Goal: Communication & Community: Answer question/provide support

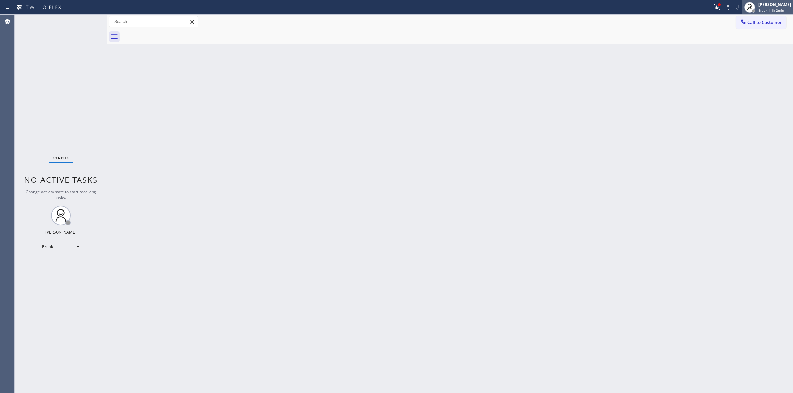
click at [772, 9] on span "Break | 1h 2min" at bounding box center [771, 10] width 26 height 5
click at [754, 45] on button "Unavailable" at bounding box center [760, 43] width 66 height 9
drag, startPoint x: 523, startPoint y: 209, endPoint x: 741, endPoint y: 65, distance: 261.3
click at [530, 204] on div "Back to Dashboard Change Sender ID Customers Technicians Select a contact Outbo…" at bounding box center [450, 204] width 686 height 379
click at [765, 22] on span "Call to Customer" at bounding box center [764, 22] width 35 height 6
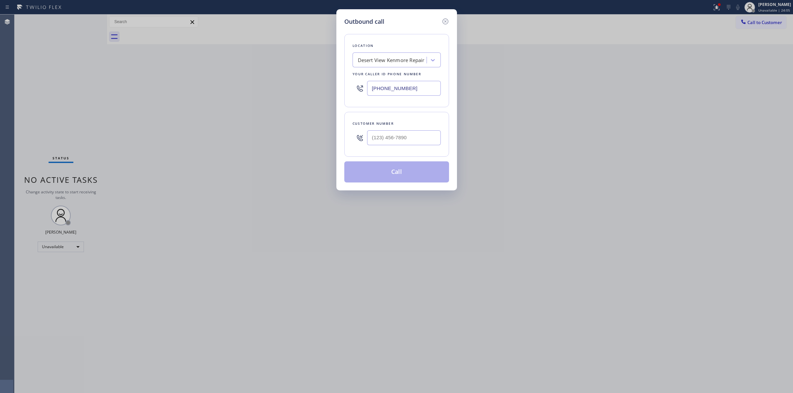
click at [412, 147] on div at bounding box center [404, 137] width 74 height 21
click at [410, 141] on input "(___) ___-____" at bounding box center [404, 137] width 74 height 15
paste input "805) 233-7328"
type input "[PHONE_NUMBER]"
click at [398, 184] on div "Outbound call Location Desert View [GEOGRAPHIC_DATA] Repair Your caller id phon…" at bounding box center [396, 99] width 121 height 181
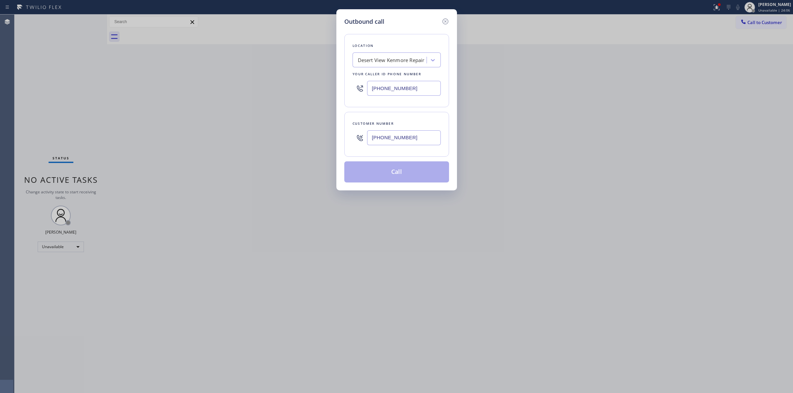
click at [406, 167] on button "Call" at bounding box center [396, 172] width 105 height 21
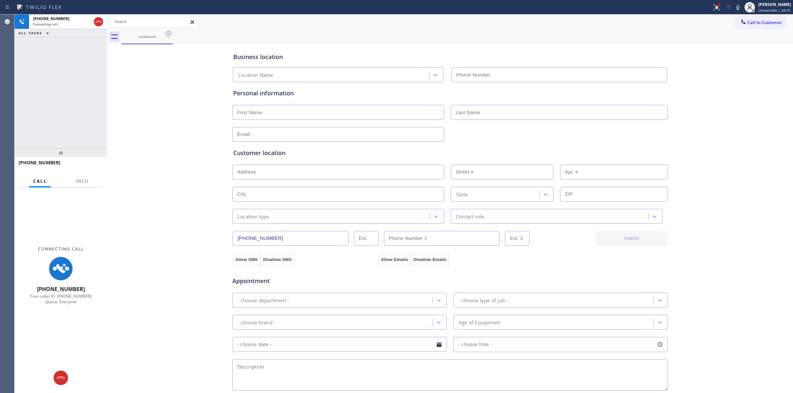
type input "[PHONE_NUMBER]"
drag, startPoint x: 560, startPoint y: 49, endPoint x: 630, endPoint y: 38, distance: 70.4
click at [564, 48] on div "Business location Desert View [GEOGRAPHIC_DATA] Repair [PHONE_NUMBER]" at bounding box center [450, 64] width 436 height 36
click at [752, 23] on span "Call to Customer" at bounding box center [764, 22] width 35 height 6
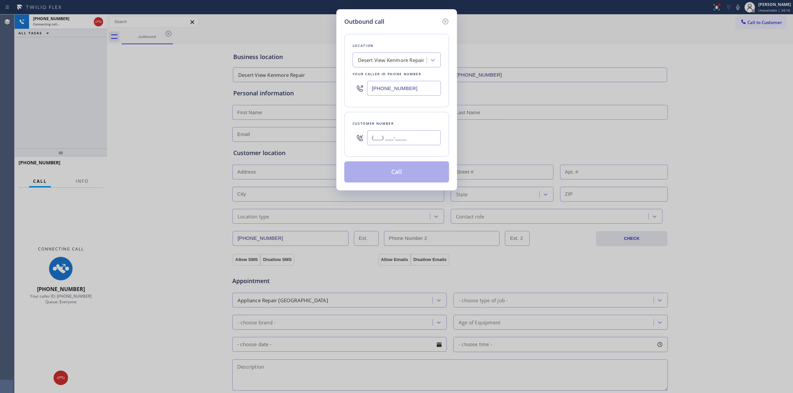
click at [395, 143] on input "(___) ___-____" at bounding box center [404, 137] width 74 height 15
paste input "805) 233-7328"
type input "[PHONE_NUMBER]"
click at [173, 85] on div "Outbound call Location Desert View [GEOGRAPHIC_DATA] Repair Your caller id phon…" at bounding box center [396, 196] width 793 height 393
click at [444, 20] on icon at bounding box center [445, 21] width 6 height 6
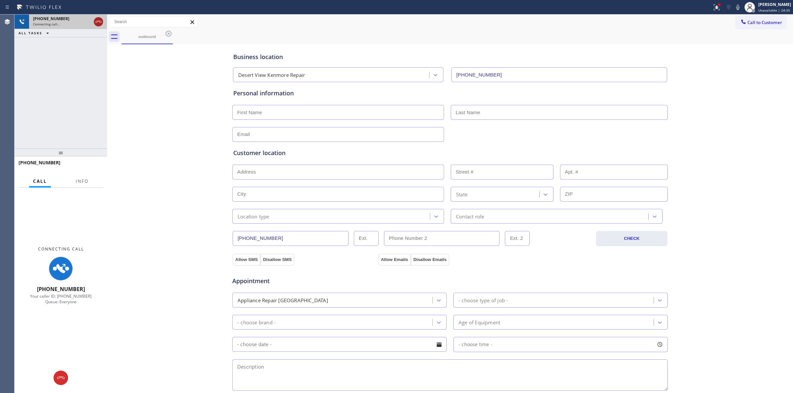
click at [101, 24] on icon at bounding box center [98, 22] width 8 height 8
type input "[PHONE_NUMBER]"
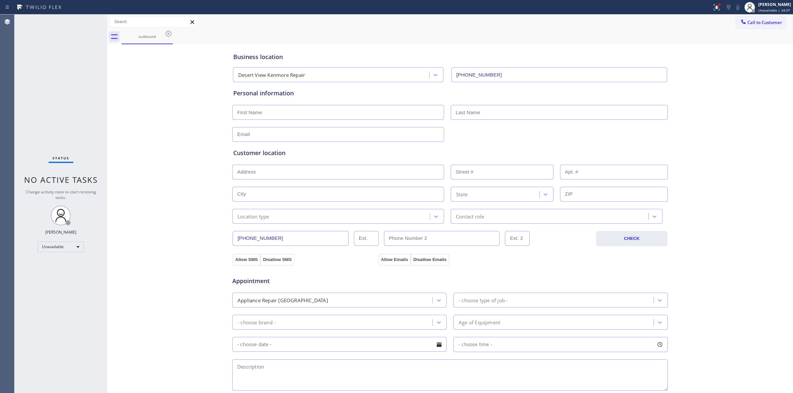
drag, startPoint x: 498, startPoint y: 51, endPoint x: 504, endPoint y: 50, distance: 6.0
click at [501, 50] on div "Business location Desert View [GEOGRAPHIC_DATA] Repair [PHONE_NUMBER]" at bounding box center [450, 64] width 436 height 36
drag, startPoint x: 771, startPoint y: 19, endPoint x: 745, endPoint y: 25, distance: 26.0
click at [768, 19] on button "Call to Customer" at bounding box center [761, 22] width 51 height 13
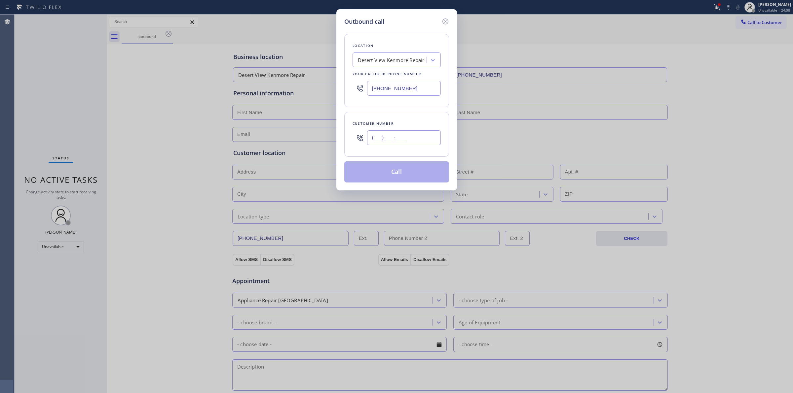
paste input "805) 233-7328"
click at [406, 134] on input "(___) ___-____" at bounding box center [404, 137] width 74 height 15
type input "[PHONE_NUMBER]"
click at [394, 172] on button "Call" at bounding box center [396, 172] width 105 height 21
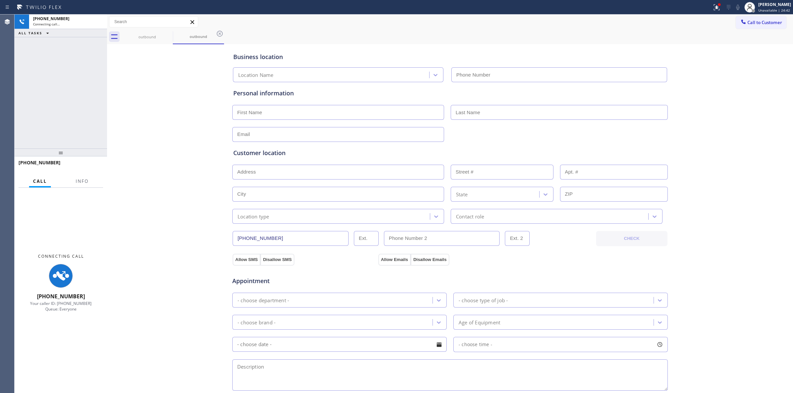
click at [557, 60] on div "Business location" at bounding box center [449, 57] width 433 height 9
type input "[PHONE_NUMBER]"
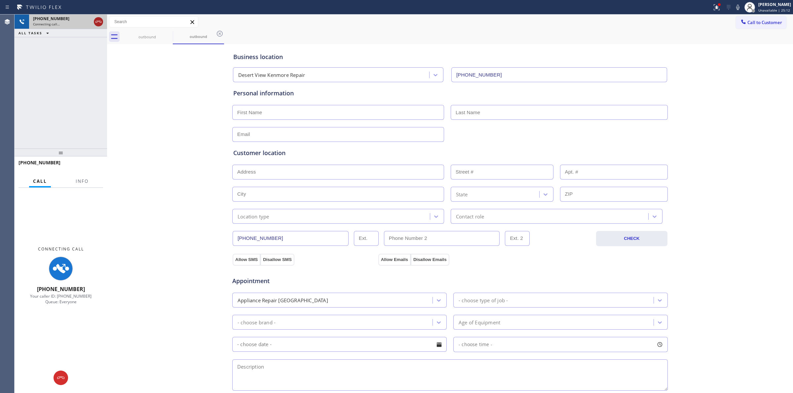
click at [98, 22] on icon at bounding box center [98, 22] width 8 height 8
click at [120, 61] on div "Business location Desert View Kenmore Repair [PHONE_NUMBER] Personal informatio…" at bounding box center [450, 271] width 682 height 451
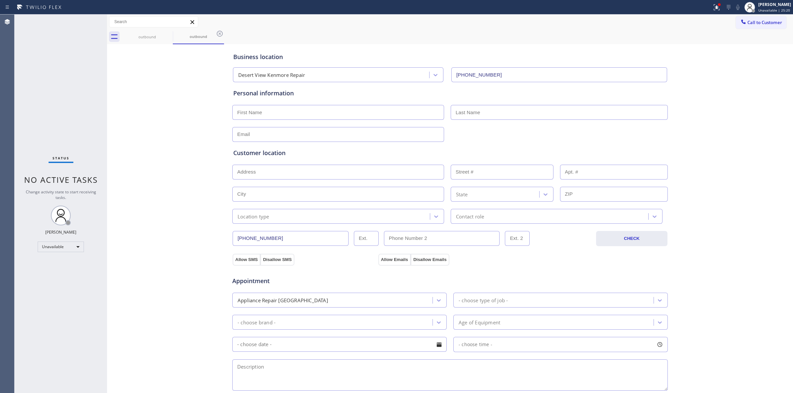
click at [515, 32] on div "outbound outbound" at bounding box center [457, 36] width 671 height 15
click at [759, 24] on span "Call to Customer" at bounding box center [764, 22] width 35 height 6
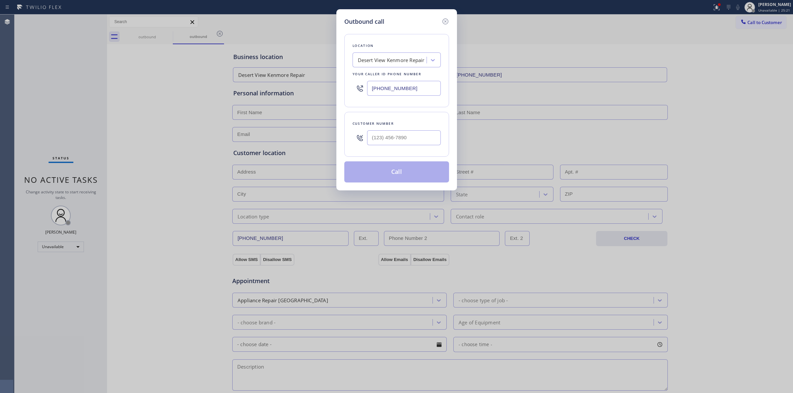
drag, startPoint x: 439, startPoint y: 129, endPoint x: 433, endPoint y: 131, distance: 6.4
click at [433, 131] on div "Outbound call Location Desert View [GEOGRAPHIC_DATA] Repair Your caller id phon…" at bounding box center [396, 99] width 121 height 181
click at [411, 136] on input "(___) ___-____" at bounding box center [404, 137] width 74 height 15
paste input "805) 593-3907"
type input "[PHONE_NUMBER]"
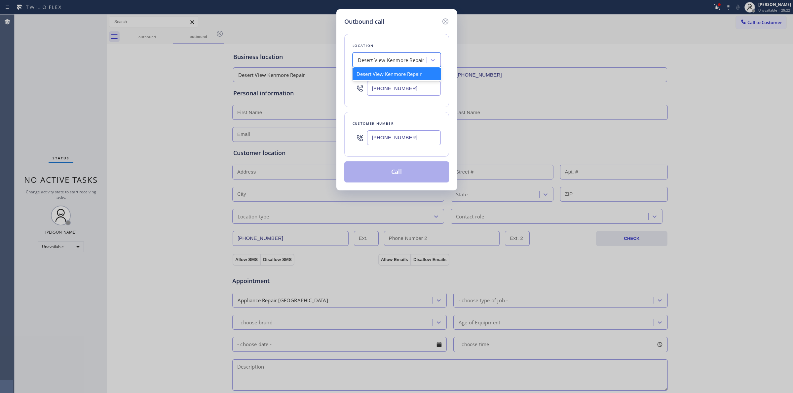
click at [411, 59] on div "Desert View Kenmore Repair" at bounding box center [391, 60] width 67 height 8
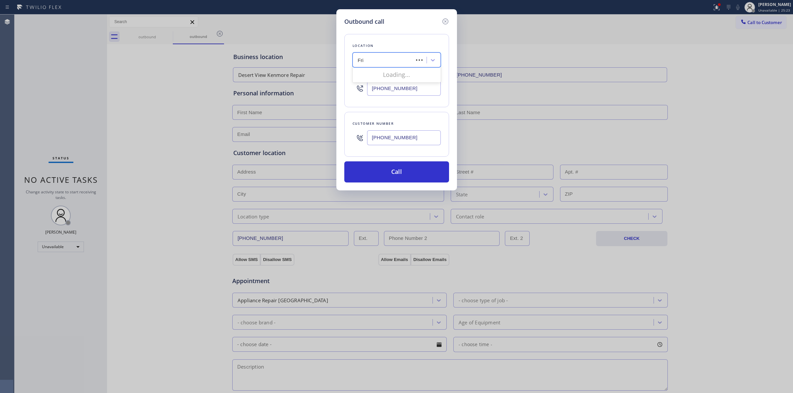
type input "Frigi"
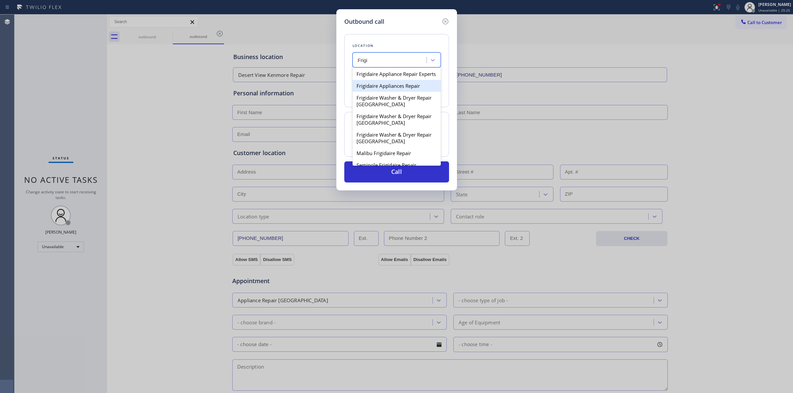
click at [387, 92] on div "Frigidaire Appliances Repair" at bounding box center [396, 86] width 88 height 12
type input "[PHONE_NUMBER]"
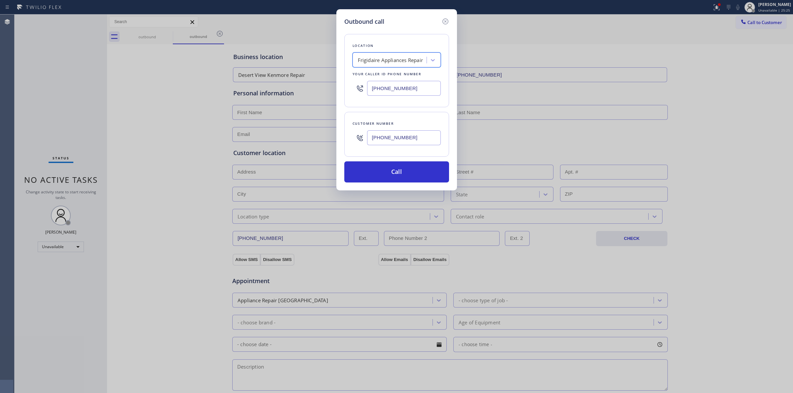
click at [401, 135] on input "[PHONE_NUMBER]" at bounding box center [404, 137] width 74 height 15
click at [395, 164] on button "Call" at bounding box center [396, 172] width 105 height 21
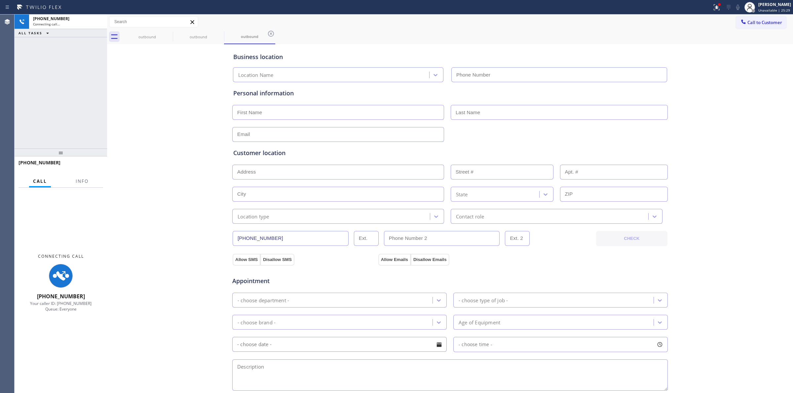
type input "[PHONE_NUMBER]"
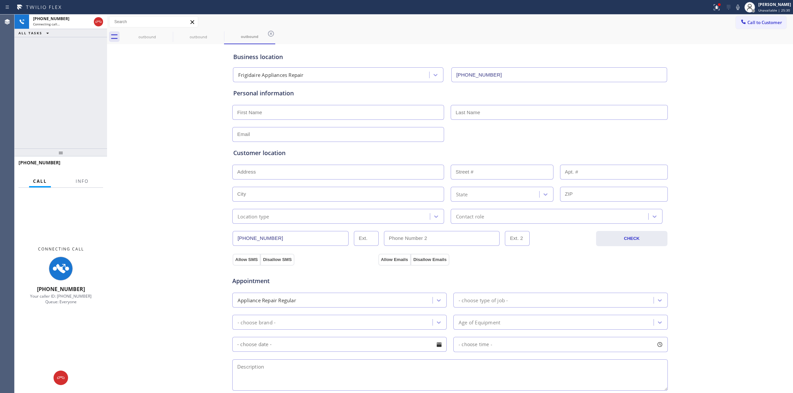
click at [378, 47] on div "Business location Frigidaire Appliances Repair [PHONE_NUMBER]" at bounding box center [450, 64] width 436 height 36
click at [126, 96] on div "Business location Frigidaire Appliances Repair [PHONE_NUMBER] Personal informat…" at bounding box center [450, 271] width 682 height 451
click at [741, 32] on div "outbound outbound outbound" at bounding box center [457, 36] width 671 height 15
click at [73, 18] on div "[PHONE_NUMBER]" at bounding box center [62, 19] width 58 height 6
click at [55, 376] on div at bounding box center [61, 378] width 15 height 8
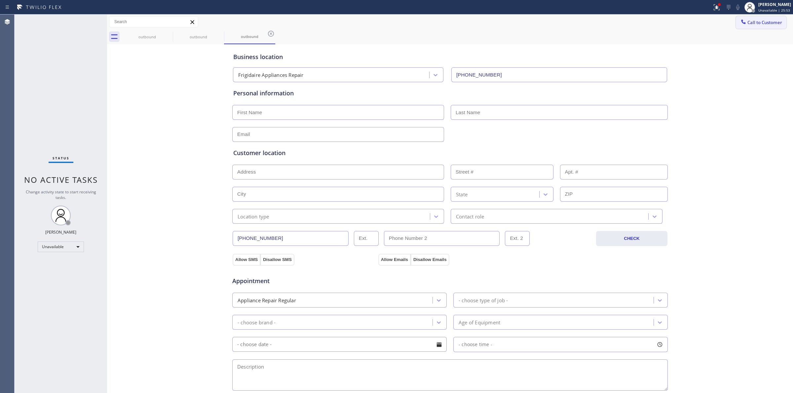
click at [753, 21] on span "Call to Customer" at bounding box center [764, 22] width 35 height 6
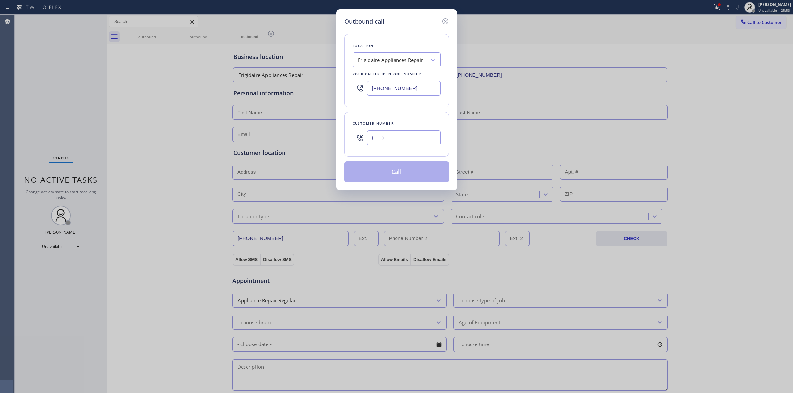
paste input "805) 593-3907"
drag, startPoint x: 402, startPoint y: 139, endPoint x: 400, endPoint y: 144, distance: 5.9
click at [402, 139] on input "[PHONE_NUMBER]" at bounding box center [404, 137] width 74 height 15
type input "[PHONE_NUMBER]"
click at [395, 173] on button "Call" at bounding box center [396, 172] width 105 height 21
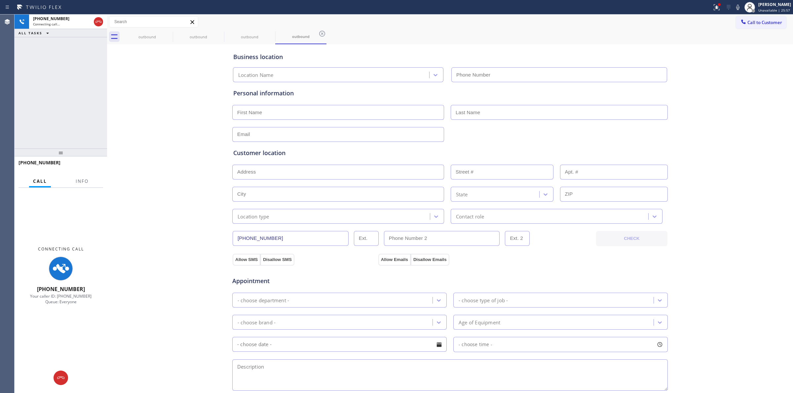
type input "[PHONE_NUMBER]"
click at [73, 21] on div "[PHONE_NUMBER]" at bounding box center [62, 19] width 58 height 6
drag, startPoint x: 149, startPoint y: 31, endPoint x: 167, endPoint y: 33, distance: 17.7
click at [151, 31] on div "outbound" at bounding box center [147, 36] width 50 height 15
click at [165, 33] on div "outbound" at bounding box center [147, 36] width 51 height 15
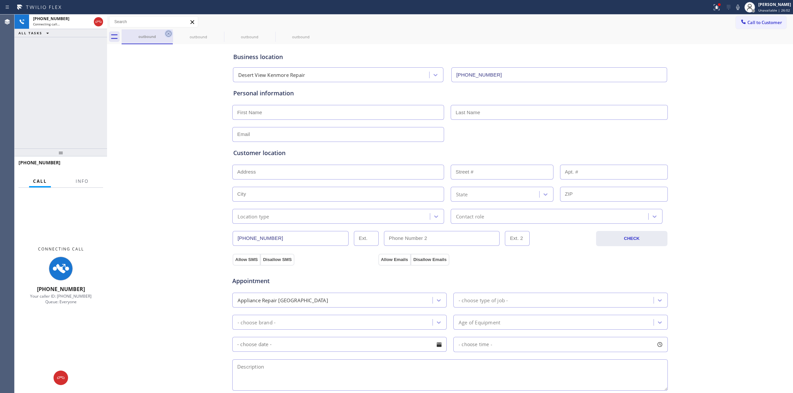
click at [167, 33] on icon at bounding box center [168, 34] width 8 height 8
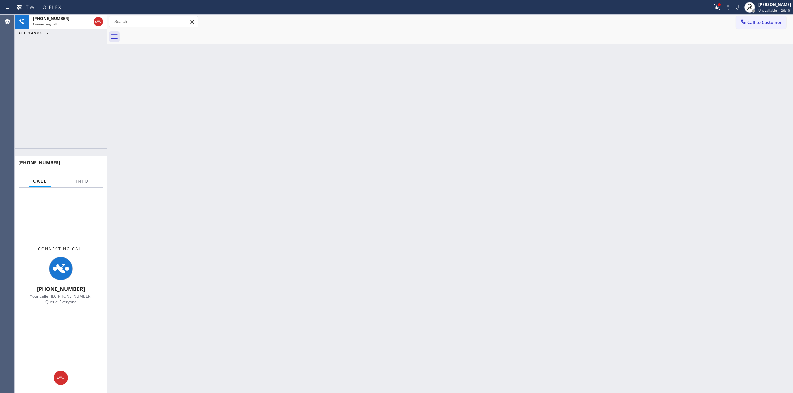
click at [350, 160] on div "Back to Dashboard Change Sender ID Customers Technicians Select a contact Outbo…" at bounding box center [450, 204] width 686 height 379
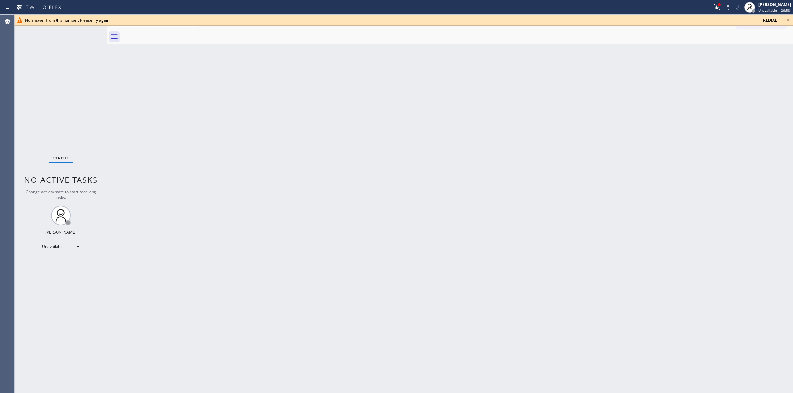
click at [790, 19] on icon at bounding box center [787, 20] width 8 height 8
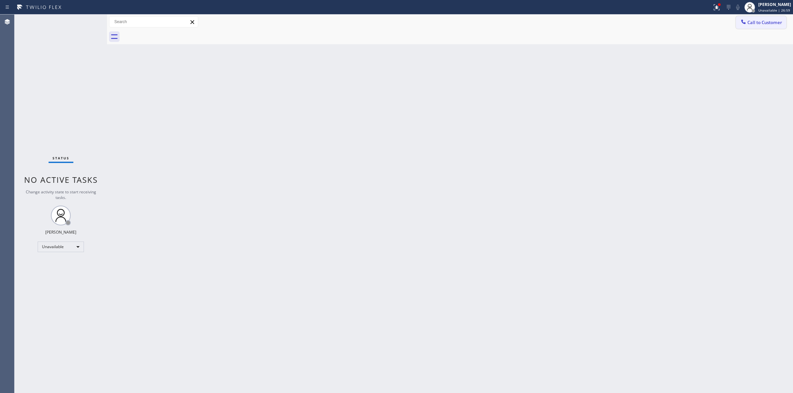
drag, startPoint x: 764, startPoint y: 16, endPoint x: 751, endPoint y: 24, distance: 14.9
click at [761, 17] on div "Call to Customer Outbound call Location Frigidaire Appliances Repair Your calle…" at bounding box center [450, 22] width 686 height 15
click at [751, 24] on span "Call to Customer" at bounding box center [764, 22] width 35 height 6
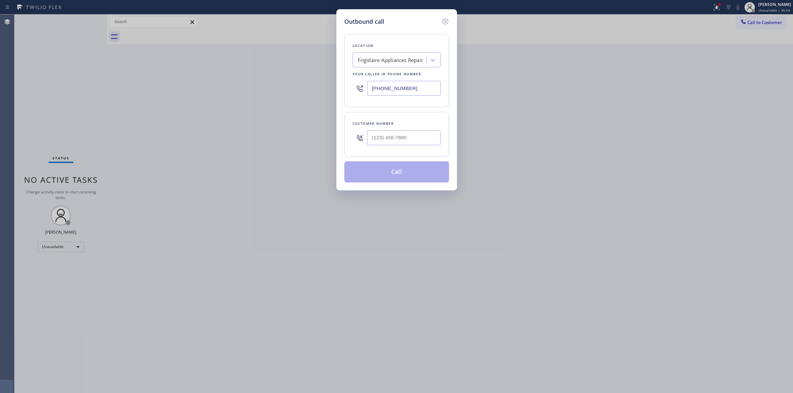
click at [365, 138] on div at bounding box center [359, 137] width 15 height 21
paste input "805) 593-3907"
click at [387, 141] on input "[PHONE_NUMBER]" at bounding box center [404, 137] width 74 height 15
type input "[PHONE_NUMBER]"
click at [404, 172] on button "Call" at bounding box center [396, 172] width 105 height 21
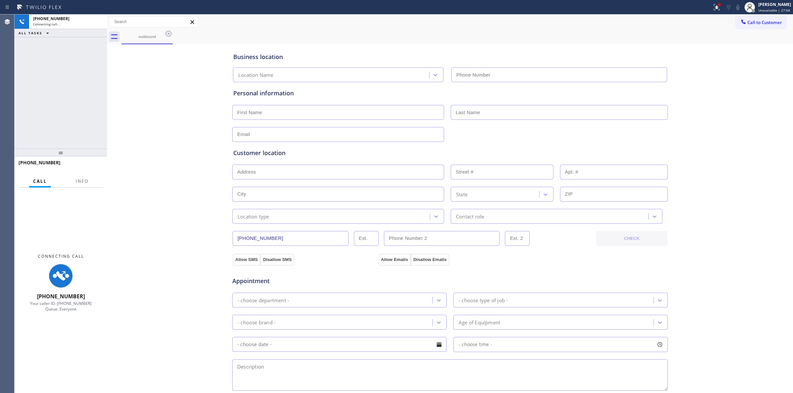
click at [489, 28] on div "Call to Customer Outbound call Location Search location Your caller id phone nu…" at bounding box center [450, 22] width 686 height 15
type input "[PHONE_NUMBER]"
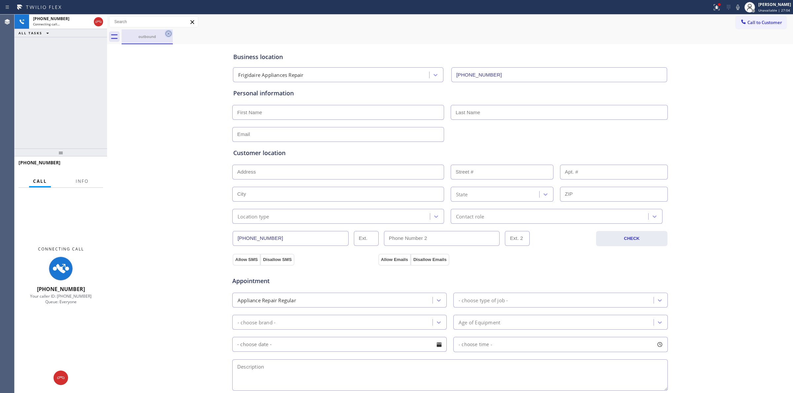
click at [165, 33] on icon at bounding box center [168, 34] width 6 height 6
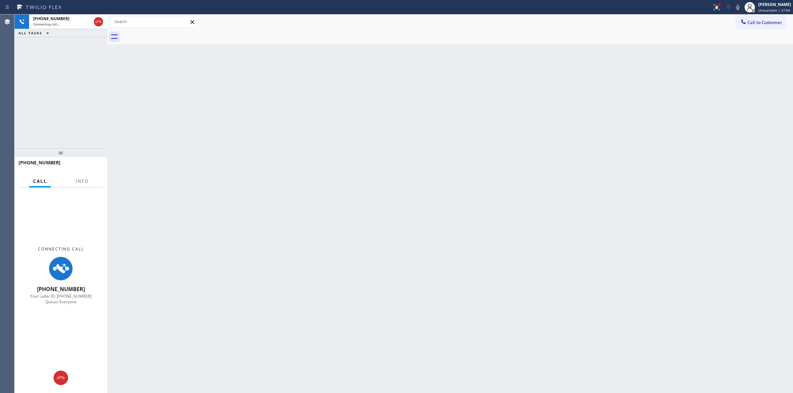
click at [69, 30] on div "ALL TASKS ALL TASKS ACTIVE TASKS TASKS IN WRAP UP" at bounding box center [61, 33] width 92 height 8
click at [74, 23] on div "Connecting call…" at bounding box center [62, 24] width 58 height 5
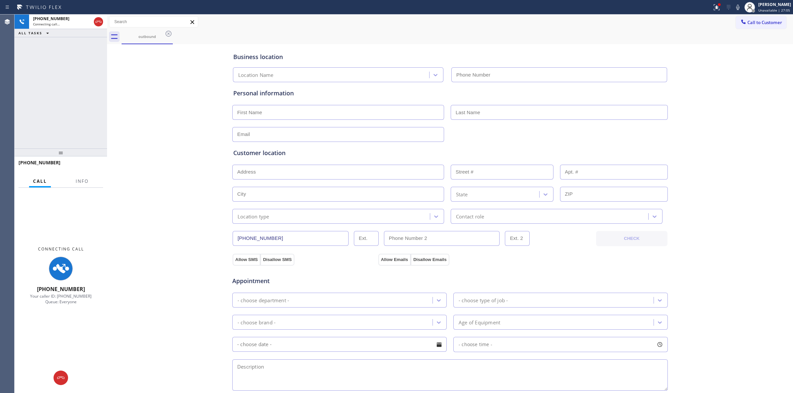
type input "[PHONE_NUMBER]"
click at [426, 18] on div "Call to Customer Outbound call Location Frigidaire Appliances Repair Your calle…" at bounding box center [450, 22] width 686 height 12
click at [737, 9] on icon at bounding box center [738, 7] width 8 height 8
click at [99, 19] on icon at bounding box center [98, 22] width 8 height 8
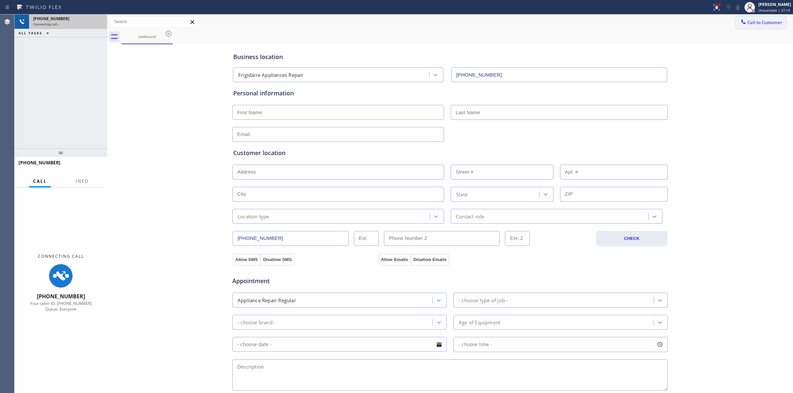
click at [764, 21] on span "Call to Customer" at bounding box center [764, 22] width 35 height 6
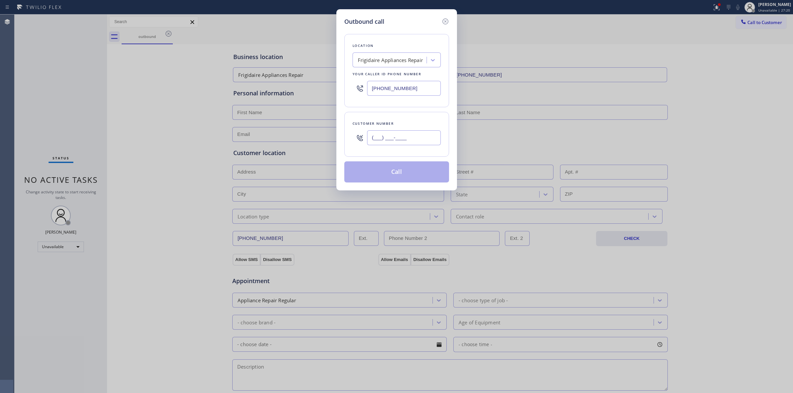
click at [402, 139] on input "(___) ___-____" at bounding box center [404, 137] width 74 height 15
paste input "646) 889-9033"
type input "[PHONE_NUMBER]"
click at [400, 58] on div "Frigidaire Appliances Repair" at bounding box center [390, 60] width 65 height 8
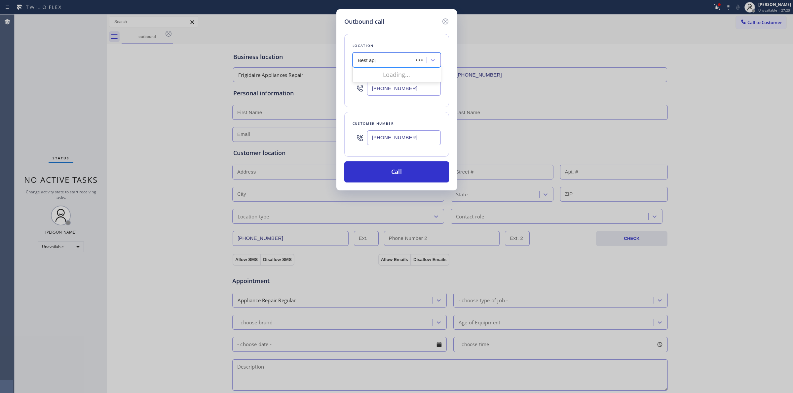
type input "Best appl"
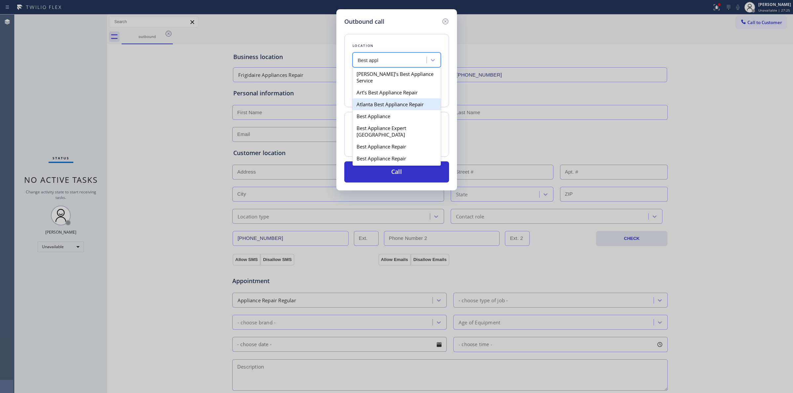
click at [395, 110] on div "Atlanta Best Appliance Repair" at bounding box center [396, 104] width 88 height 12
click at [387, 60] on div "Atlanta Best Appliance Repair" at bounding box center [392, 60] width 69 height 8
click at [379, 112] on div "[PERSON_NAME]’s Best Appliance Service Art’s Best Appliance Repair [GEOGRAPHIC_…" at bounding box center [396, 116] width 88 height 99
click at [379, 112] on div "Best Appliance" at bounding box center [396, 116] width 88 height 12
type input "[PHONE_NUMBER]"
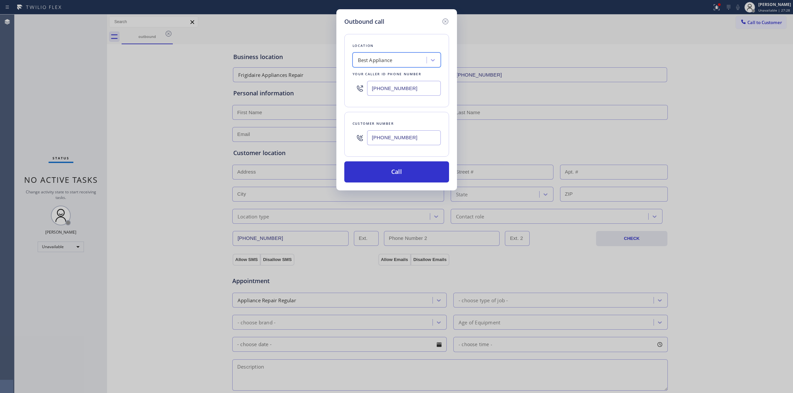
click at [384, 139] on input "[PHONE_NUMBER]" at bounding box center [404, 137] width 74 height 15
click at [387, 171] on button "Call" at bounding box center [396, 172] width 105 height 21
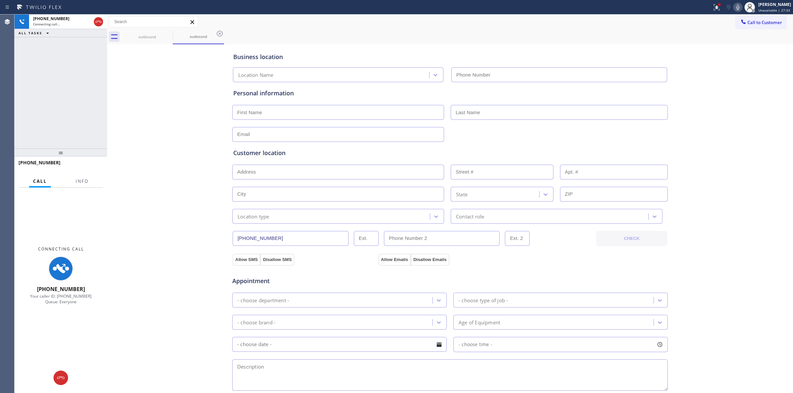
type input "[PHONE_NUMBER]"
click at [739, 9] on icon at bounding box center [738, 7] width 8 height 8
click at [296, 376] on textarea at bounding box center [449, 375] width 435 height 31
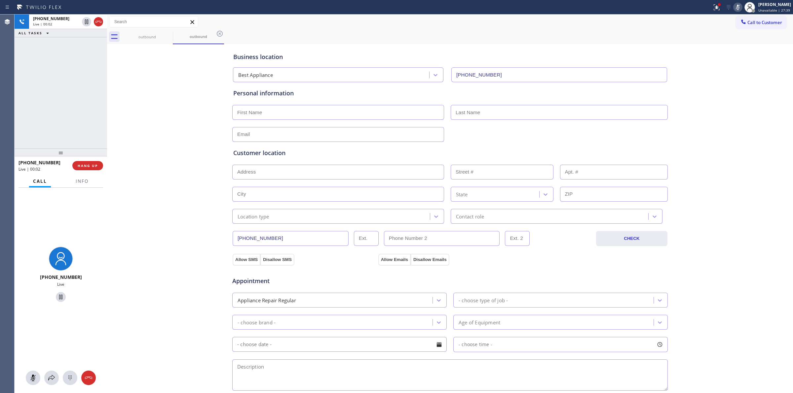
click at [565, 27] on div "Call to Customer Outbound call Location Best Appliance Your caller id phone num…" at bounding box center [450, 22] width 686 height 12
click at [747, 22] on span "Call to Customer" at bounding box center [764, 22] width 35 height 6
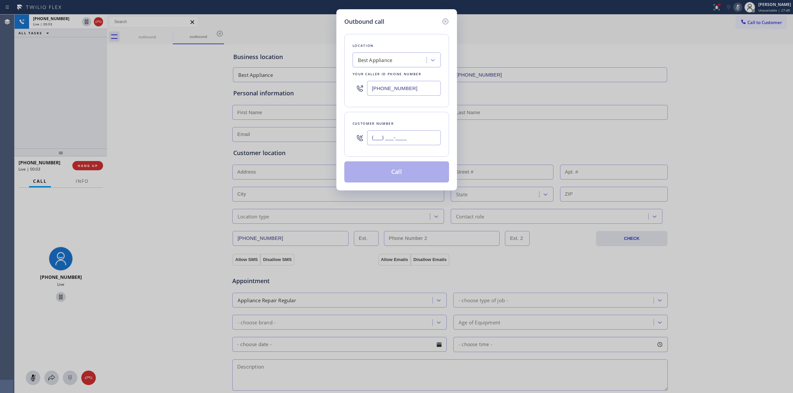
click at [408, 137] on input "(___) ___-____" at bounding box center [404, 137] width 74 height 15
paste input "646) 889-9033"
type input "[PHONE_NUMBER]"
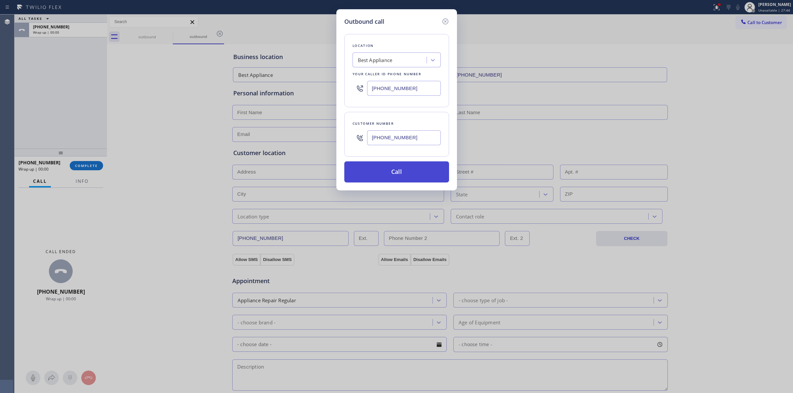
click at [397, 175] on button "Call" at bounding box center [396, 172] width 105 height 21
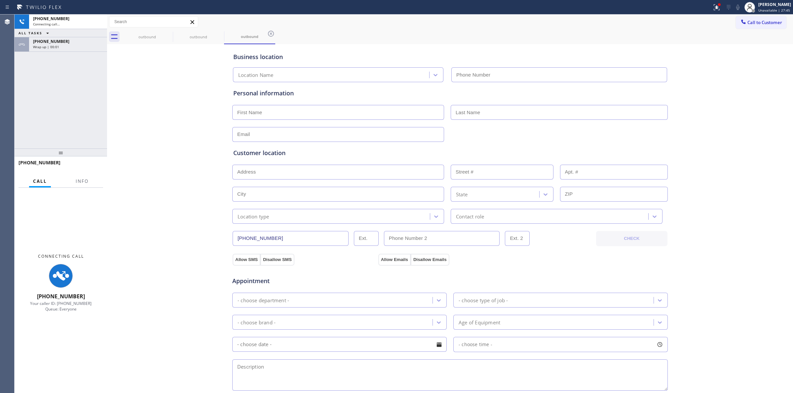
type input "[PHONE_NUMBER]"
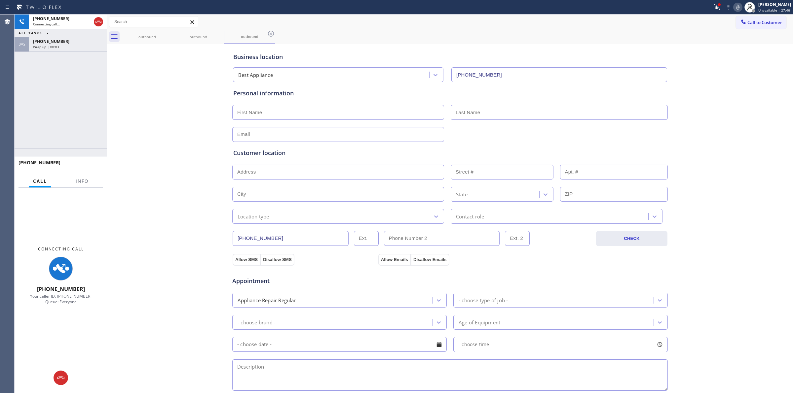
click at [501, 30] on div "outbound outbound outbound" at bounding box center [457, 36] width 671 height 15
click at [151, 210] on div "Business location Best Appliance [PHONE_NUMBER] Personal information Customer l…" at bounding box center [450, 271] width 682 height 451
click at [75, 42] on div "[PHONE_NUMBER]" at bounding box center [68, 42] width 70 height 6
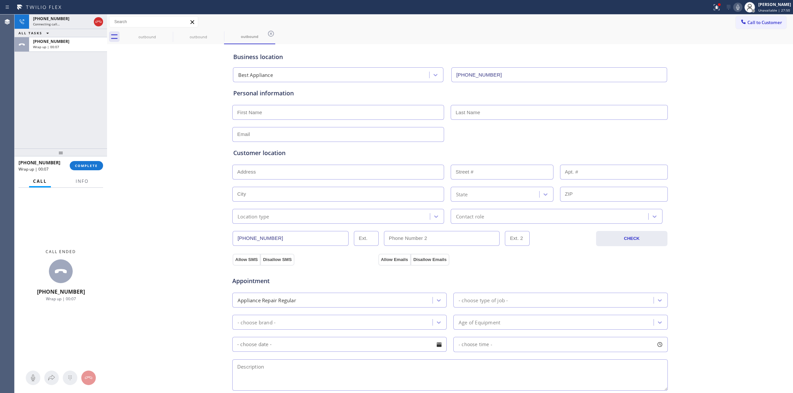
drag, startPoint x: 92, startPoint y: 154, endPoint x: 87, endPoint y: 167, distance: 14.5
click at [89, 157] on div at bounding box center [61, 153] width 92 height 8
click at [87, 167] on div "[PHONE_NUMBER] Wrap up | 00:07 COMPLETE" at bounding box center [60, 172] width 85 height 17
click at [86, 170] on span "COMPLETE" at bounding box center [86, 172] width 23 height 5
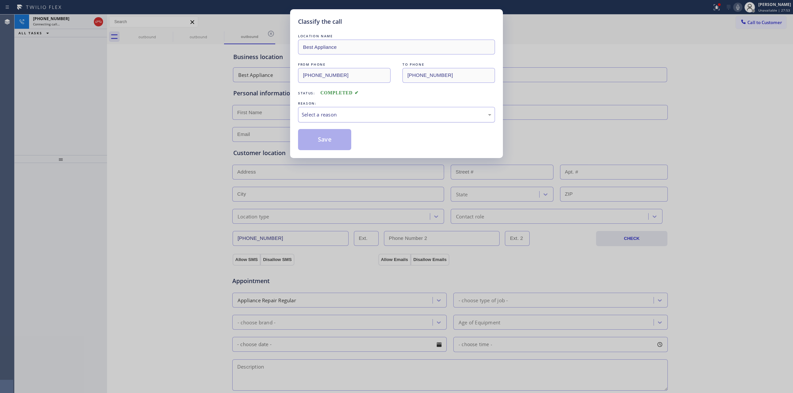
drag, startPoint x: 359, startPoint y: 113, endPoint x: 359, endPoint y: 119, distance: 6.3
click at [359, 116] on div "Select a reason" at bounding box center [397, 115] width 190 height 8
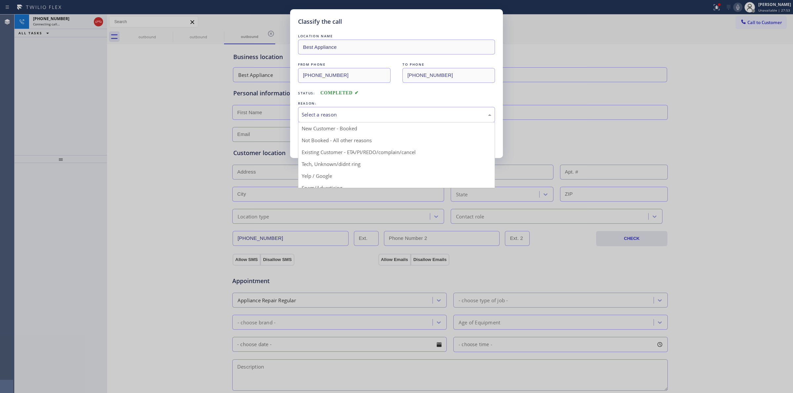
drag, startPoint x: 353, startPoint y: 162, endPoint x: 325, endPoint y: 141, distance: 35.7
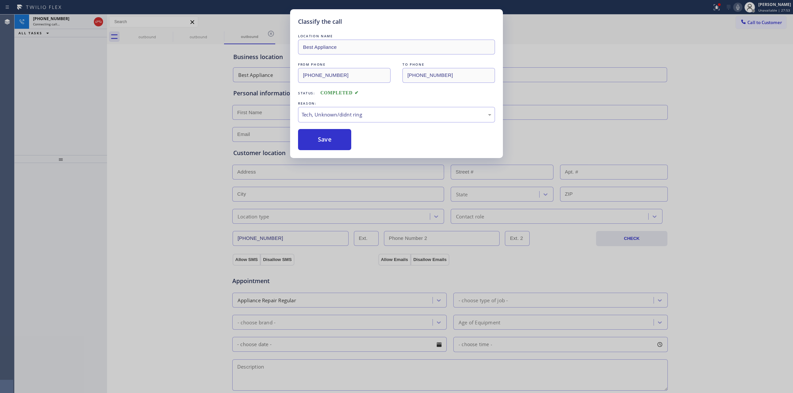
drag, startPoint x: 322, startPoint y: 139, endPoint x: 426, endPoint y: 139, distance: 103.7
click at [341, 139] on button "Save" at bounding box center [324, 139] width 53 height 21
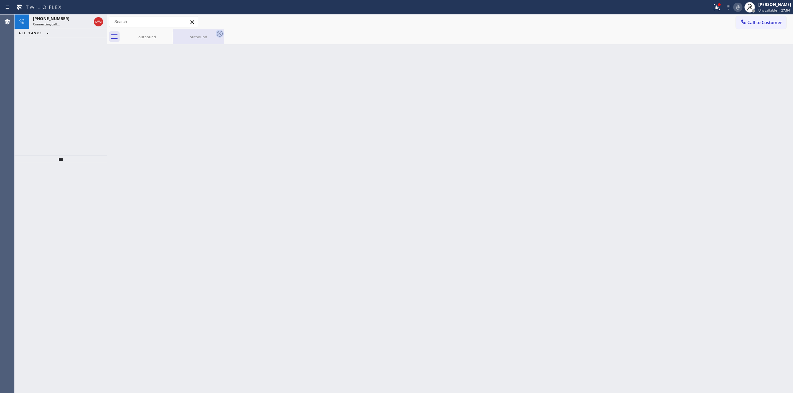
drag, startPoint x: 164, startPoint y: 37, endPoint x: 167, endPoint y: 33, distance: 4.3
click at [0, 0] on icon at bounding box center [0, 0] width 0 height 0
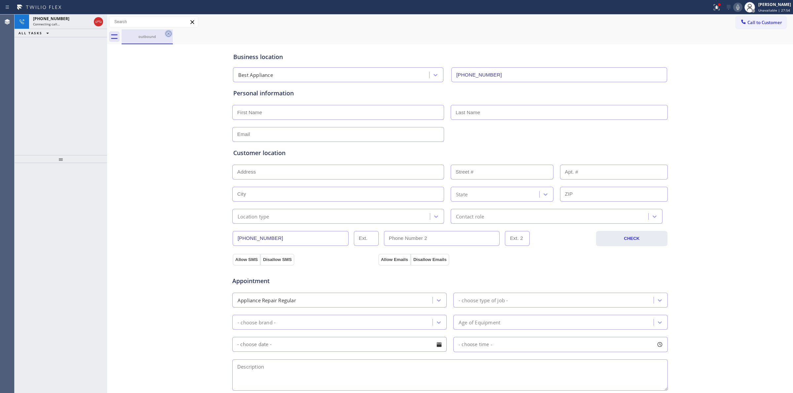
click at [167, 33] on icon at bounding box center [168, 34] width 8 height 8
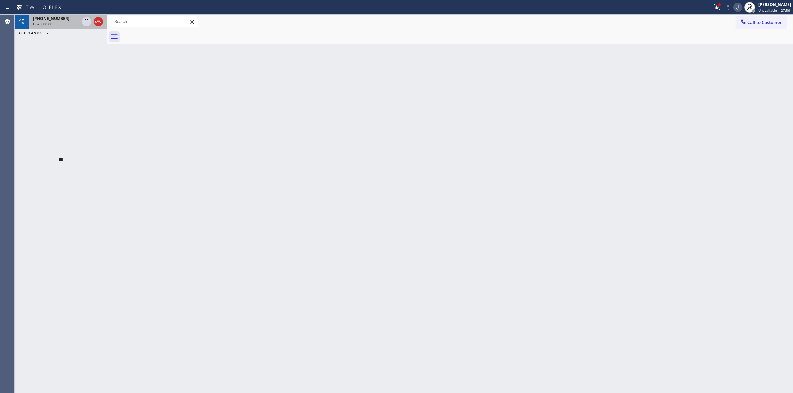
click at [44, 18] on span "[PHONE_NUMBER]" at bounding box center [51, 19] width 36 height 6
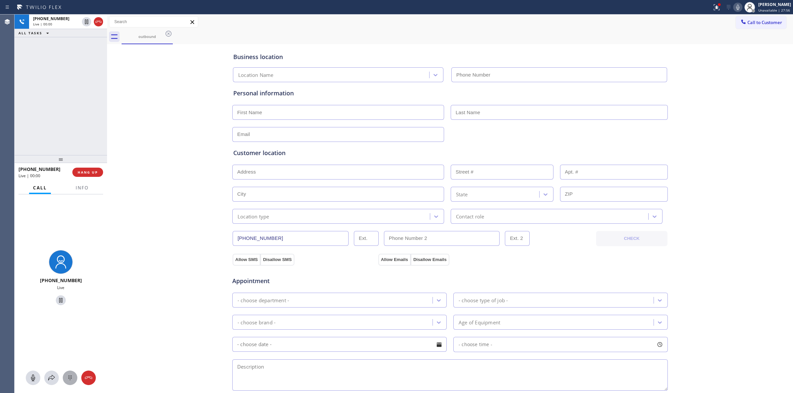
type input "[PHONE_NUMBER]"
click at [69, 380] on icon at bounding box center [70, 378] width 8 height 8
click at [745, 18] on button "Call to Customer" at bounding box center [761, 22] width 51 height 13
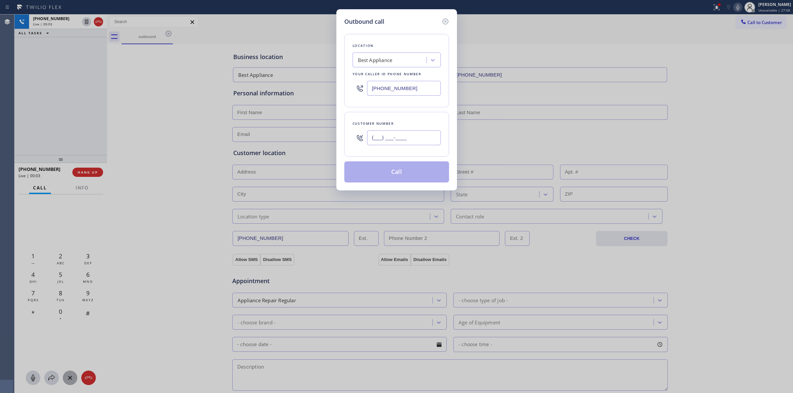
paste input "646) 889-9033"
click at [417, 140] on input "(___) ___-____" at bounding box center [404, 137] width 74 height 15
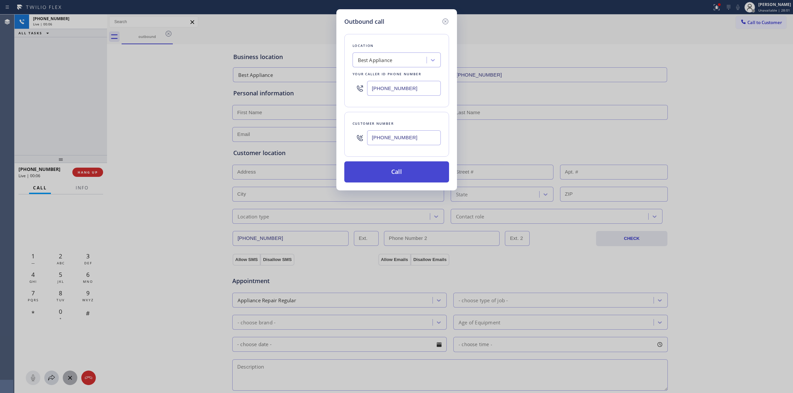
type input "[PHONE_NUMBER]"
click at [387, 170] on button "Call" at bounding box center [396, 172] width 105 height 21
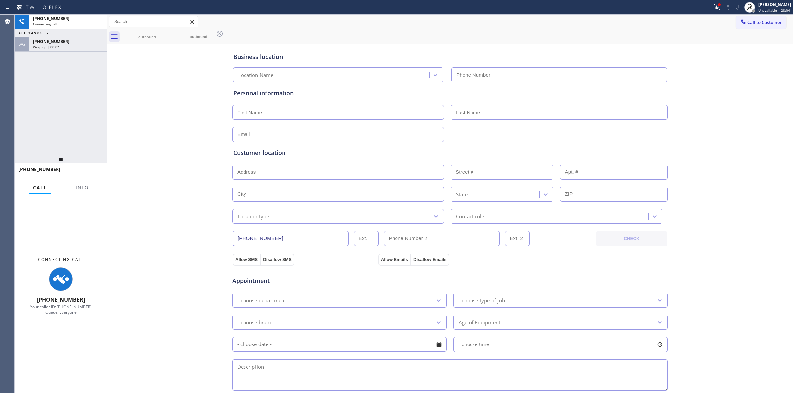
type input "[PHONE_NUMBER]"
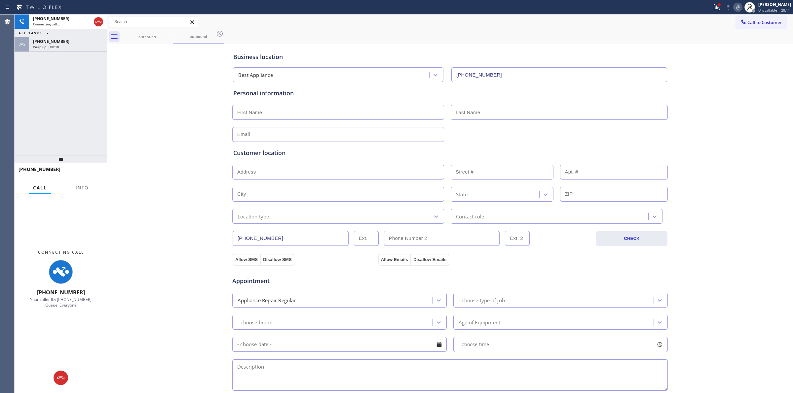
click at [488, 24] on div "Call to Customer Outbound call Location Best Appliance Your caller id phone num…" at bounding box center [450, 22] width 686 height 12
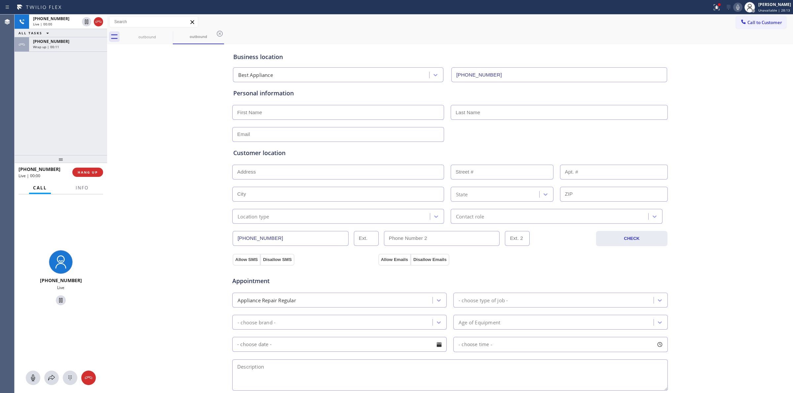
click at [739, 8] on icon at bounding box center [737, 7] width 3 height 5
click at [75, 49] on div "Wrap up | 00:12" at bounding box center [68, 47] width 70 height 5
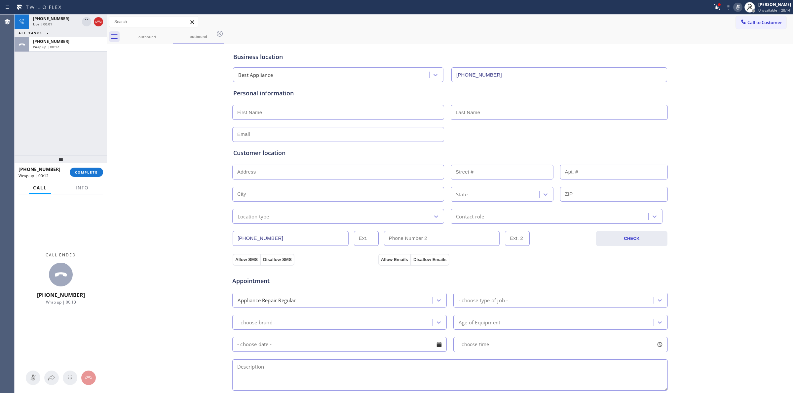
click at [94, 178] on div "[PHONE_NUMBER] Wrap up | 00:12 COMPLETE" at bounding box center [60, 172] width 85 height 17
click at [95, 172] on span "COMPLETE" at bounding box center [86, 172] width 23 height 5
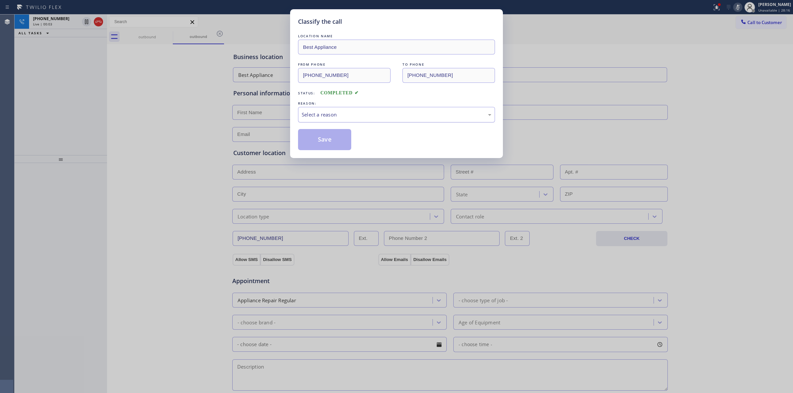
drag, startPoint x: 349, startPoint y: 115, endPoint x: 349, endPoint y: 120, distance: 5.0
click at [349, 115] on div "Select a reason" at bounding box center [397, 115] width 190 height 8
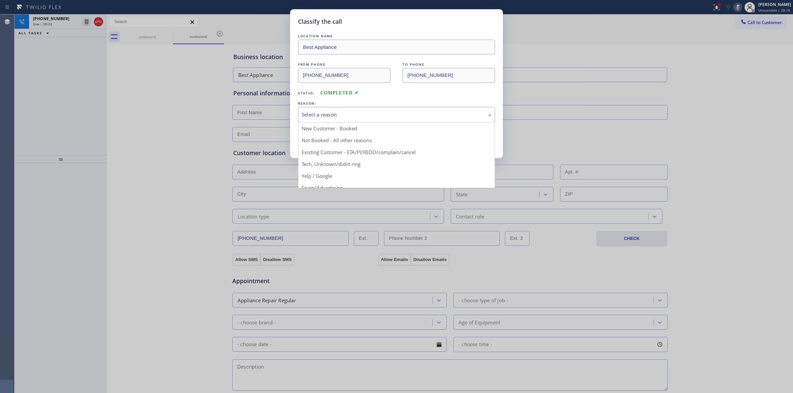
drag, startPoint x: 342, startPoint y: 163, endPoint x: 316, endPoint y: 138, distance: 35.7
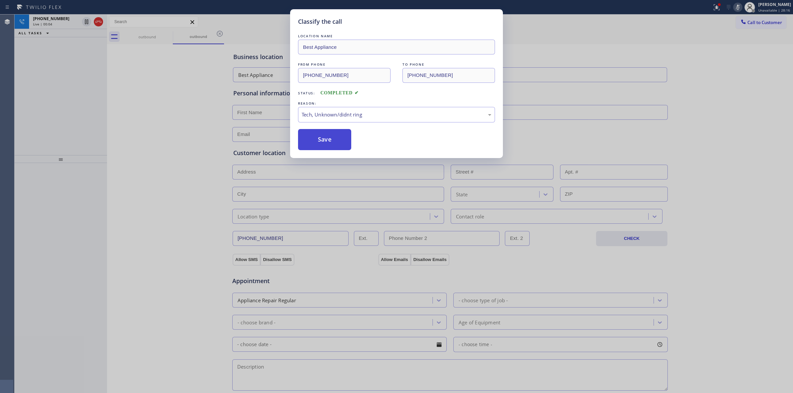
drag, startPoint x: 316, startPoint y: 138, endPoint x: 356, endPoint y: 119, distance: 43.6
click at [316, 138] on button "Save" at bounding box center [324, 139] width 53 height 21
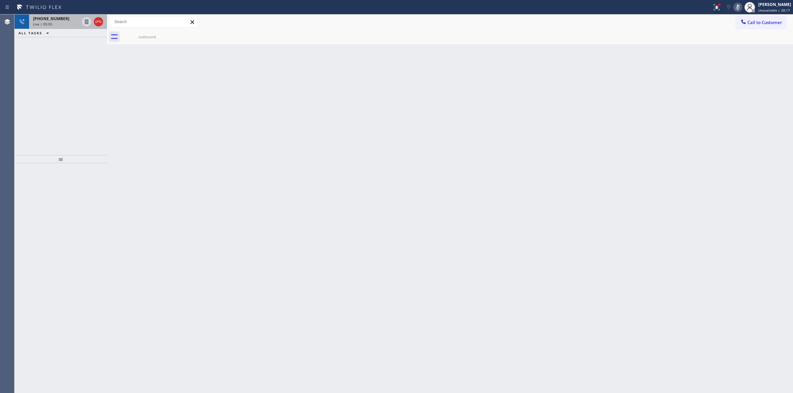
click at [59, 22] on div "Live | 00:05" at bounding box center [56, 24] width 46 height 5
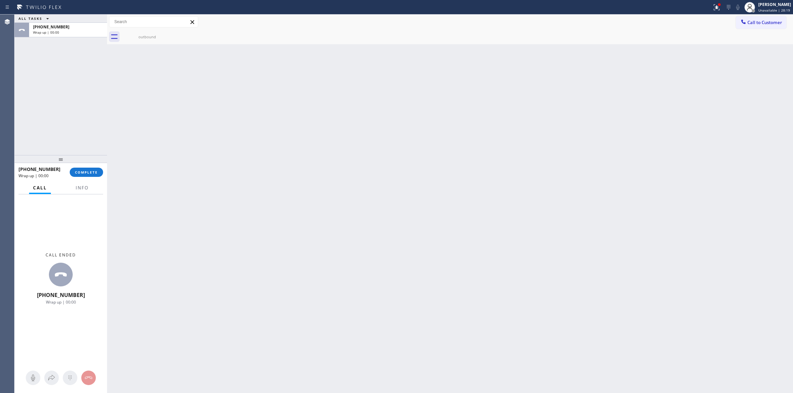
click at [732, 32] on div "outbound" at bounding box center [457, 36] width 671 height 15
click at [746, 21] on div at bounding box center [743, 22] width 8 height 8
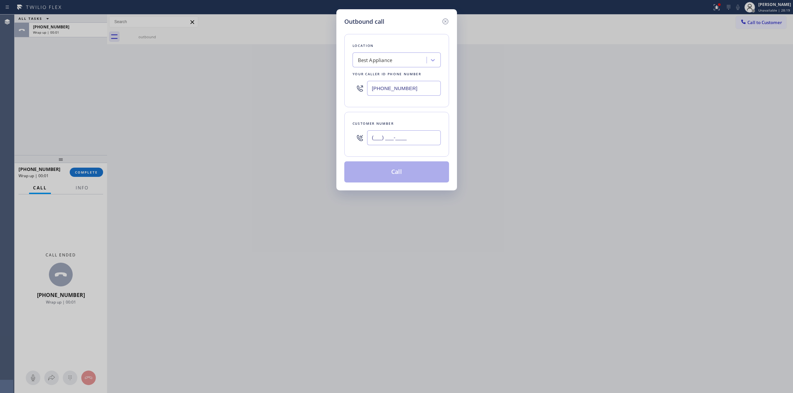
paste input "510) 686-4295"
click at [405, 136] on input "(___) ___-____" at bounding box center [404, 137] width 74 height 15
type input "[PHONE_NUMBER]"
click at [399, 54] on div "Best Appliance" at bounding box center [390, 60] width 72 height 12
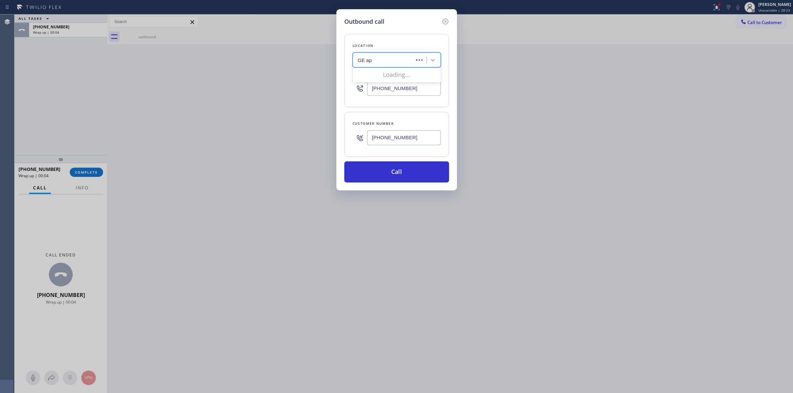
type input "GE app"
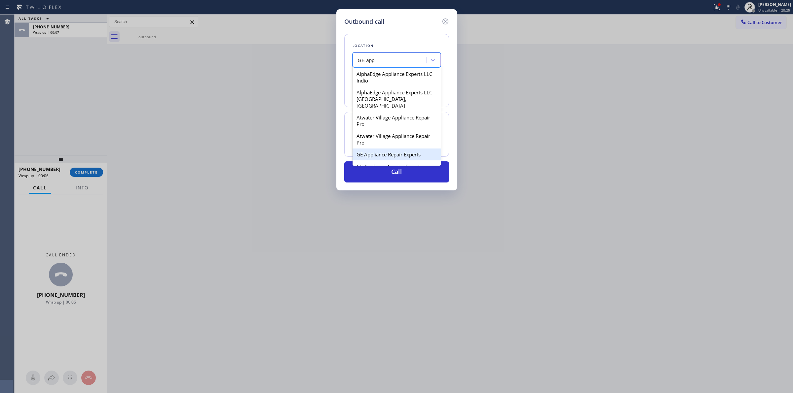
drag, startPoint x: 375, startPoint y: 120, endPoint x: 383, endPoint y: 152, distance: 33.3
click at [383, 152] on div "AlphaEdge Appliance Experts LLC Indio AlphaEdge Appliance Experts LLC [GEOGRAPH…" at bounding box center [396, 116] width 88 height 99
click at [383, 152] on div "GE Appliance Repair Experts" at bounding box center [396, 155] width 88 height 12
type input "[PHONE_NUMBER]"
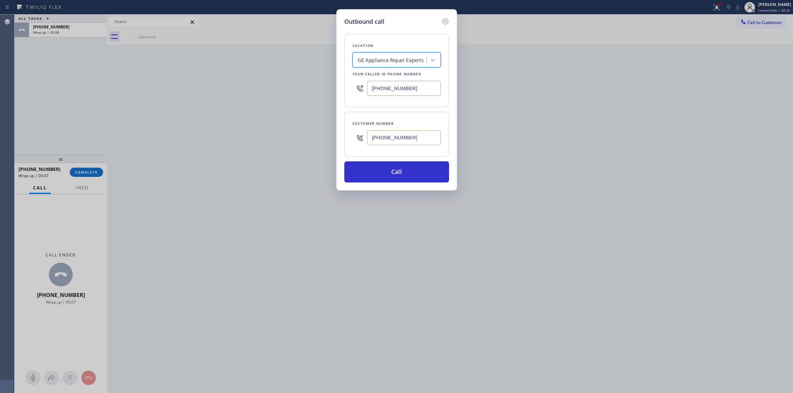
click at [382, 138] on input "[PHONE_NUMBER]" at bounding box center [404, 137] width 74 height 15
click at [383, 169] on button "Call" at bounding box center [396, 172] width 105 height 21
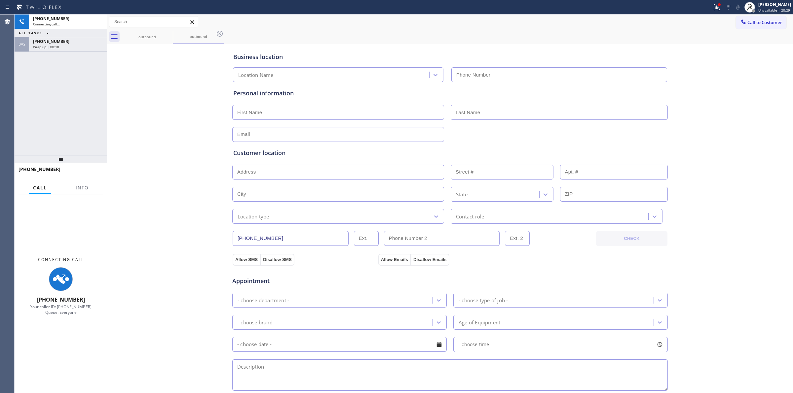
type input "[PHONE_NUMBER]"
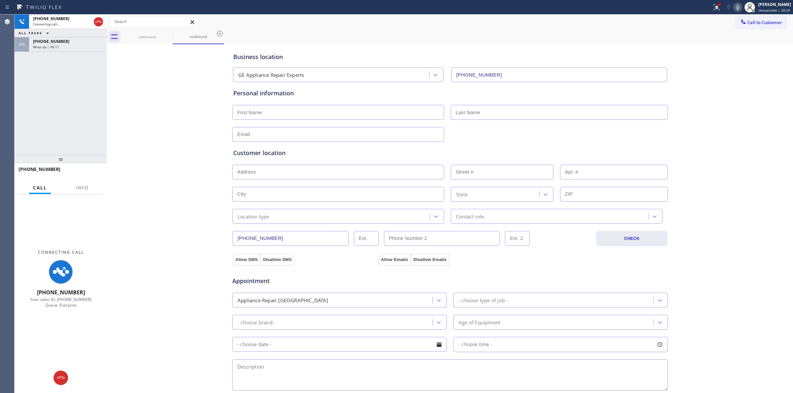
click at [490, 46] on div "Business location GE Appliance Repair Experts [PHONE_NUMBER]" at bounding box center [450, 64] width 436 height 36
click at [97, 49] on div "Wrap up | 00:11" at bounding box center [68, 47] width 70 height 5
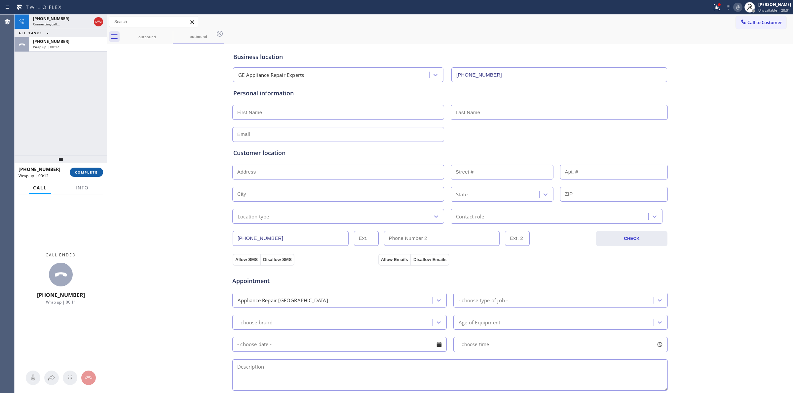
click at [90, 169] on button "COMPLETE" at bounding box center [86, 172] width 33 height 9
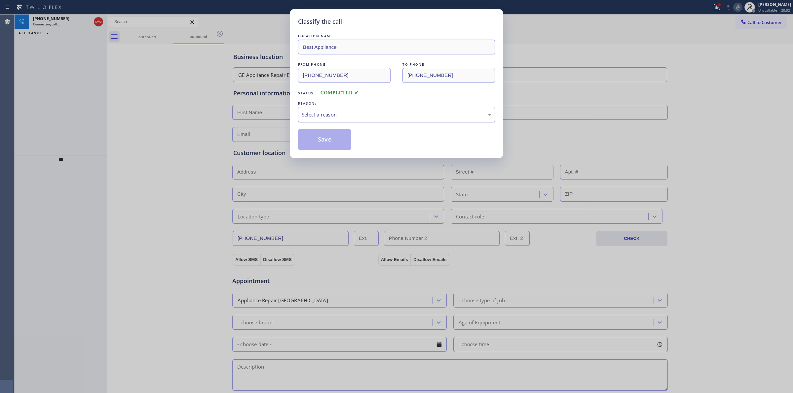
click at [332, 111] on div "Select a reason" at bounding box center [396, 115] width 197 height 16
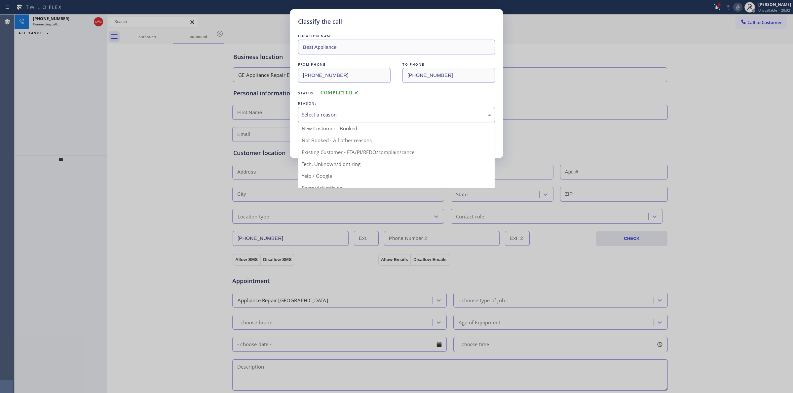
drag, startPoint x: 331, startPoint y: 165, endPoint x: 314, endPoint y: 141, distance: 29.6
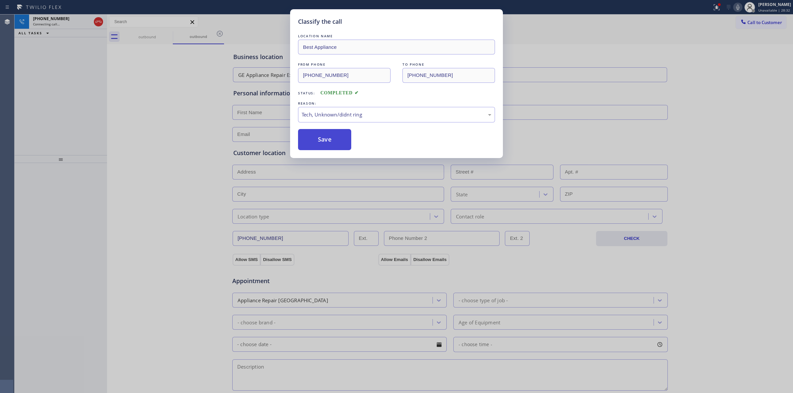
drag, startPoint x: 314, startPoint y: 141, endPoint x: 368, endPoint y: 135, distance: 54.2
click at [314, 141] on button "Save" at bounding box center [324, 139] width 53 height 21
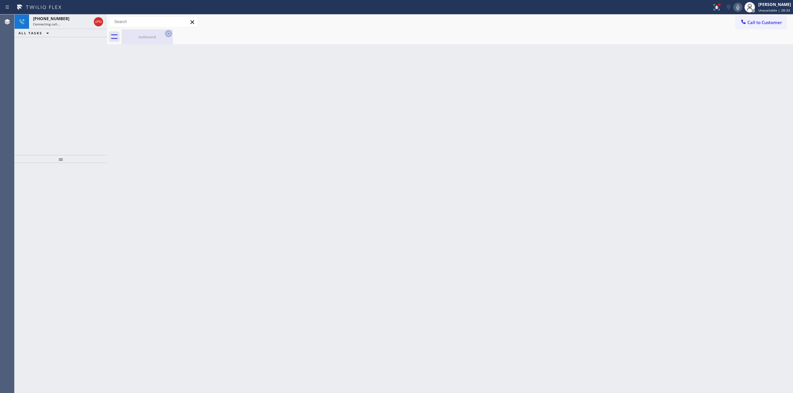
click at [164, 35] on icon at bounding box center [168, 34] width 8 height 8
click at [162, 33] on div "outbound" at bounding box center [147, 36] width 50 height 15
click at [167, 33] on div at bounding box center [457, 36] width 671 height 15
click at [61, 19] on div "[PHONE_NUMBER]" at bounding box center [62, 19] width 58 height 6
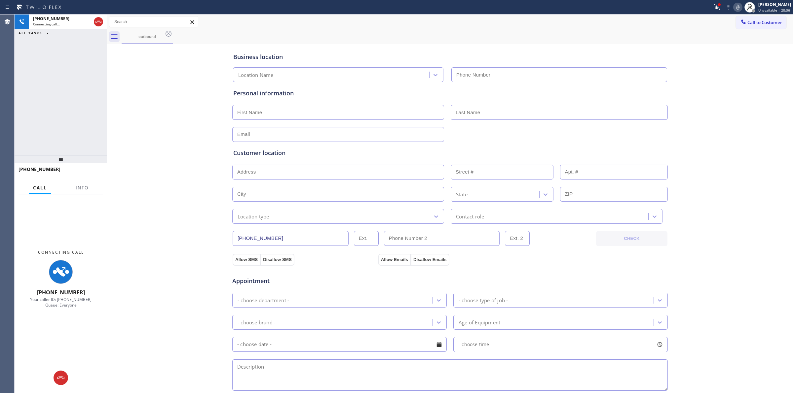
type input "[PHONE_NUMBER]"
click at [741, 0] on div "Status report Issue detected This issue could affect your workflow. Please cont…" at bounding box center [751, 7] width 84 height 15
click at [740, 4] on icon at bounding box center [738, 7] width 8 height 8
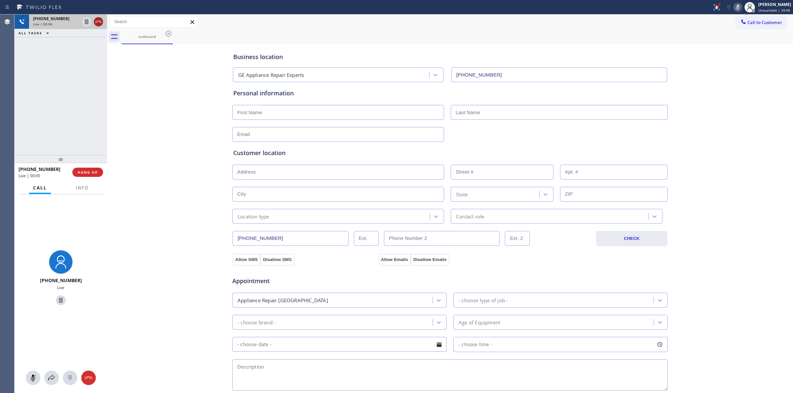
click at [98, 22] on icon at bounding box center [98, 22] width 8 height 8
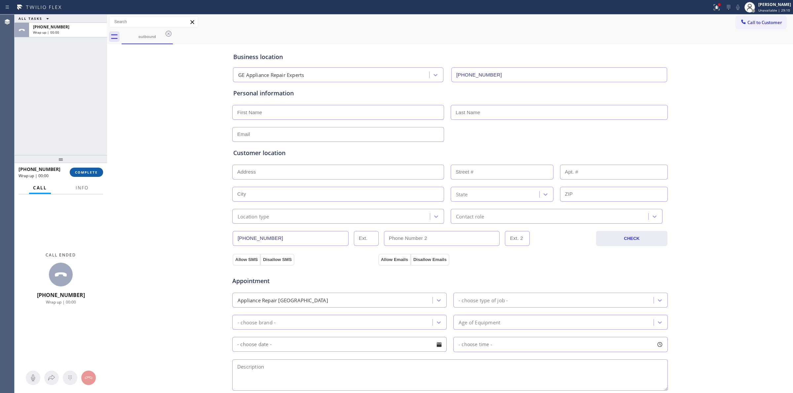
click at [96, 175] on button "COMPLETE" at bounding box center [86, 172] width 33 height 9
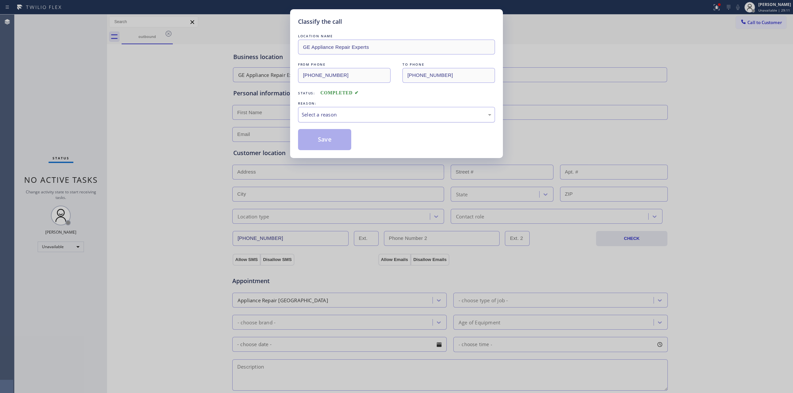
click at [401, 123] on div "Select a reason" at bounding box center [396, 115] width 197 height 16
click at [334, 137] on button "Save" at bounding box center [324, 139] width 53 height 21
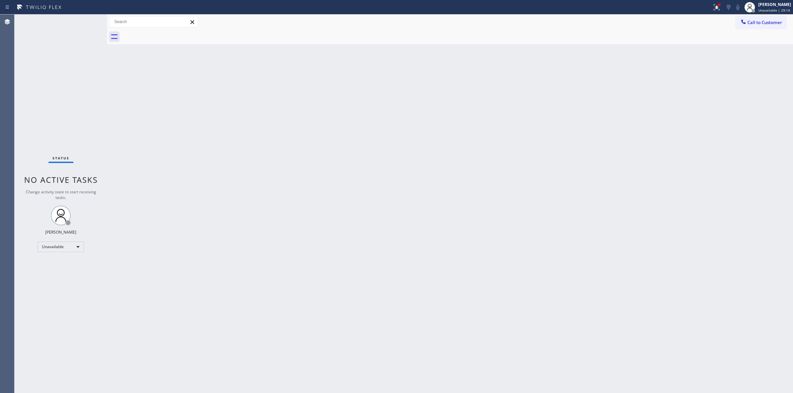
drag, startPoint x: 560, startPoint y: 198, endPoint x: 602, endPoint y: 154, distance: 60.7
click at [564, 190] on div "Back to Dashboard Change Sender ID Customers Technicians Select a contact Outbo…" at bounding box center [450, 204] width 686 height 379
click at [754, 23] on span "Call to Customer" at bounding box center [764, 22] width 35 height 6
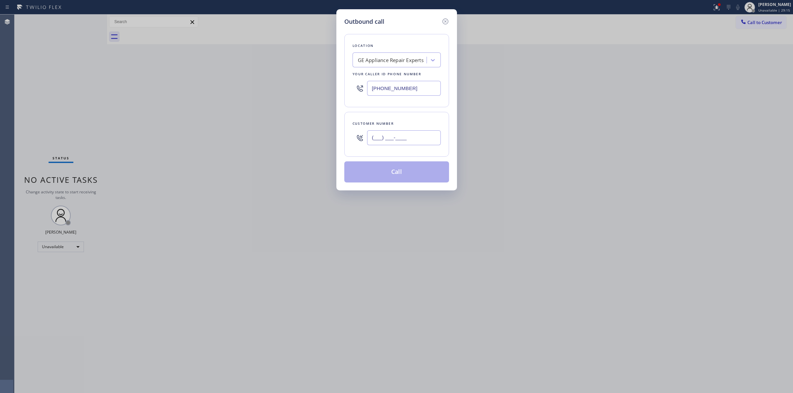
paste input "573) 861-9465"
click at [396, 143] on input "(___) ___-____" at bounding box center [404, 137] width 74 height 15
type input "[PHONE_NUMBER]"
click at [407, 65] on div "GE Appliance Repair Experts" at bounding box center [390, 60] width 72 height 12
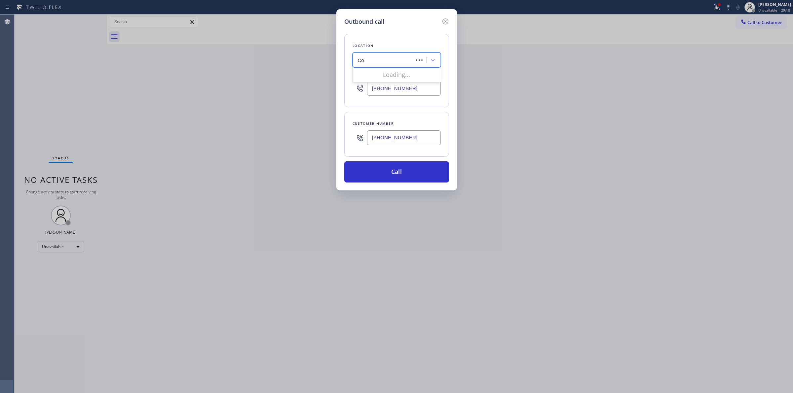
type input "C"
type input "jenn"
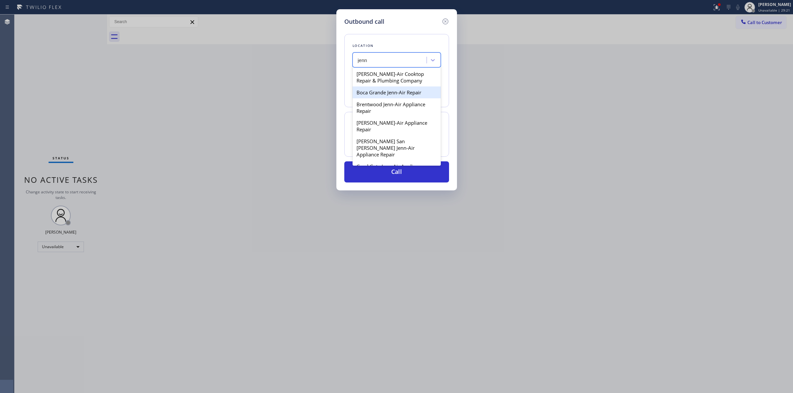
click at [381, 97] on div "Boca Grande Jenn-Air Repair" at bounding box center [396, 93] width 88 height 12
type input "[PHONE_NUMBER]"
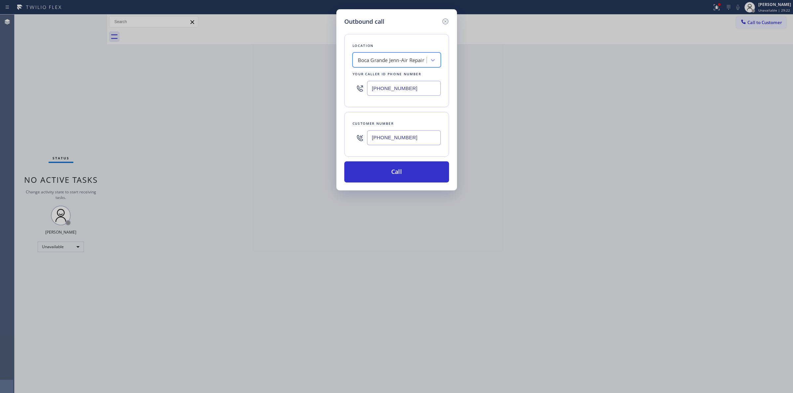
click at [394, 142] on input "[PHONE_NUMBER]" at bounding box center [404, 137] width 74 height 15
click at [387, 167] on button "Call" at bounding box center [396, 172] width 105 height 21
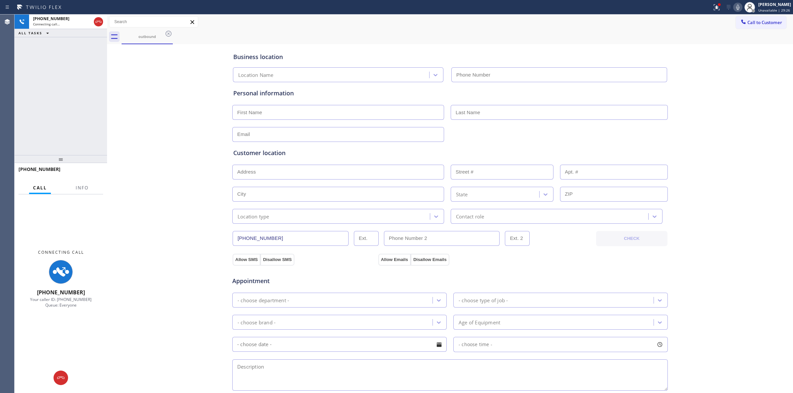
click at [529, 37] on div "outbound" at bounding box center [457, 36] width 671 height 15
type input "[PHONE_NUMBER]"
click at [741, 5] on icon at bounding box center [738, 7] width 8 height 8
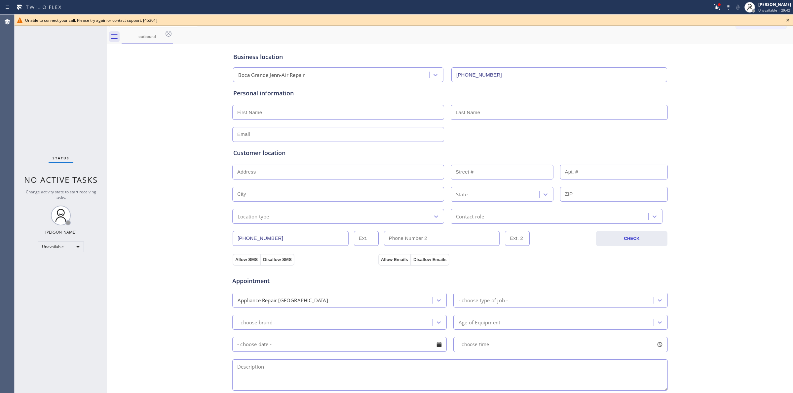
click at [788, 21] on icon at bounding box center [787, 20] width 3 height 3
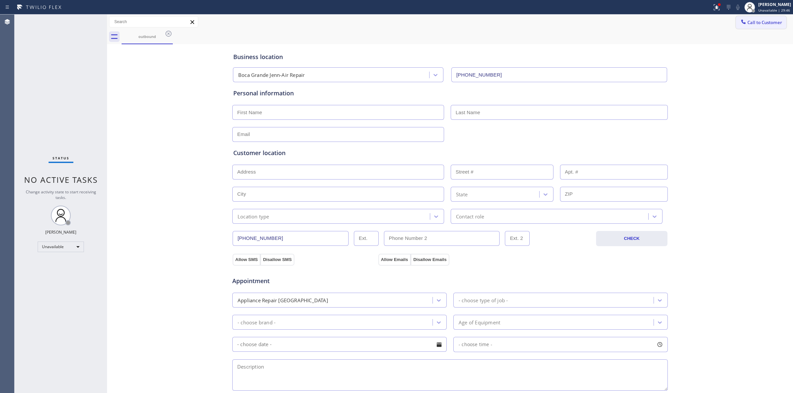
click at [752, 18] on button "Call to Customer" at bounding box center [761, 22] width 51 height 13
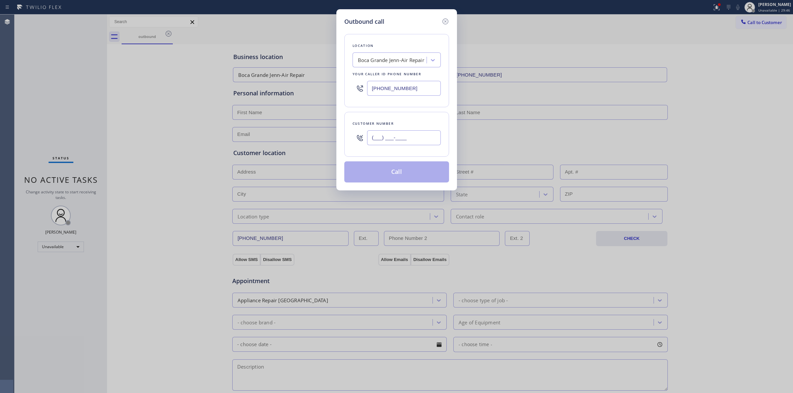
paste input "573) 861-9465"
click at [395, 138] on input "(___) ___-____" at bounding box center [404, 137] width 74 height 15
type input "[PHONE_NUMBER]"
click at [407, 174] on button "Call" at bounding box center [396, 172] width 105 height 21
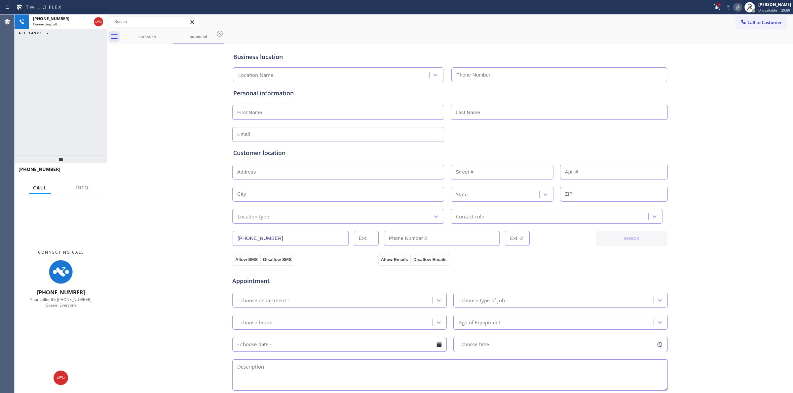
type input "[PHONE_NUMBER]"
drag, startPoint x: 427, startPoint y: 36, endPoint x: 352, endPoint y: 51, distance: 76.3
click at [414, 41] on div "outbound outbound" at bounding box center [457, 36] width 671 height 15
click at [154, 40] on div "outbound" at bounding box center [147, 36] width 50 height 15
click at [171, 36] on icon at bounding box center [168, 34] width 8 height 8
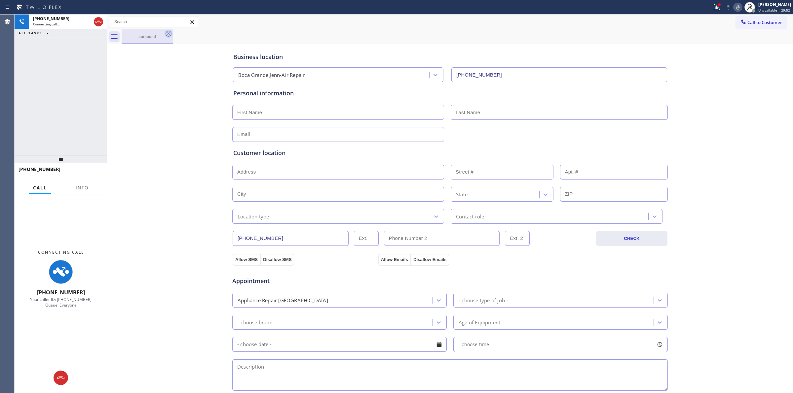
click at [169, 35] on icon at bounding box center [168, 34] width 8 height 8
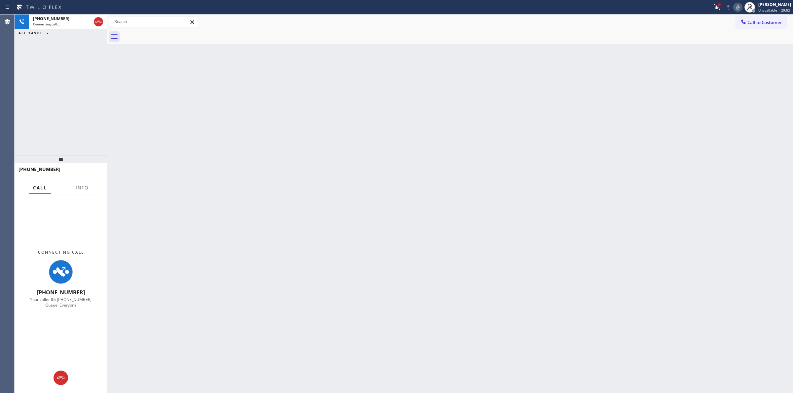
click at [169, 35] on div at bounding box center [457, 36] width 671 height 15
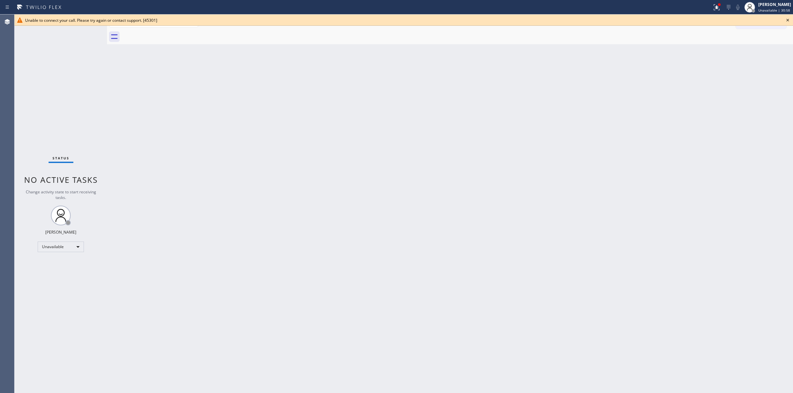
click at [787, 21] on icon at bounding box center [787, 20] width 8 height 8
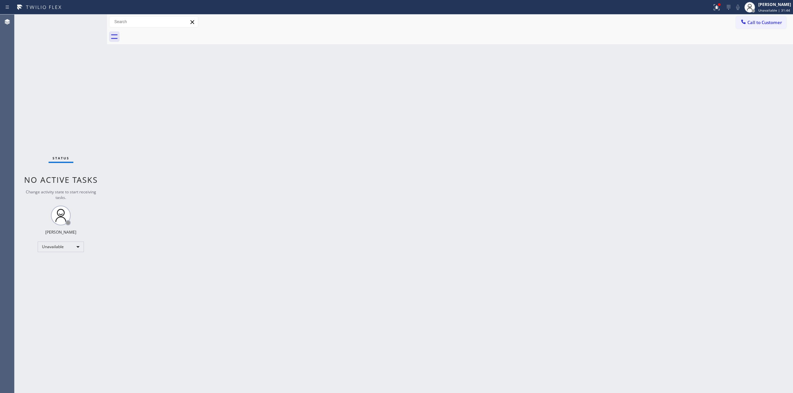
drag, startPoint x: 524, startPoint y: 149, endPoint x: 587, endPoint y: 117, distance: 70.6
click at [540, 143] on div "Back to Dashboard Change Sender ID Customers Technicians Select a contact Outbo…" at bounding box center [450, 204] width 686 height 379
click at [752, 16] on div "Call to Customer Outbound call Location [GEOGRAPHIC_DATA] Jenn-Air Repair Your …" at bounding box center [450, 22] width 686 height 15
drag, startPoint x: 752, startPoint y: 22, endPoint x: 724, endPoint y: 33, distance: 30.3
click at [748, 25] on span "Call to Customer" at bounding box center [764, 22] width 35 height 6
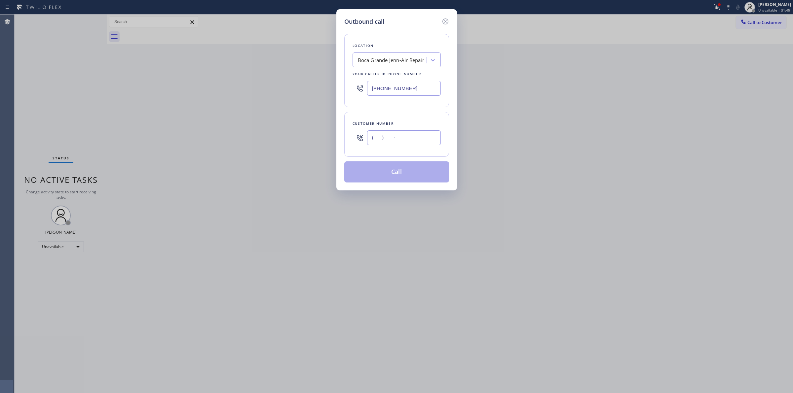
paste input "564) 201-6330"
click at [399, 136] on input "[PHONE_NUMBER]" at bounding box center [404, 137] width 74 height 15
type input "[PHONE_NUMBER]"
click at [400, 83] on input "[PHONE_NUMBER]" at bounding box center [404, 88] width 74 height 15
click at [399, 64] on div "Boca Grande Jenn-Air Repair" at bounding box center [390, 60] width 72 height 12
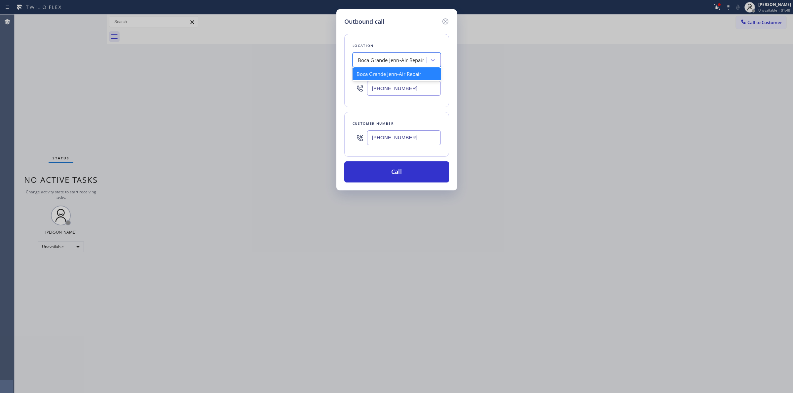
type input "K"
type input "samsung"
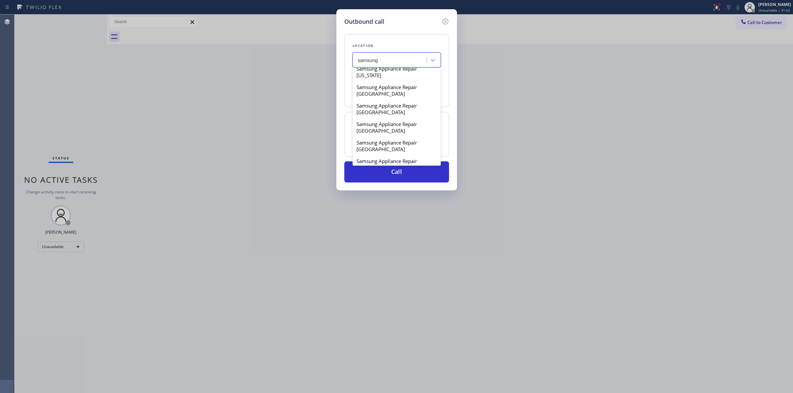
scroll to position [248, 0]
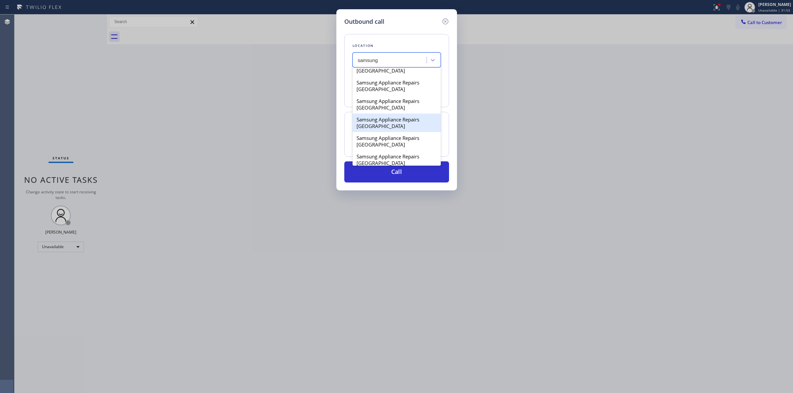
click at [383, 126] on div "Samsung Appliance Repairs [GEOGRAPHIC_DATA]" at bounding box center [396, 123] width 88 height 18
type input "[PHONE_NUMBER]"
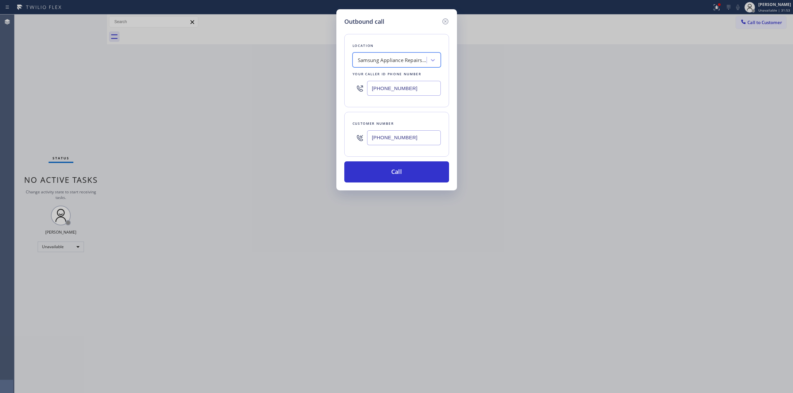
click at [385, 136] on input "[PHONE_NUMBER]" at bounding box center [404, 137] width 74 height 15
click at [389, 169] on button "Call" at bounding box center [396, 172] width 105 height 21
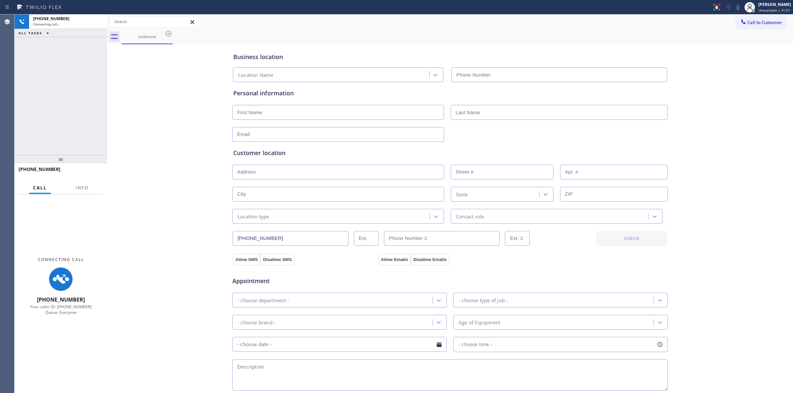
type input "[PHONE_NUMBER]"
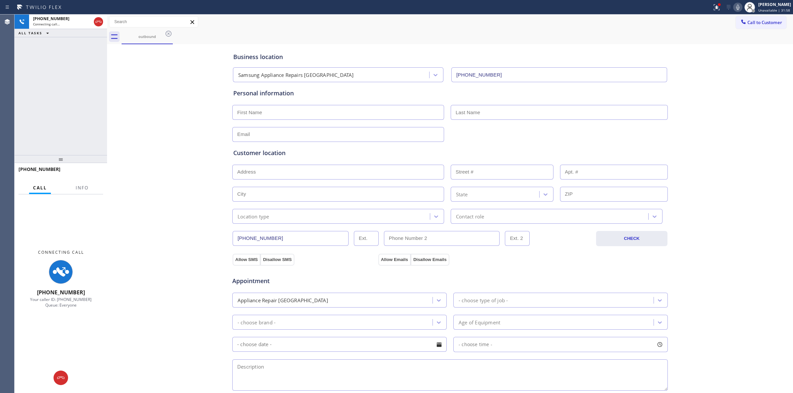
click at [409, 12] on div at bounding box center [356, 7] width 706 height 11
click at [748, 8] on icon at bounding box center [749, 7] width 8 height 8
click at [745, 9] on div at bounding box center [749, 7] width 15 height 15
click at [741, 11] on icon at bounding box center [738, 7] width 8 height 8
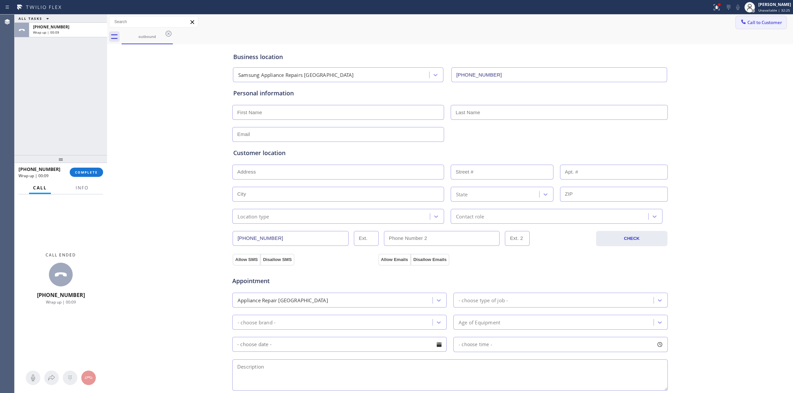
click at [760, 24] on span "Call to Customer" at bounding box center [764, 22] width 35 height 6
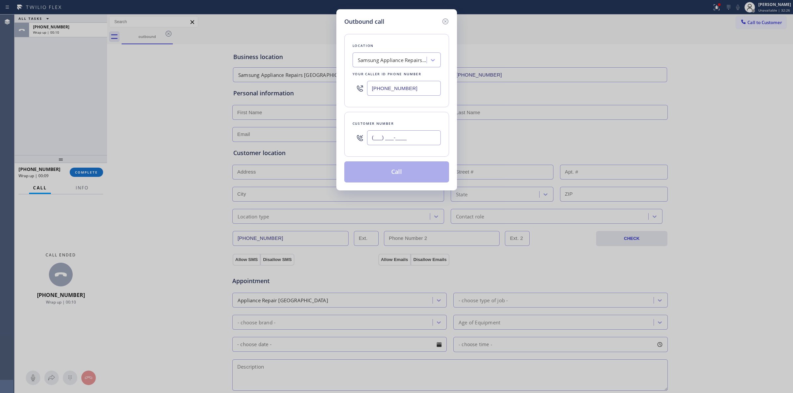
click at [398, 141] on input "(___) ___-____" at bounding box center [404, 137] width 74 height 15
paste input "564) 201-6330"
type input "[PHONE_NUMBER]"
click at [401, 179] on button "Call" at bounding box center [396, 172] width 105 height 21
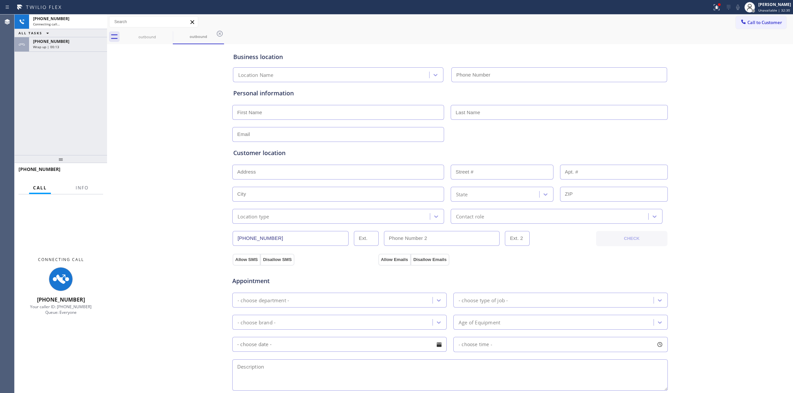
type input "[PHONE_NUMBER]"
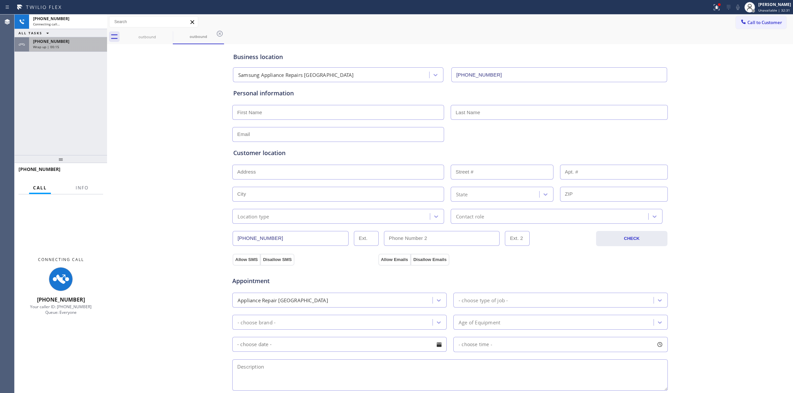
click at [76, 50] on div "[PHONE_NUMBER] Wrap up | 00:15" at bounding box center [66, 44] width 75 height 15
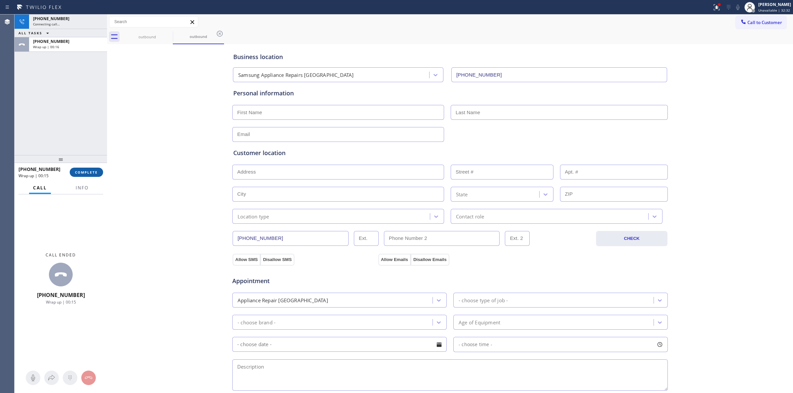
click at [86, 173] on span "COMPLETE" at bounding box center [86, 172] width 23 height 5
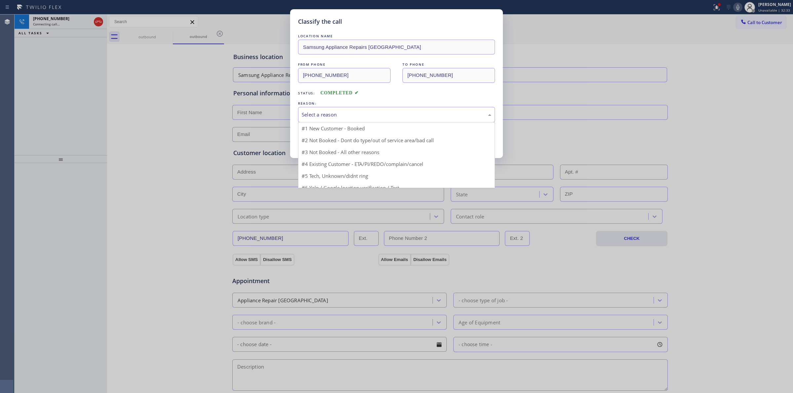
click at [345, 120] on div "Select a reason" at bounding box center [396, 115] width 197 height 16
drag, startPoint x: 353, startPoint y: 167, endPoint x: 343, endPoint y: 155, distance: 15.1
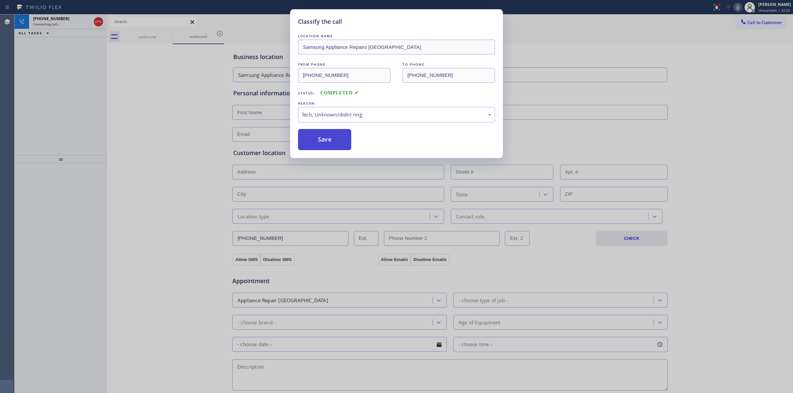
click at [331, 136] on button "Save" at bounding box center [324, 139] width 53 height 21
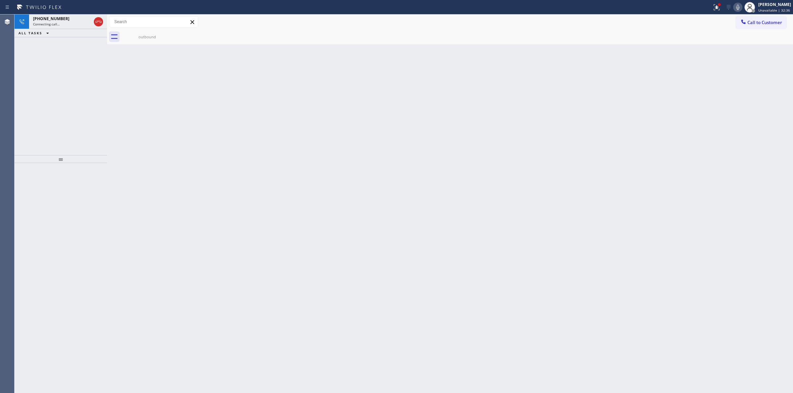
drag, startPoint x: 144, startPoint y: 32, endPoint x: 174, endPoint y: 36, distance: 30.2
click at [144, 32] on div "outbound" at bounding box center [147, 36] width 50 height 15
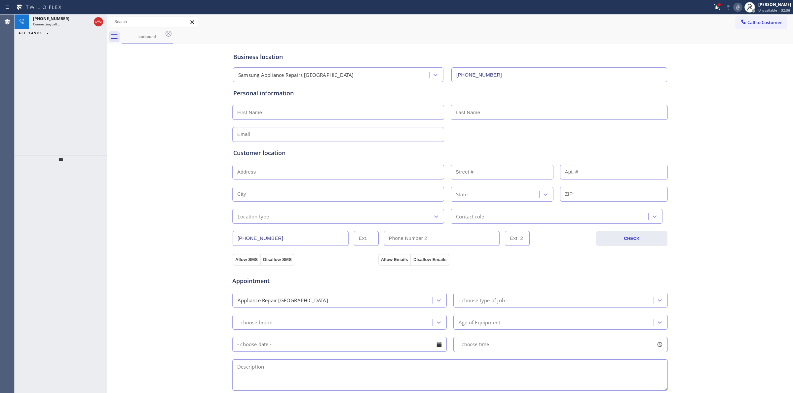
click at [174, 36] on div "outbound" at bounding box center [457, 36] width 671 height 15
click at [171, 36] on icon at bounding box center [168, 34] width 8 height 8
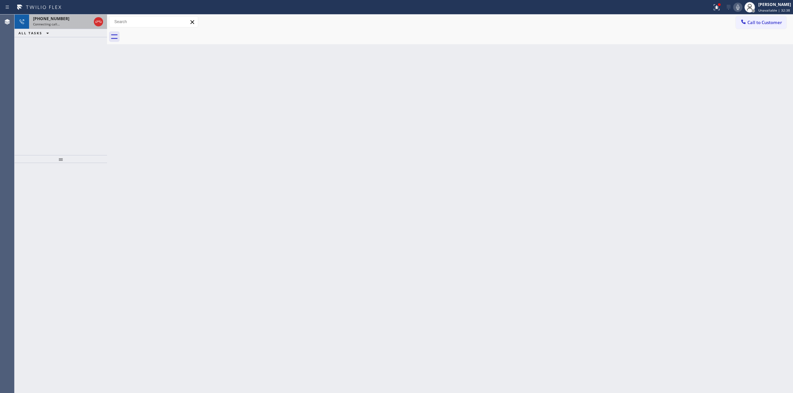
click at [69, 19] on div "[PHONE_NUMBER]" at bounding box center [62, 19] width 58 height 6
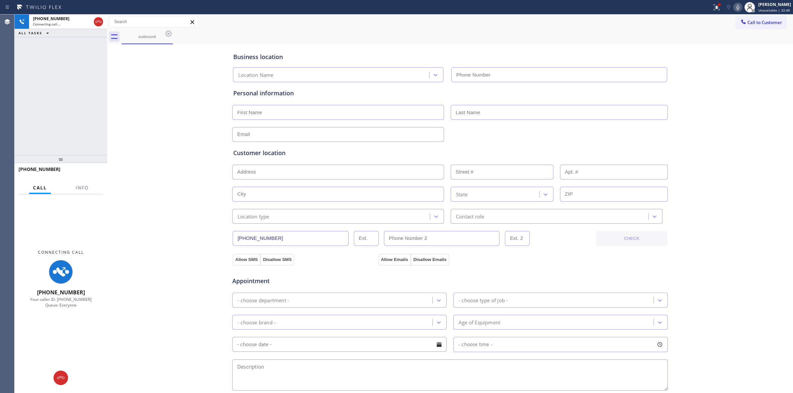
type input "[PHONE_NUMBER]"
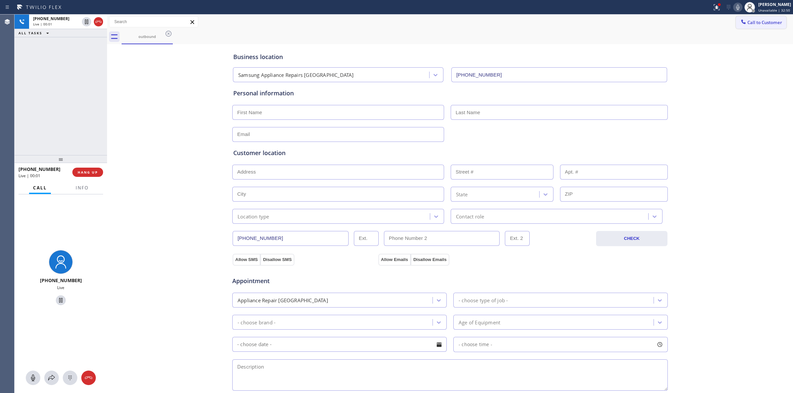
click at [746, 27] on button "Call to Customer" at bounding box center [761, 22] width 51 height 13
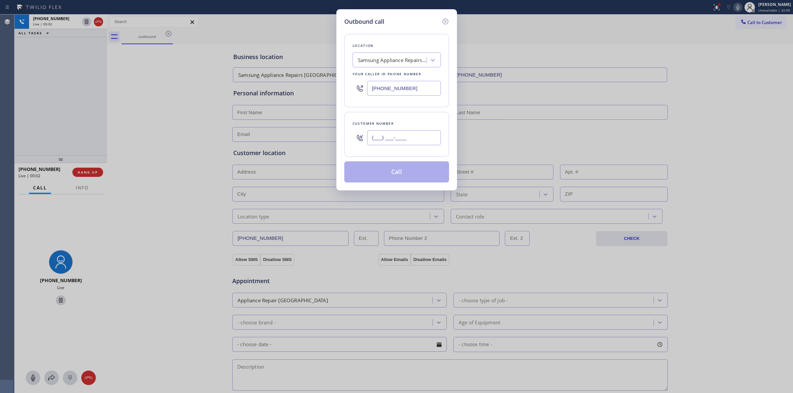
click at [393, 143] on input "(___) ___-____" at bounding box center [404, 137] width 74 height 15
paste input "564) 201-6330"
type input "[PHONE_NUMBER]"
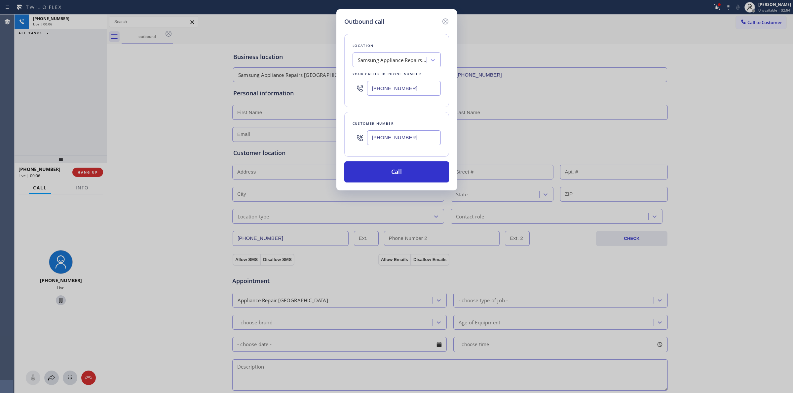
drag, startPoint x: 409, startPoint y: 168, endPoint x: 468, endPoint y: 41, distance: 140.2
click at [409, 168] on button "Call" at bounding box center [396, 172] width 105 height 21
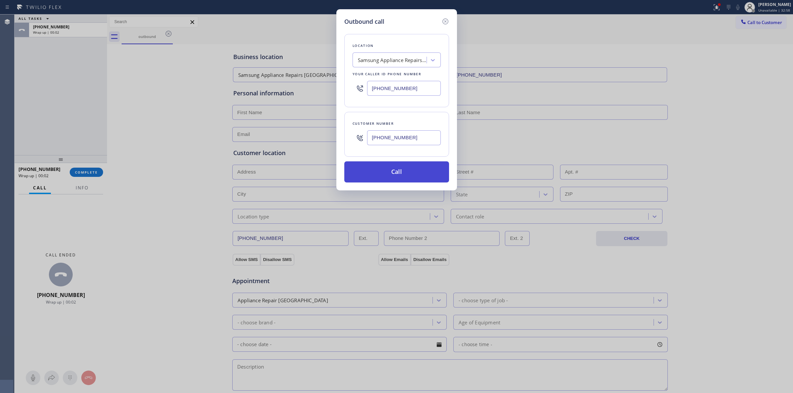
click at [412, 180] on button "Call" at bounding box center [396, 172] width 105 height 21
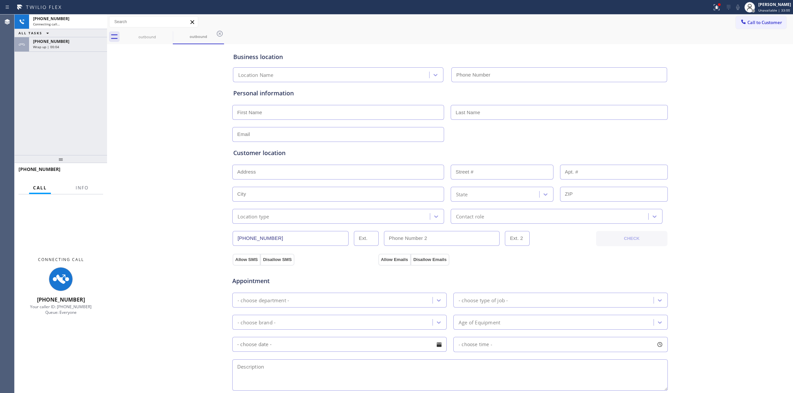
click at [66, 42] on div "[PHONE_NUMBER]" at bounding box center [68, 42] width 70 height 6
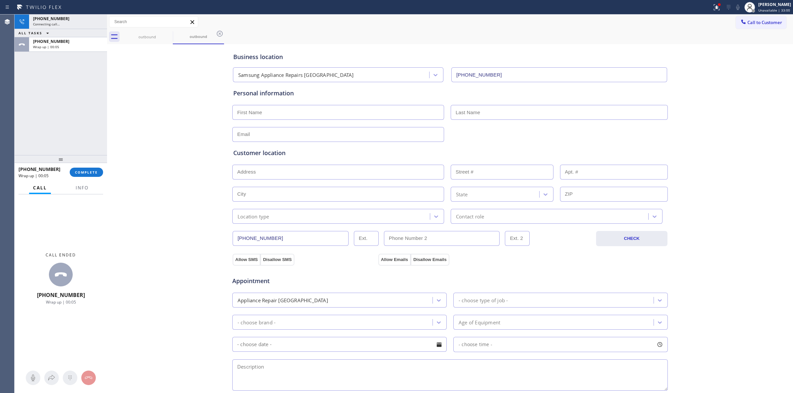
type input "[PHONE_NUMBER]"
click at [87, 172] on span "COMPLETE" at bounding box center [86, 172] width 23 height 5
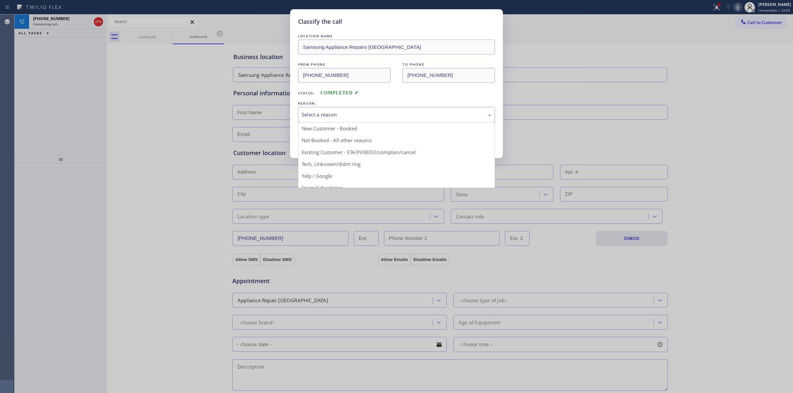
click at [377, 118] on div "Select a reason" at bounding box center [397, 115] width 190 height 8
drag, startPoint x: 349, startPoint y: 167, endPoint x: 333, endPoint y: 141, distance: 30.2
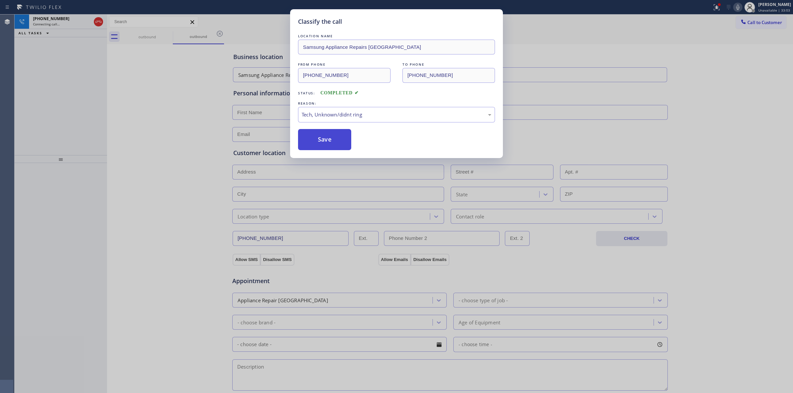
click at [331, 137] on button "Save" at bounding box center [324, 139] width 53 height 21
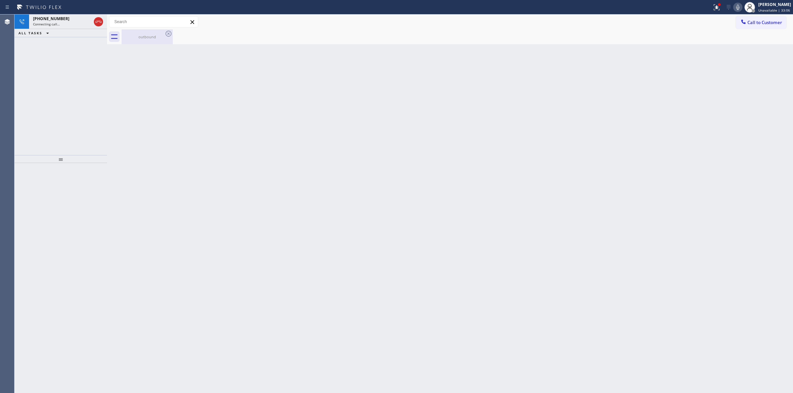
drag, startPoint x: 143, startPoint y: 37, endPoint x: 162, endPoint y: 35, distance: 19.9
click at [144, 37] on div "outbound" at bounding box center [147, 36] width 50 height 5
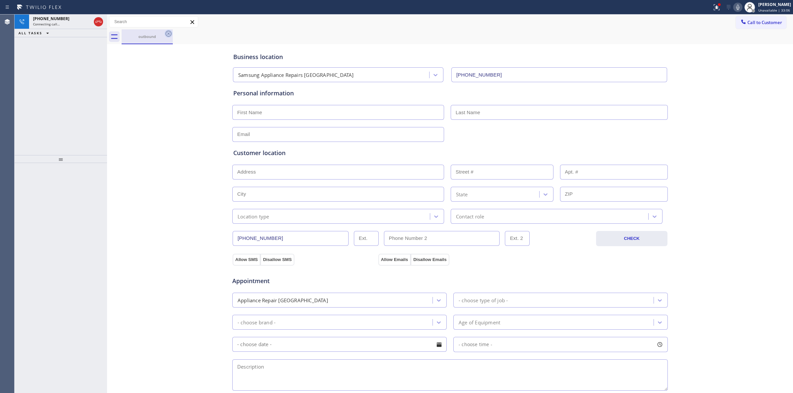
click at [169, 34] on icon at bounding box center [168, 34] width 8 height 8
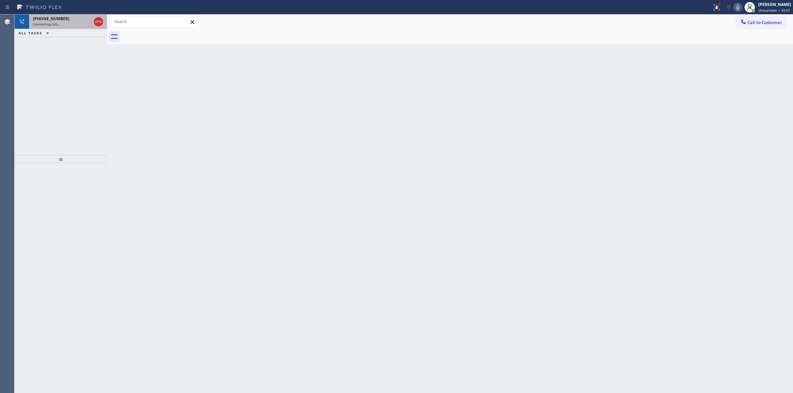
click at [57, 22] on span "Connecting call…" at bounding box center [46, 24] width 27 height 5
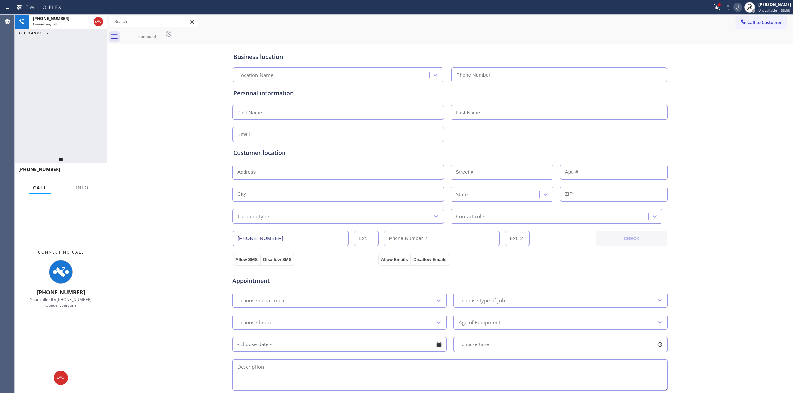
type input "[PHONE_NUMBER]"
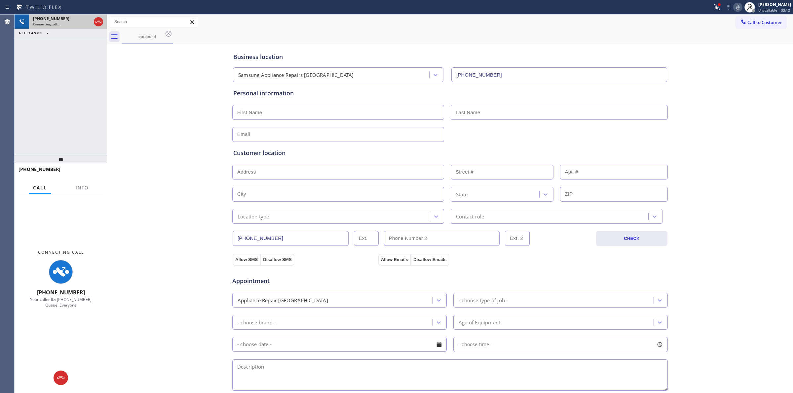
click at [76, 22] on div "Connecting call…" at bounding box center [62, 24] width 58 height 5
click at [737, 5] on icon at bounding box center [738, 7] width 8 height 8
click at [165, 34] on div "outbound" at bounding box center [147, 36] width 51 height 15
click at [165, 34] on icon at bounding box center [168, 34] width 6 height 6
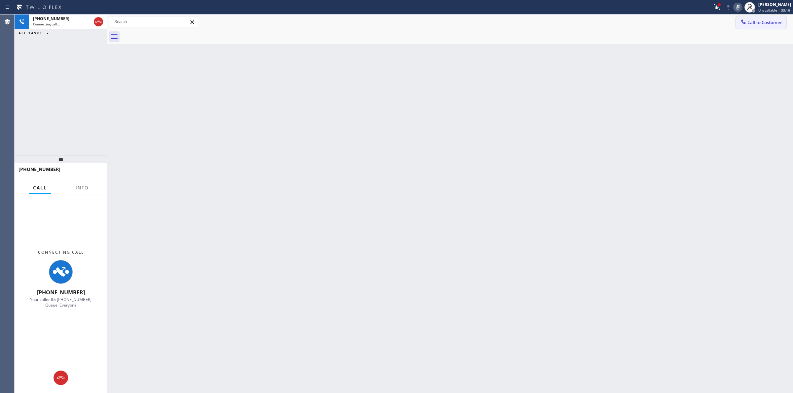
click at [763, 19] on span "Call to Customer" at bounding box center [764, 22] width 35 height 6
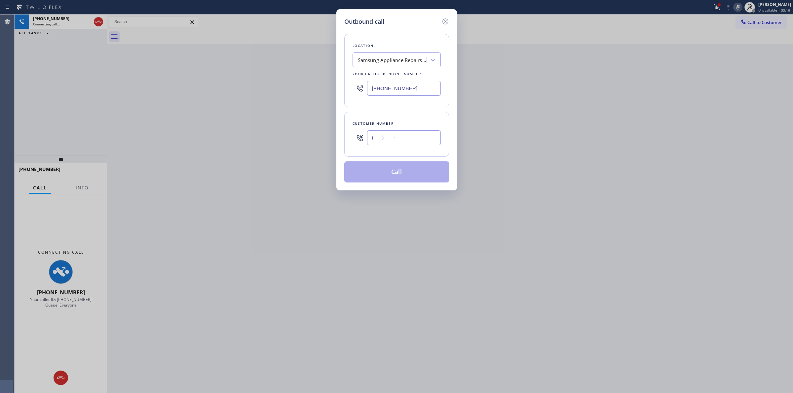
click at [425, 140] on input "(___) ___-____" at bounding box center [404, 137] width 74 height 15
paste input "350) 999-8678"
type input "[PHONE_NUMBER]"
click at [412, 59] on div "Samsung Appliance Repairs [GEOGRAPHIC_DATA]" at bounding box center [392, 60] width 69 height 8
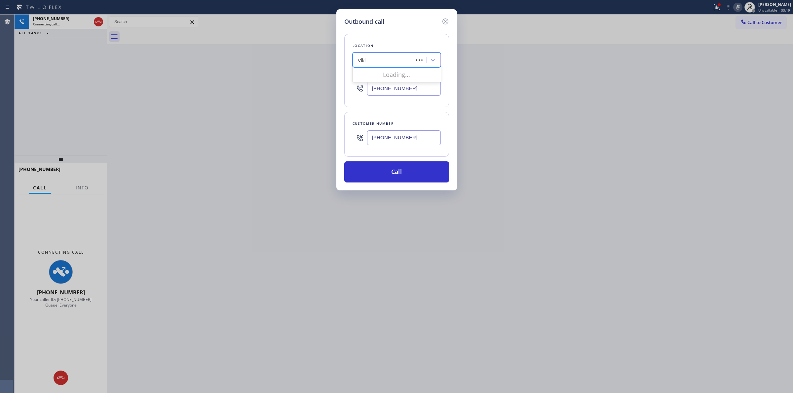
type input "Viking"
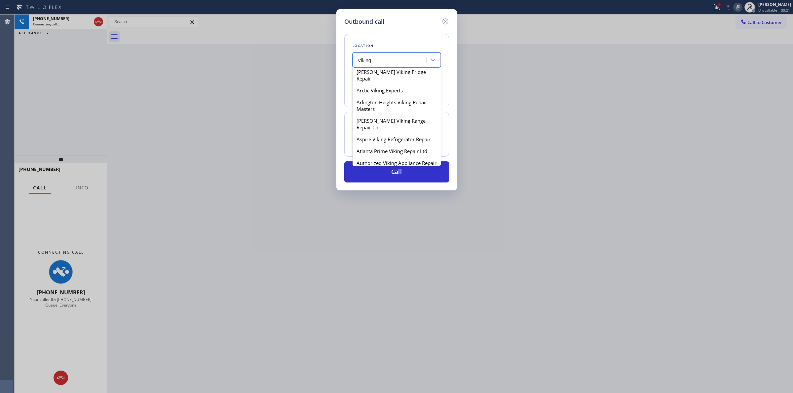
scroll to position [289, 0]
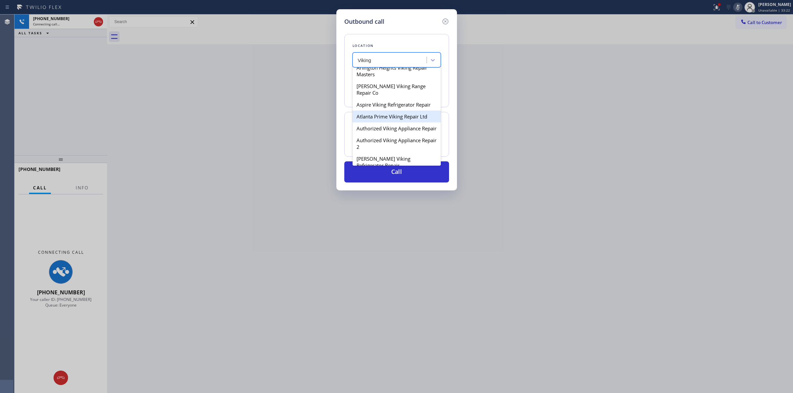
click at [385, 123] on div "Atlanta Prime Viking Repair Ltd" at bounding box center [396, 117] width 88 height 12
type input "[PHONE_NUMBER]"
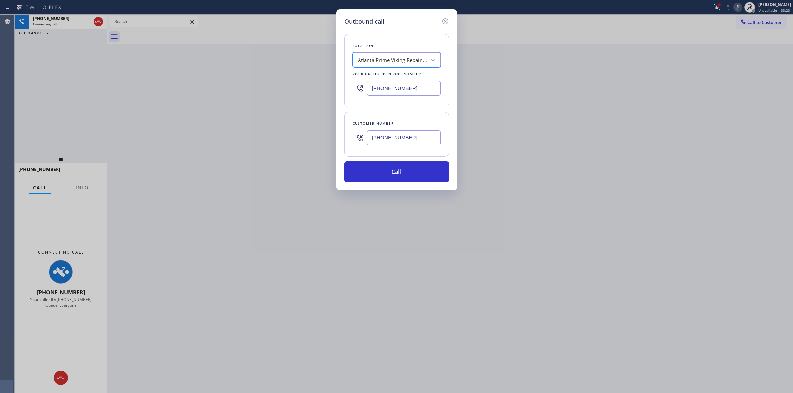
click at [412, 139] on input "[PHONE_NUMBER]" at bounding box center [404, 137] width 74 height 15
click at [378, 139] on input "[PHONE_NUMBER]" at bounding box center [404, 137] width 74 height 15
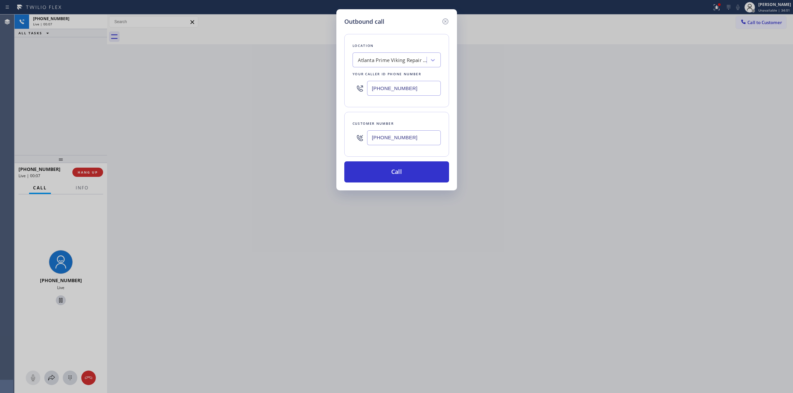
click at [401, 18] on div "Outbound call" at bounding box center [396, 21] width 105 height 9
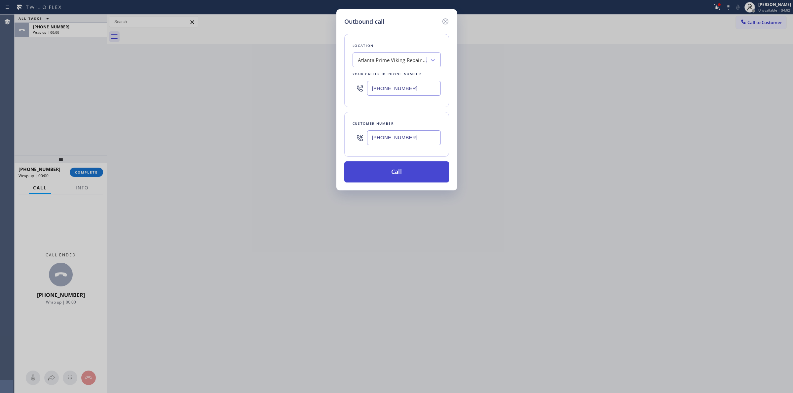
click at [419, 182] on button "Call" at bounding box center [396, 172] width 105 height 21
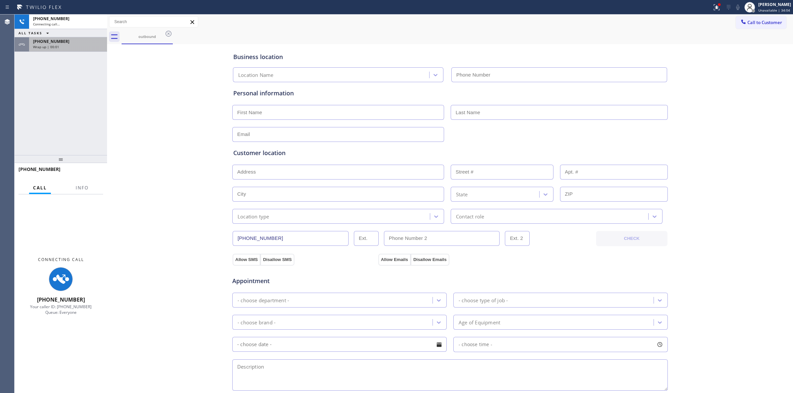
type input "[PHONE_NUMBER]"
click at [69, 45] on div "Wrap up | 00:01" at bounding box center [68, 47] width 70 height 5
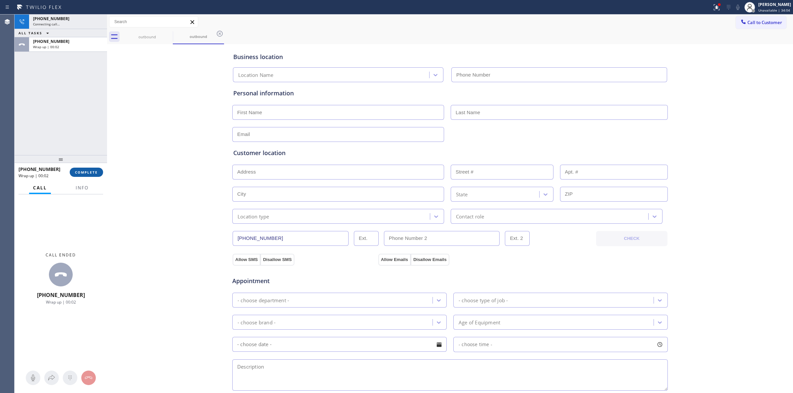
click at [95, 164] on div "[PHONE_NUMBER] Wrap up | 00:02 COMPLETE" at bounding box center [60, 172] width 85 height 17
type input "[PHONE_NUMBER]"
click at [91, 174] on button "COMPLETE" at bounding box center [86, 172] width 33 height 9
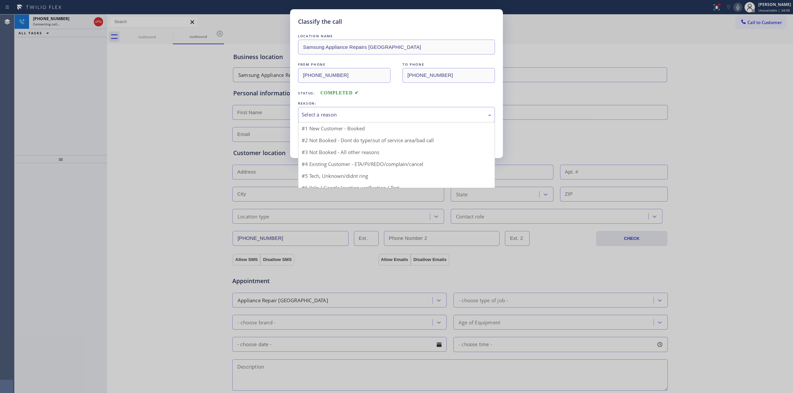
drag, startPoint x: 341, startPoint y: 123, endPoint x: 371, endPoint y: 123, distance: 29.7
click at [379, 108] on div "Select a reason" at bounding box center [396, 115] width 197 height 16
drag, startPoint x: 331, startPoint y: 162, endPoint x: 323, endPoint y: 145, distance: 18.9
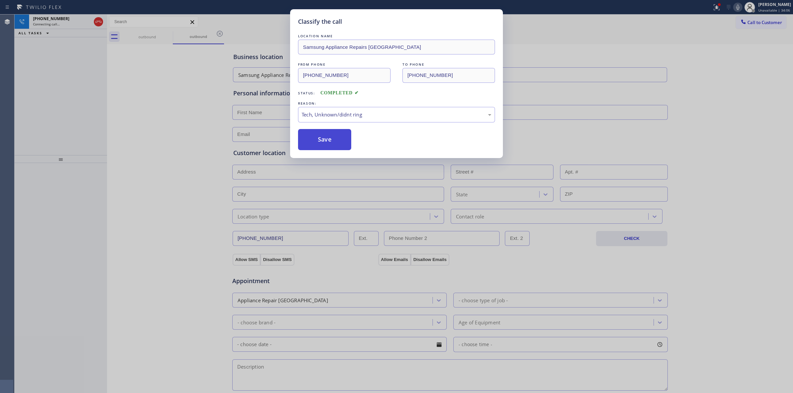
click at [322, 144] on button "Save" at bounding box center [324, 139] width 53 height 21
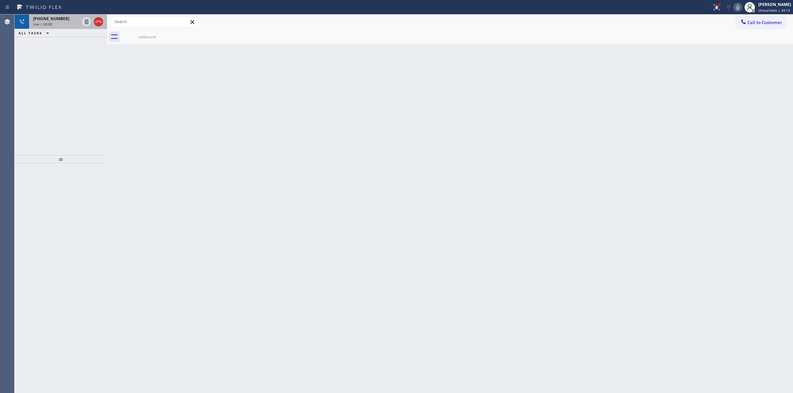
click at [65, 17] on div "[PHONE_NUMBER]" at bounding box center [56, 19] width 46 height 6
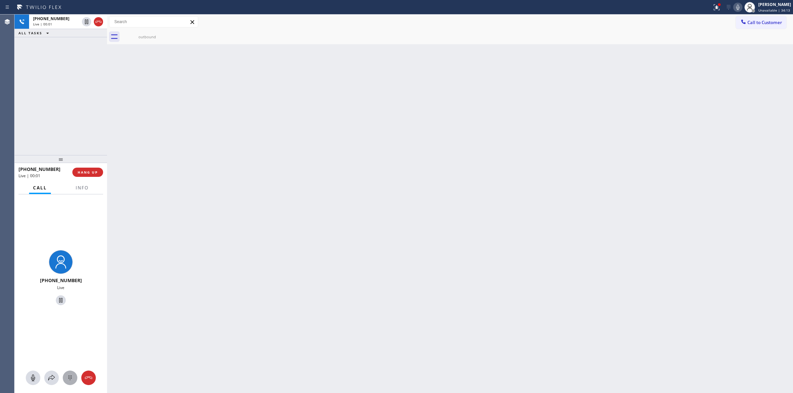
click at [68, 382] on button at bounding box center [70, 378] width 15 height 15
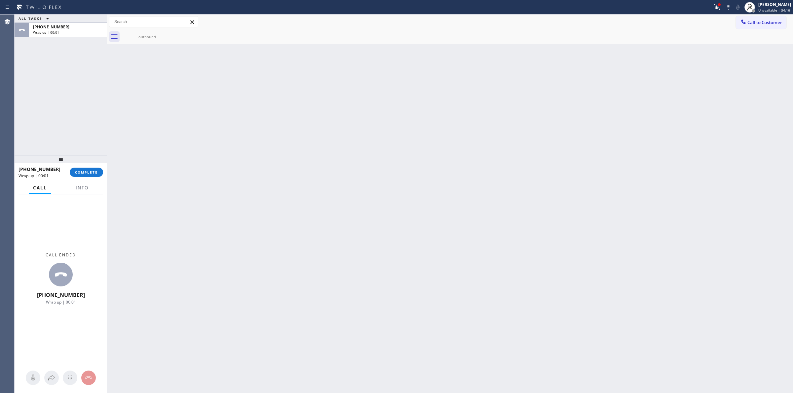
click at [747, 28] on button "Call to Customer" at bounding box center [761, 22] width 51 height 13
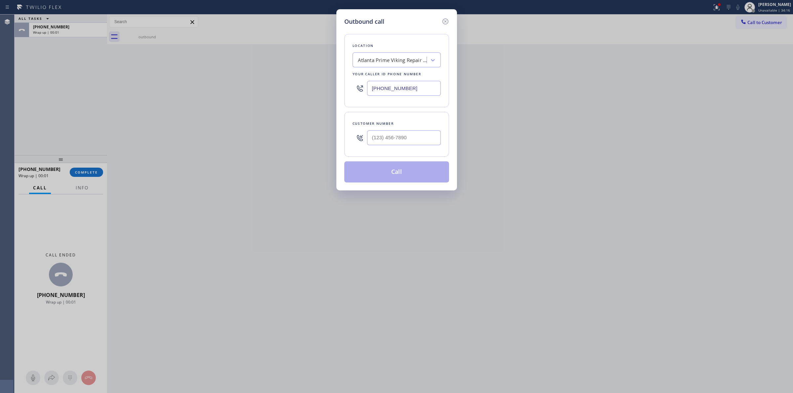
click at [750, 24] on div "Outbound call Location [GEOGRAPHIC_DATA] Prime Viking Repair Ltd Your caller id…" at bounding box center [396, 196] width 793 height 393
click at [434, 132] on input "(___) ___-____" at bounding box center [404, 137] width 74 height 15
paste input "350) 999-8678"
type input "[PHONE_NUMBER]"
click at [399, 174] on button "Call" at bounding box center [396, 172] width 105 height 21
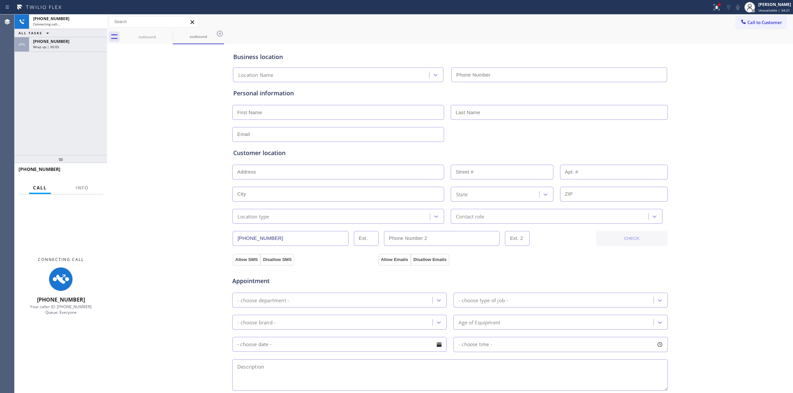
type input "[PHONE_NUMBER]"
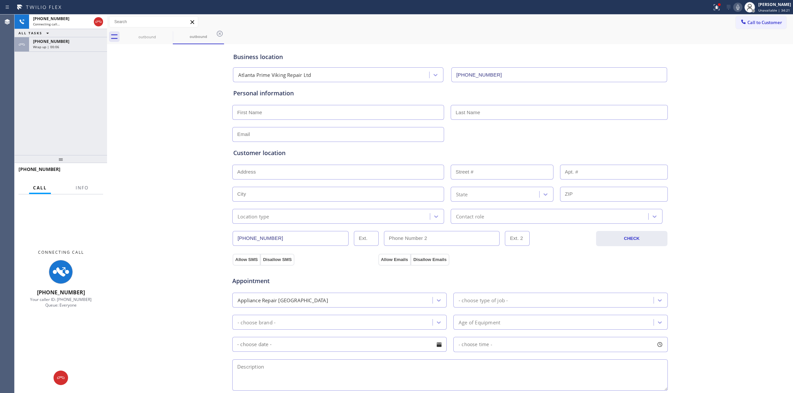
click at [541, 29] on div "Call to Customer Outbound call Location [GEOGRAPHIC_DATA] Prime Viking Repair L…" at bounding box center [450, 22] width 686 height 15
click at [148, 42] on div "outbound" at bounding box center [147, 36] width 50 height 15
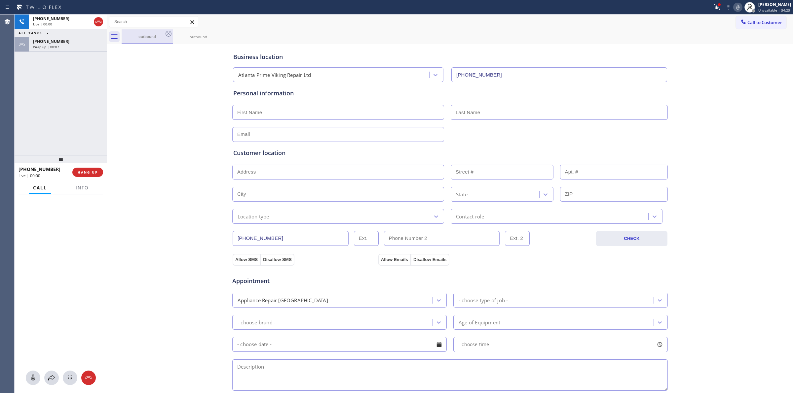
click at [162, 37] on div "outbound" at bounding box center [147, 36] width 50 height 5
click at [166, 32] on icon at bounding box center [168, 34] width 6 height 6
click at [0, 0] on icon at bounding box center [0, 0] width 0 height 0
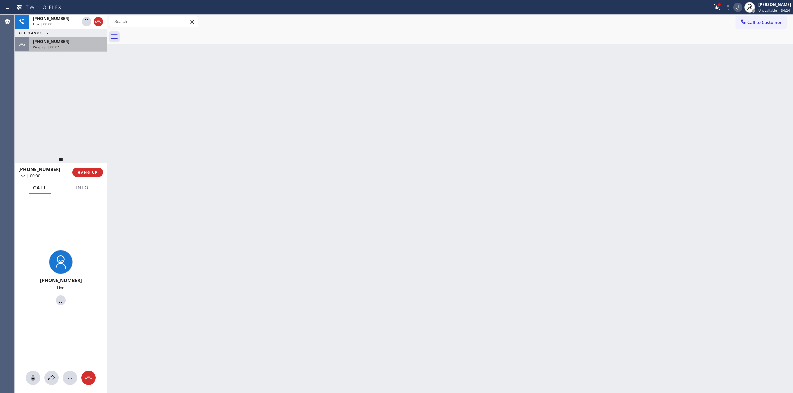
click at [77, 49] on div "[PHONE_NUMBER] Wrap up | 00:07" at bounding box center [66, 44] width 75 height 15
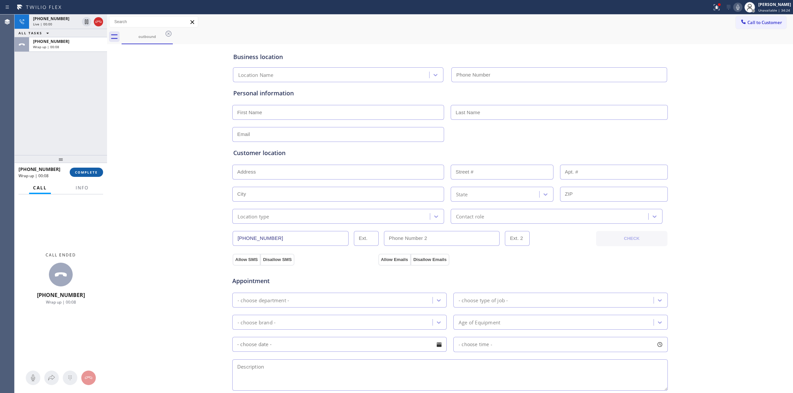
type input "[PHONE_NUMBER]"
click at [85, 170] on span "COMPLETE" at bounding box center [86, 172] width 23 height 5
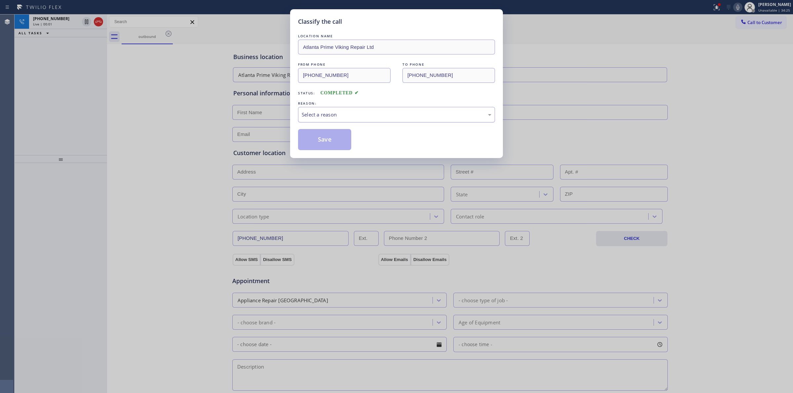
click at [362, 123] on div "Select a reason" at bounding box center [396, 115] width 197 height 16
drag, startPoint x: 339, startPoint y: 167, endPoint x: 314, endPoint y: 138, distance: 37.9
click at [314, 138] on button "Save" at bounding box center [324, 139] width 53 height 21
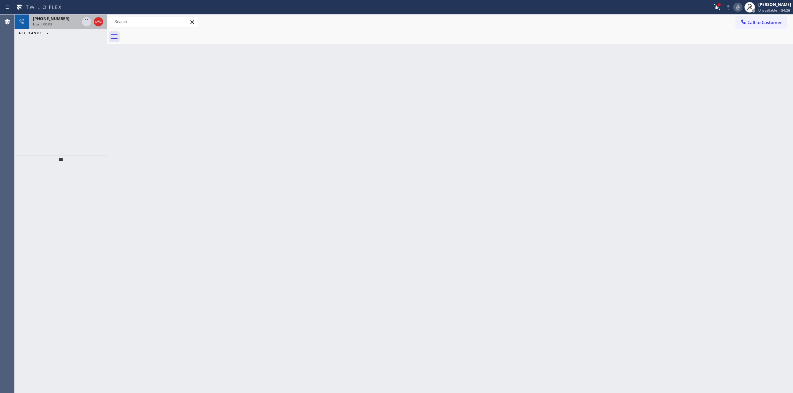
click at [64, 25] on div "Live | 00:03" at bounding box center [56, 24] width 46 height 5
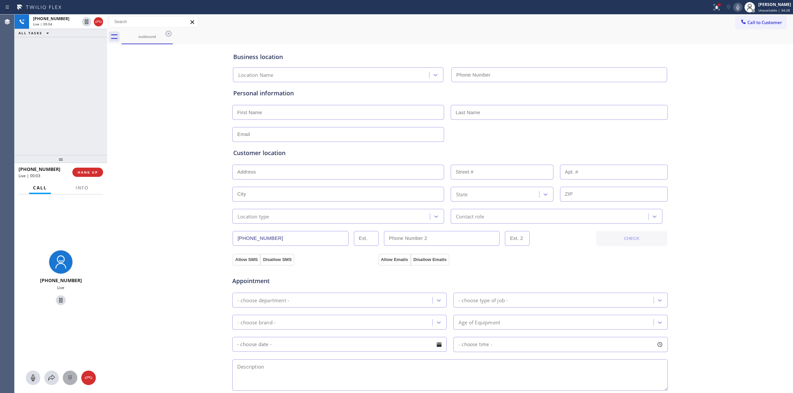
click at [70, 381] on icon at bounding box center [70, 378] width 8 height 8
type input "[PHONE_NUMBER]"
click at [750, 15] on div "Call to Customer Outbound call Location [GEOGRAPHIC_DATA] Prime Viking Repair L…" at bounding box center [450, 22] width 686 height 15
click at [748, 23] on span "Call to Customer" at bounding box center [764, 22] width 35 height 6
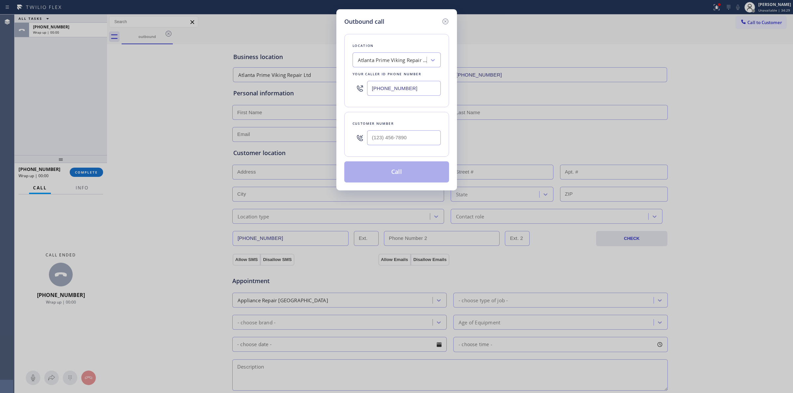
click at [409, 157] on div "Customer number" at bounding box center [396, 134] width 105 height 45
click at [408, 144] on input "(___) ___-____" at bounding box center [404, 137] width 74 height 15
paste input "350) 999-8678"
type input "[PHONE_NUMBER]"
click at [411, 176] on button "Call" at bounding box center [396, 172] width 105 height 21
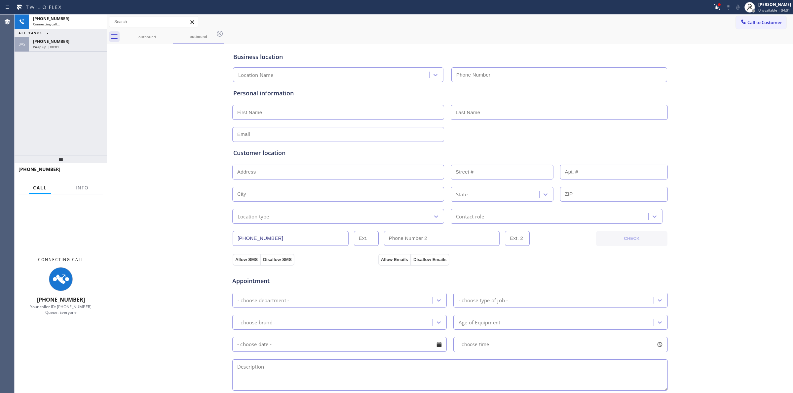
type input "[PHONE_NUMBER]"
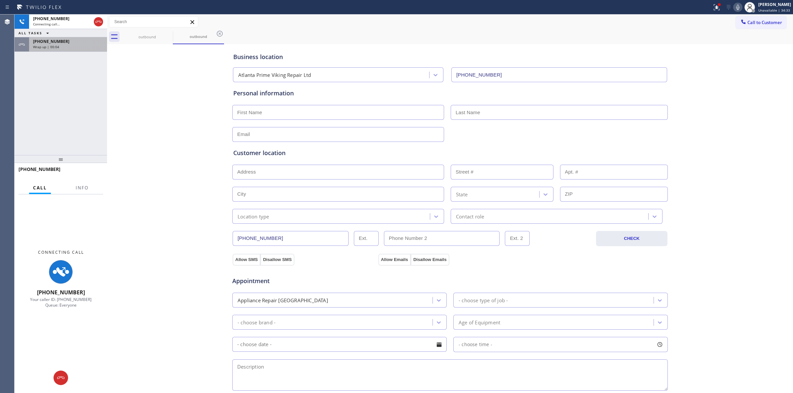
click at [65, 49] on div "[PHONE_NUMBER] Wrap up | 00:04" at bounding box center [66, 44] width 75 height 15
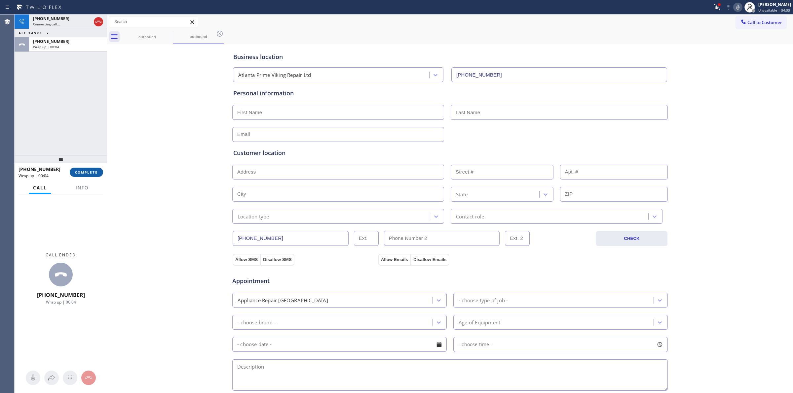
click at [78, 169] on button "COMPLETE" at bounding box center [86, 172] width 33 height 9
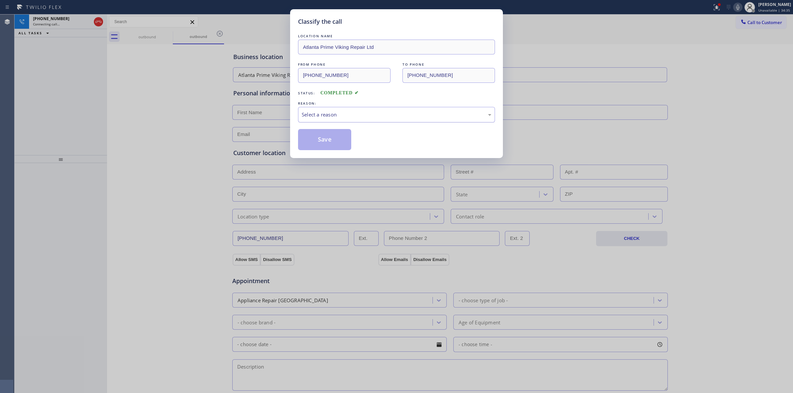
click at [335, 120] on div "Select a reason" at bounding box center [396, 115] width 197 height 16
click at [327, 139] on button "Save" at bounding box center [324, 139] width 53 height 21
click at [55, 24] on div "Classify the call LOCATION NAME Ace Thermador Repair Master FROM PHONE [PHONE_N…" at bounding box center [404, 204] width 778 height 379
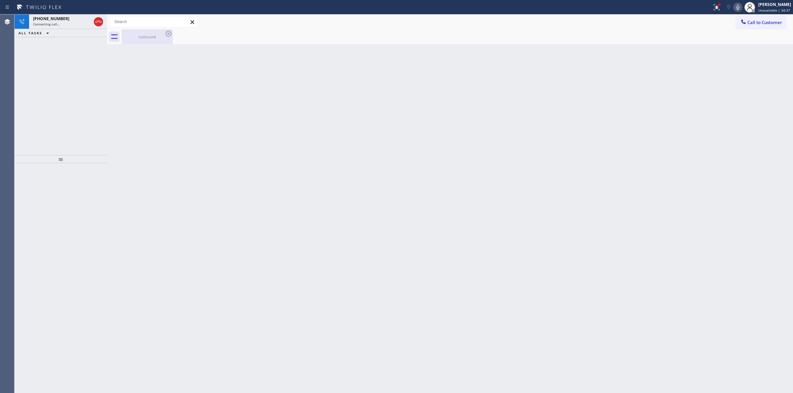
click at [131, 34] on div "outbound" at bounding box center [147, 36] width 50 height 5
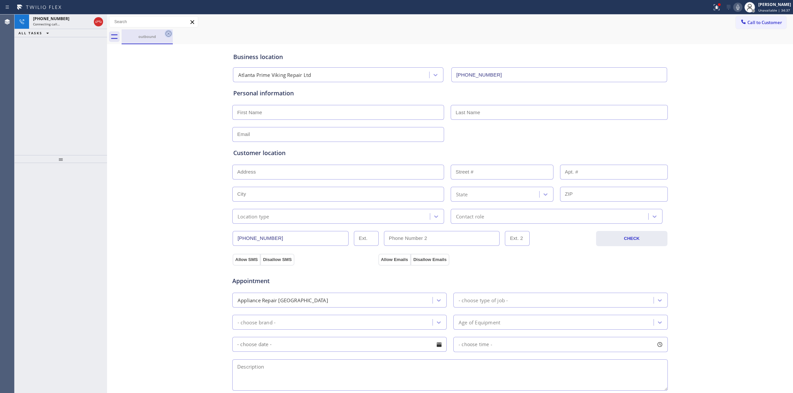
click at [172, 34] on icon at bounding box center [168, 34] width 8 height 8
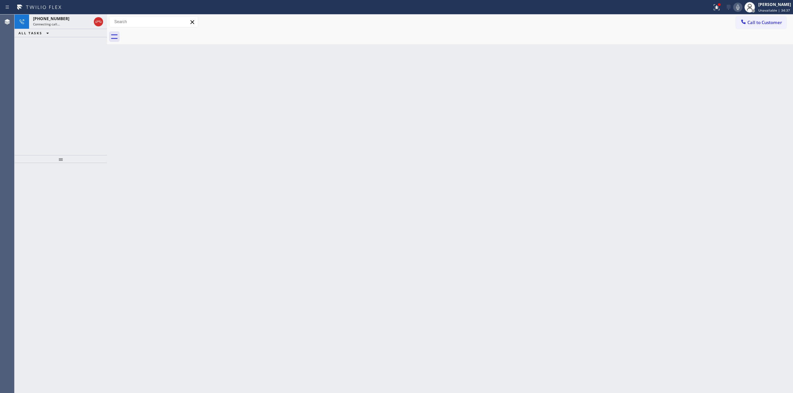
click at [166, 34] on div at bounding box center [457, 36] width 671 height 15
drag, startPoint x: 39, startPoint y: 33, endPoint x: 65, endPoint y: 25, distance: 27.3
click at [38, 33] on span "ALL TASKS" at bounding box center [30, 33] width 24 height 5
click at [66, 25] on div "Connecting call…" at bounding box center [62, 24] width 58 height 5
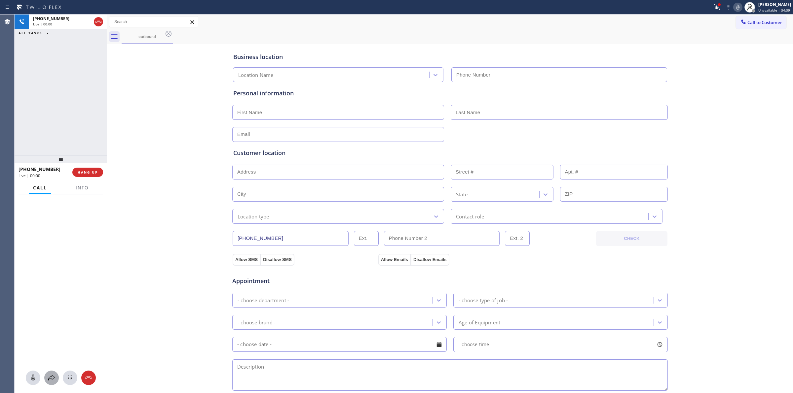
type input "[PHONE_NUMBER]"
click at [68, 376] on icon at bounding box center [70, 378] width 8 height 8
drag, startPoint x: 760, startPoint y: 23, endPoint x: 680, endPoint y: 51, distance: 84.6
click at [760, 23] on span "Call to Customer" at bounding box center [764, 22] width 35 height 6
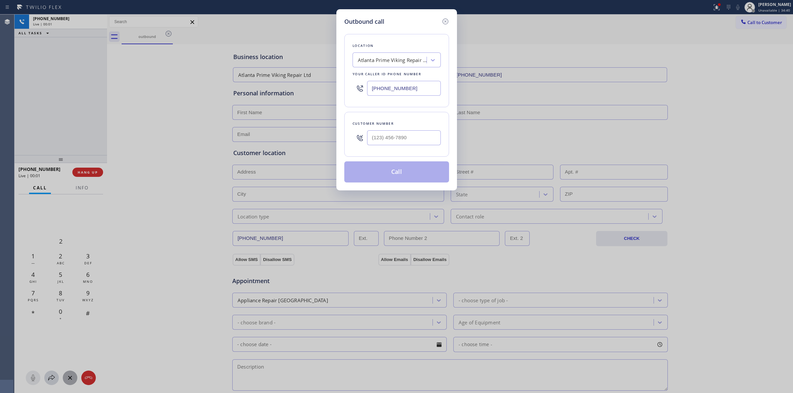
drag, startPoint x: 462, startPoint y: 121, endPoint x: 423, endPoint y: 138, distance: 42.5
click at [423, 138] on div "Outbound call Location [GEOGRAPHIC_DATA] Prime Viking Repair Ltd Your caller id…" at bounding box center [396, 196] width 793 height 393
paste input "350) 999-8678"
click at [423, 138] on input "(___) ___-____" at bounding box center [404, 137] width 74 height 15
type input "[PHONE_NUMBER]"
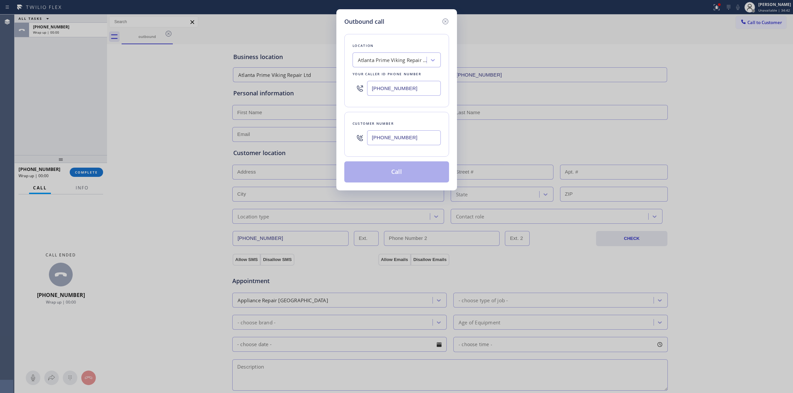
click at [404, 171] on button "Call" at bounding box center [396, 172] width 105 height 21
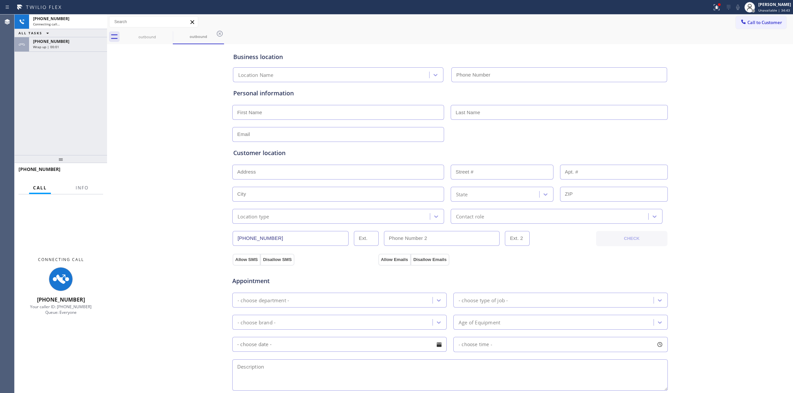
type input "[PHONE_NUMBER]"
click at [67, 50] on div "[PHONE_NUMBER] Wrap up | 00:02" at bounding box center [66, 44] width 75 height 15
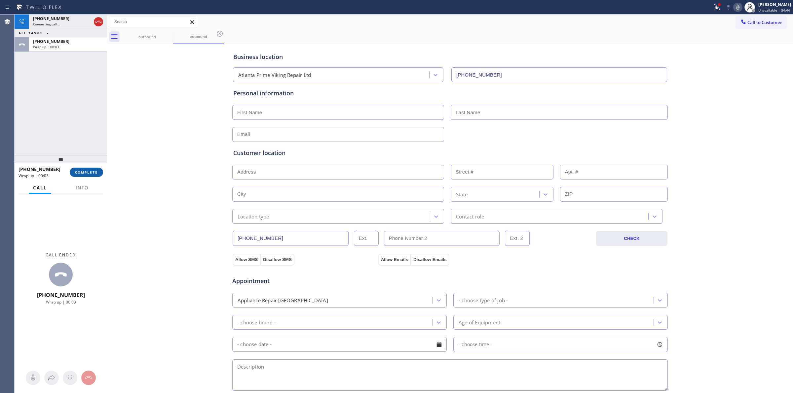
click at [88, 173] on span "COMPLETE" at bounding box center [86, 172] width 23 height 5
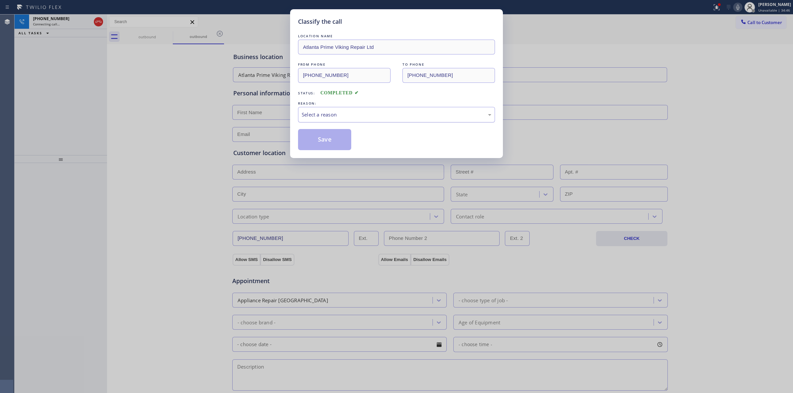
click at [362, 108] on div "Select a reason" at bounding box center [396, 115] width 197 height 16
drag, startPoint x: 329, startPoint y: 144, endPoint x: 134, endPoint y: 15, distance: 234.0
click at [329, 143] on button "Save" at bounding box center [324, 139] width 53 height 21
click at [68, 22] on div "Classify the call LOCATION NAME Ace Thermador Repair Master FROM PHONE [PHONE_N…" at bounding box center [404, 204] width 778 height 379
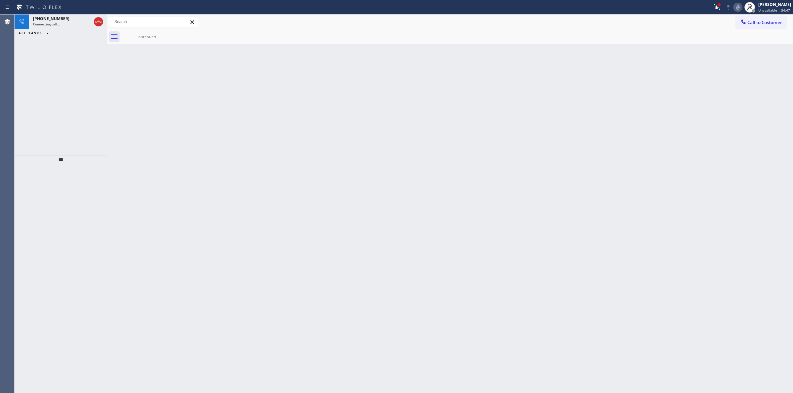
click at [68, 22] on div "Connecting call…" at bounding box center [62, 24] width 58 height 5
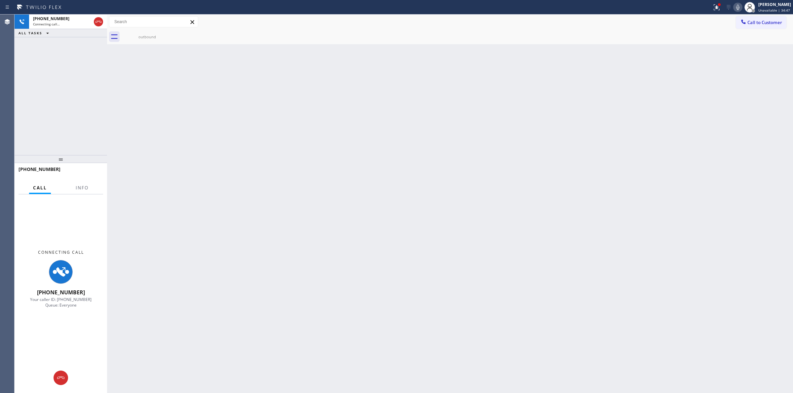
click at [68, 22] on div "Connecting call…" at bounding box center [62, 24] width 58 height 5
click at [161, 35] on div "outbound" at bounding box center [147, 36] width 50 height 5
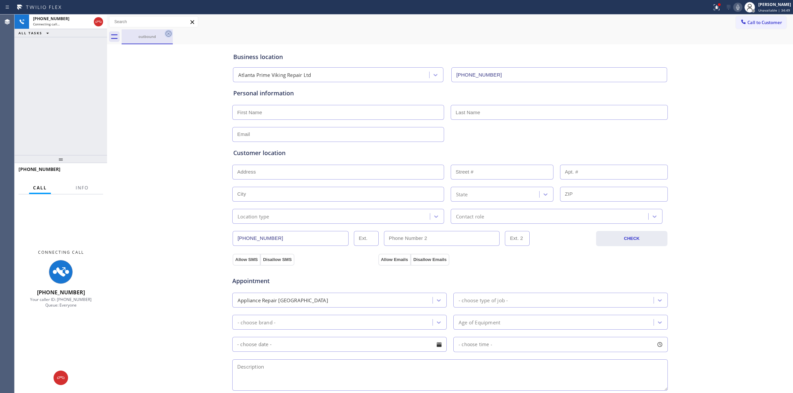
click at [167, 34] on icon at bounding box center [168, 34] width 8 height 8
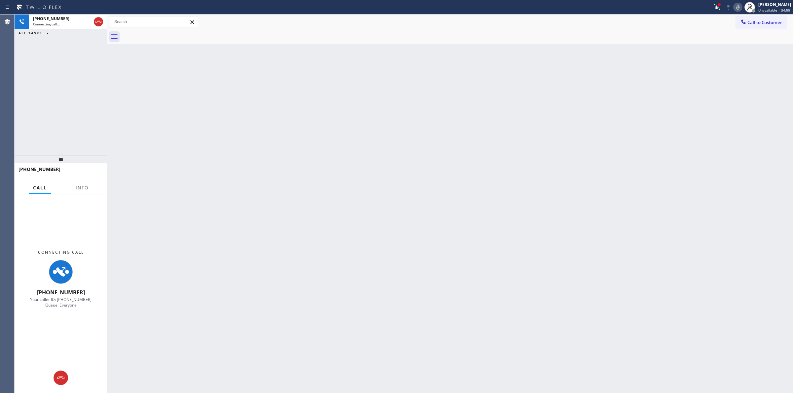
drag, startPoint x: 69, startPoint y: 20, endPoint x: 96, endPoint y: 74, distance: 60.9
click at [69, 22] on div "[PHONE_NUMBER] Connecting call…" at bounding box center [60, 22] width 63 height 15
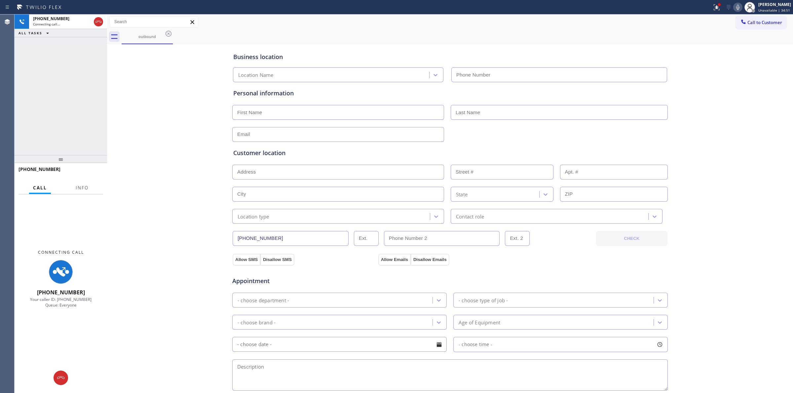
type input "[PHONE_NUMBER]"
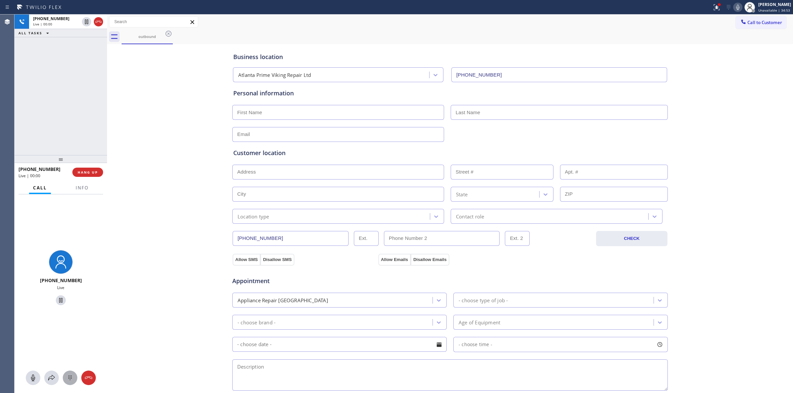
click at [62, 379] on div at bounding box center [61, 378] width 92 height 15
click at [67, 378] on icon at bounding box center [70, 378] width 8 height 8
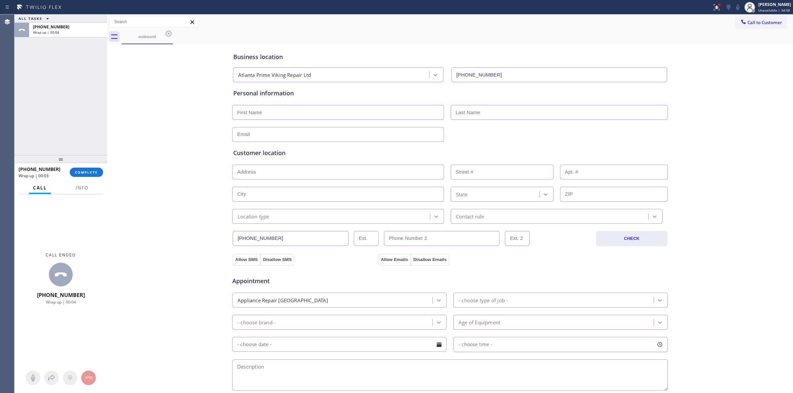
drag, startPoint x: 529, startPoint y: 75, endPoint x: 643, endPoint y: 43, distance: 118.2
click at [529, 74] on input "[PHONE_NUMBER]" at bounding box center [559, 74] width 216 height 15
click at [768, 22] on span "Call to Customer" at bounding box center [764, 22] width 35 height 6
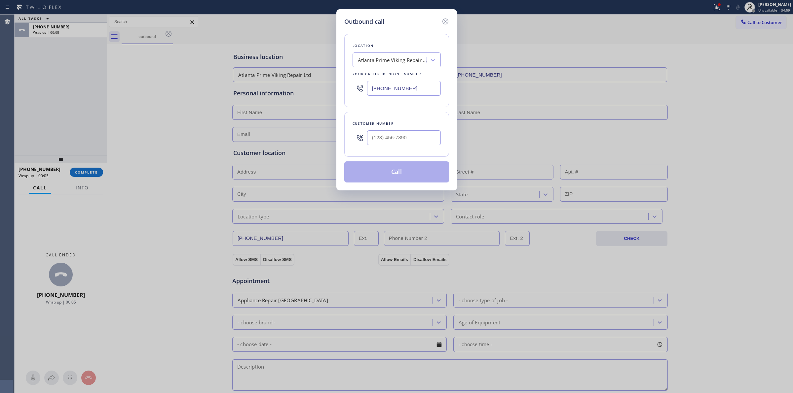
click at [398, 151] on div "Customer number" at bounding box center [396, 134] width 105 height 45
paste input "628) 266-6797"
click at [402, 139] on input "[PHONE_NUMBER]" at bounding box center [404, 137] width 74 height 15
type input "[PHONE_NUMBER]"
click at [393, 66] on div "Atlanta Prime Viking Repair Ltd" at bounding box center [396, 60] width 88 height 15
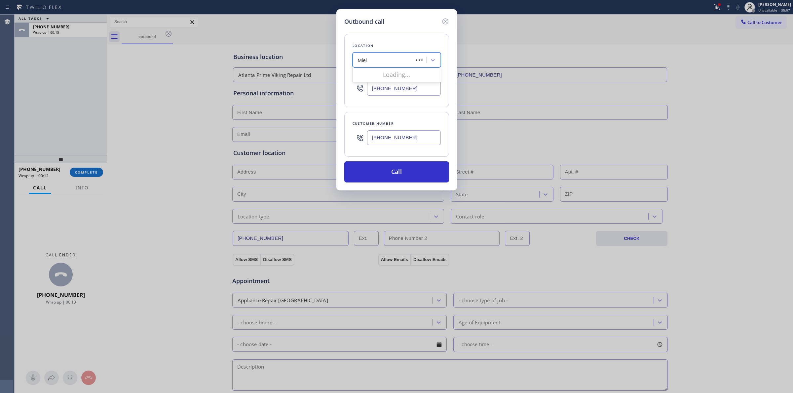
type input "Miele"
click at [379, 106] on div "Rancho Mirage Miele Repair" at bounding box center [396, 110] width 88 height 12
type input "[PHONE_NUMBER]"
click at [390, 93] on input "[PHONE_NUMBER]" at bounding box center [404, 88] width 74 height 15
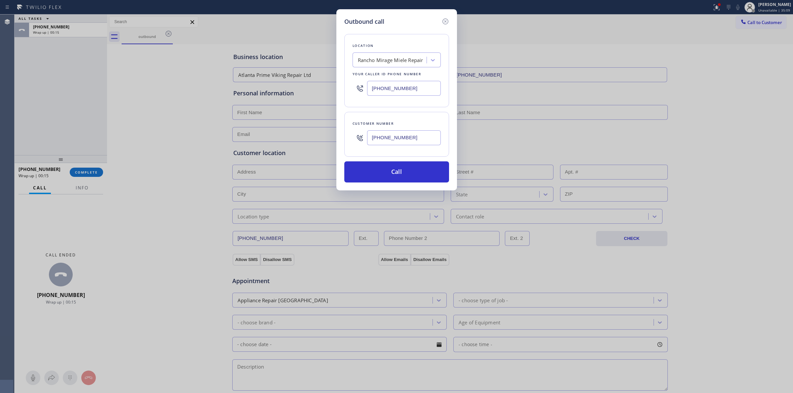
click at [390, 93] on input "[PHONE_NUMBER]" at bounding box center [404, 88] width 74 height 15
click at [384, 139] on input "[PHONE_NUMBER]" at bounding box center [404, 137] width 74 height 15
click at [392, 184] on div "Outbound call Location [GEOGRAPHIC_DATA] Miele Repair Your caller id phone numb…" at bounding box center [396, 99] width 121 height 181
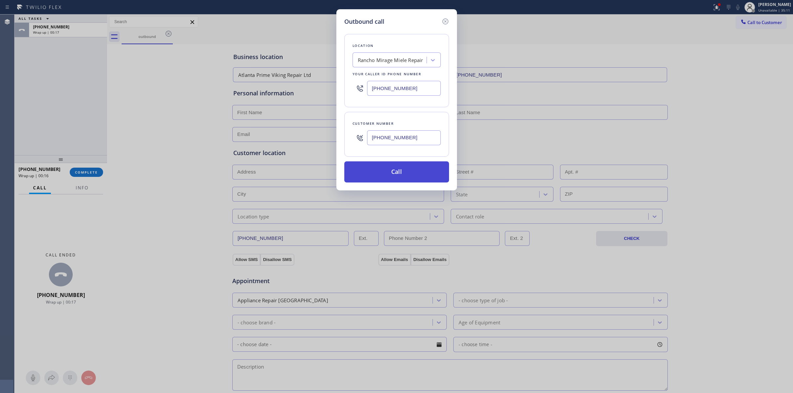
click at [398, 170] on button "Call" at bounding box center [396, 172] width 105 height 21
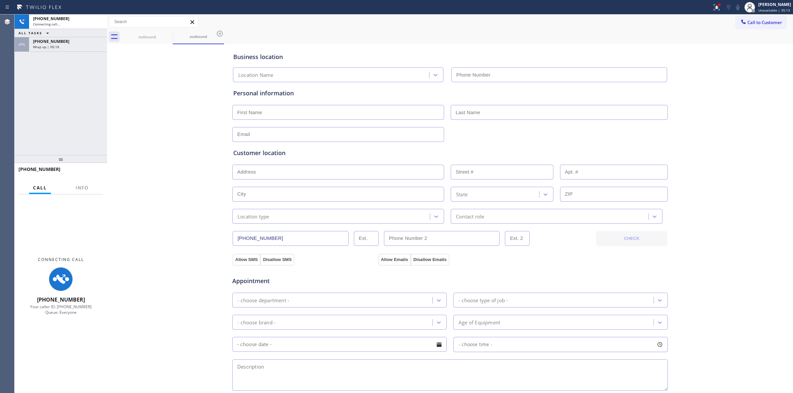
type input "[PHONE_NUMBER]"
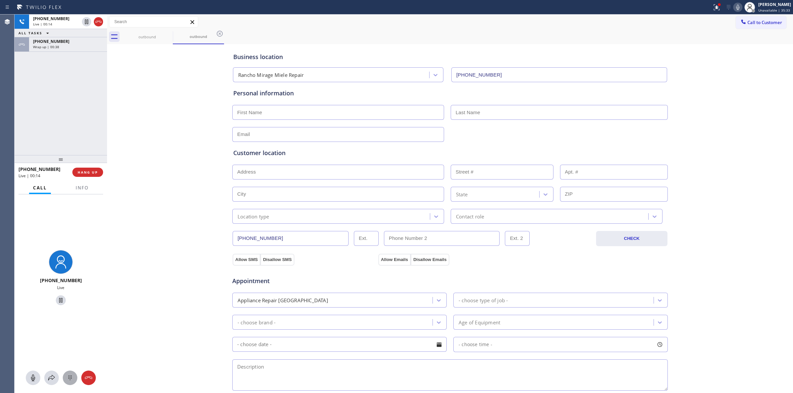
click at [71, 379] on icon at bounding box center [70, 378] width 8 height 8
click at [71, 37] on div "[PHONE_NUMBER] Wrap up | 00:40" at bounding box center [66, 44] width 75 height 15
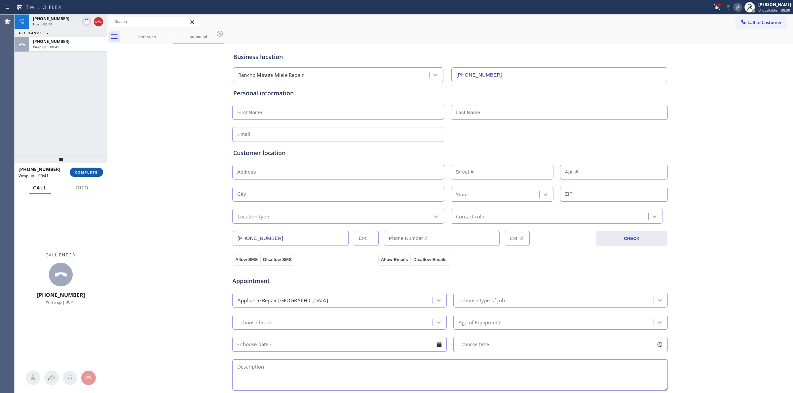
click at [89, 177] on button "COMPLETE" at bounding box center [86, 172] width 33 height 9
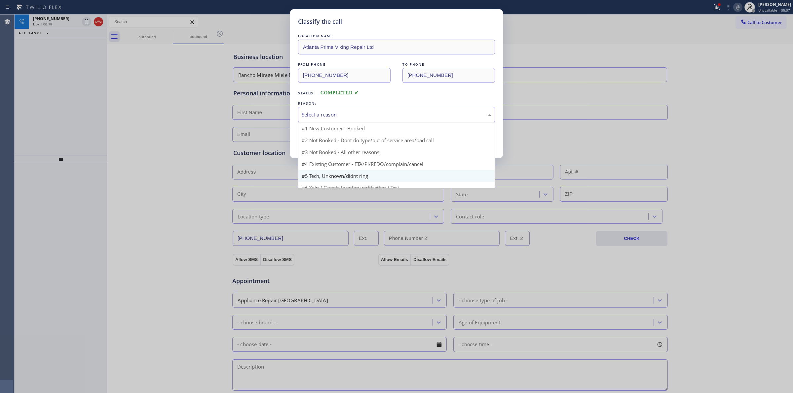
drag, startPoint x: 363, startPoint y: 118, endPoint x: 359, endPoint y: 164, distance: 46.4
click at [363, 119] on div "Select a reason" at bounding box center [397, 115] width 190 height 8
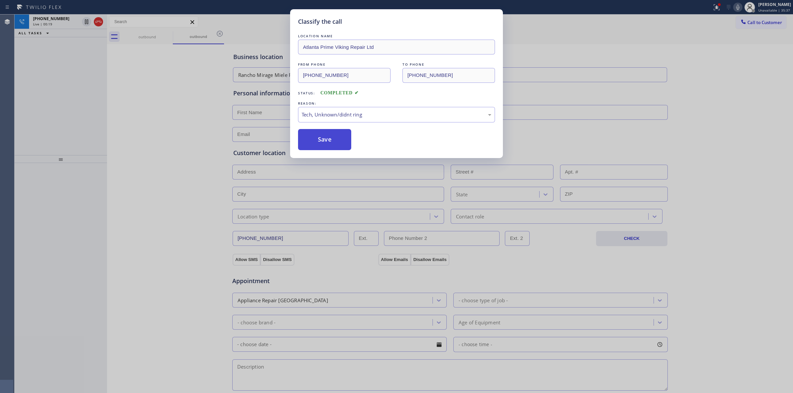
drag, startPoint x: 357, startPoint y: 165, endPoint x: 318, endPoint y: 141, distance: 46.2
drag, startPoint x: 318, startPoint y: 141, endPoint x: 367, endPoint y: 140, distance: 49.6
click at [318, 141] on button "Save" at bounding box center [324, 139] width 53 height 21
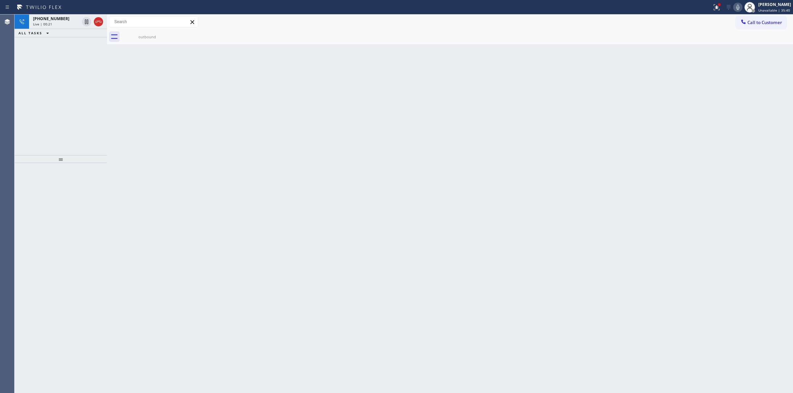
click at [50, 17] on span "[PHONE_NUMBER]" at bounding box center [51, 19] width 36 height 6
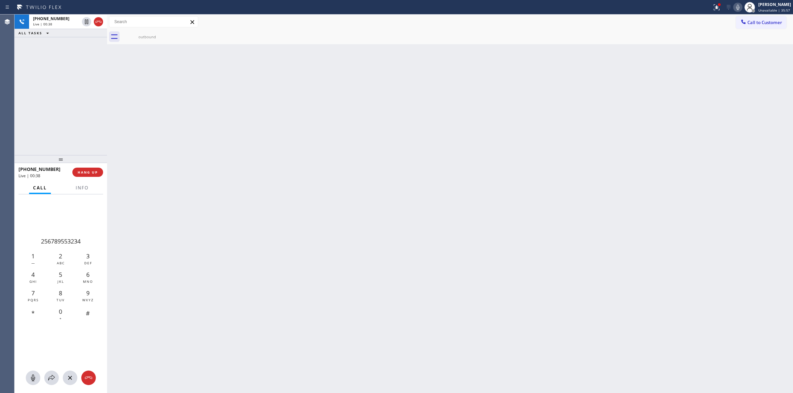
drag, startPoint x: 762, startPoint y: 23, endPoint x: 748, endPoint y: 26, distance: 14.1
click at [762, 23] on span "Call to Customer" at bounding box center [764, 22] width 35 height 6
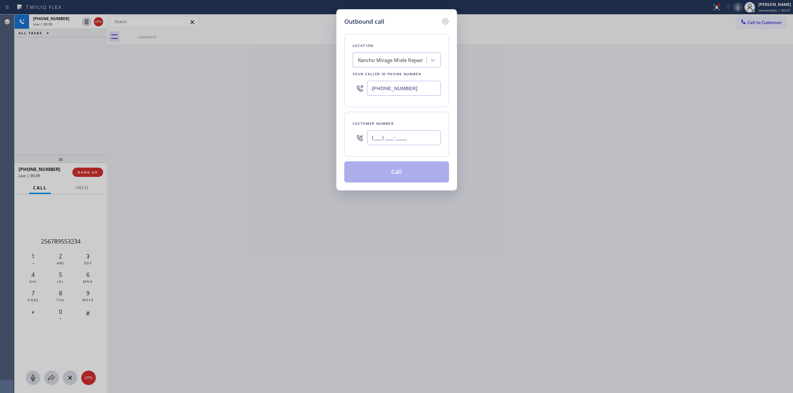
click at [398, 143] on input "(___) ___-____" at bounding box center [404, 137] width 74 height 15
paste input "628) 266-6797"
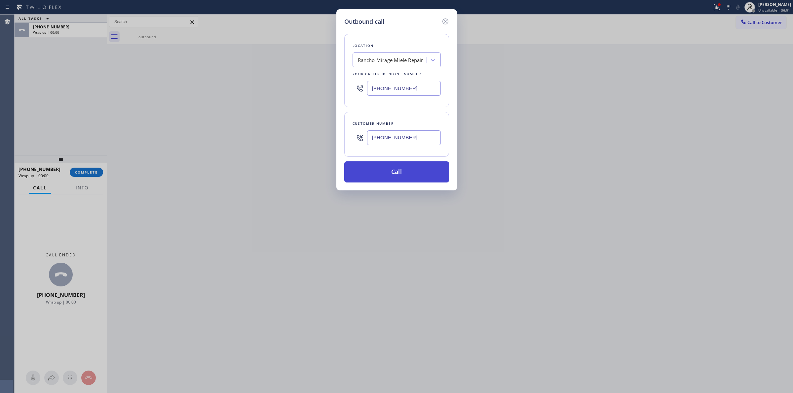
type input "[PHONE_NUMBER]"
click at [409, 176] on button "Call" at bounding box center [396, 172] width 105 height 21
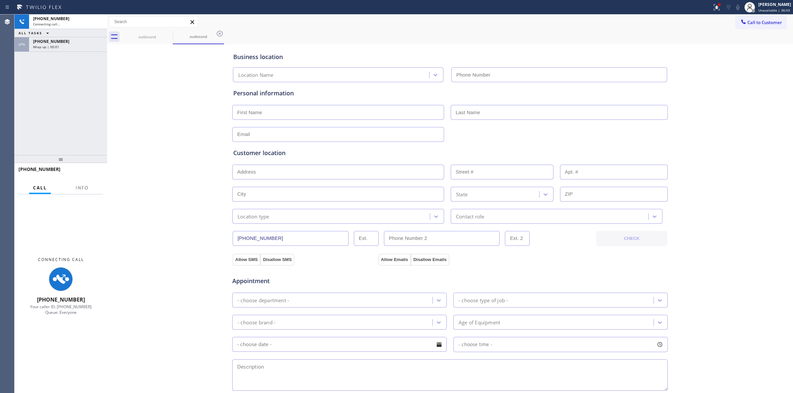
click at [466, 40] on div "outbound outbound" at bounding box center [457, 36] width 671 height 15
type input "[PHONE_NUMBER]"
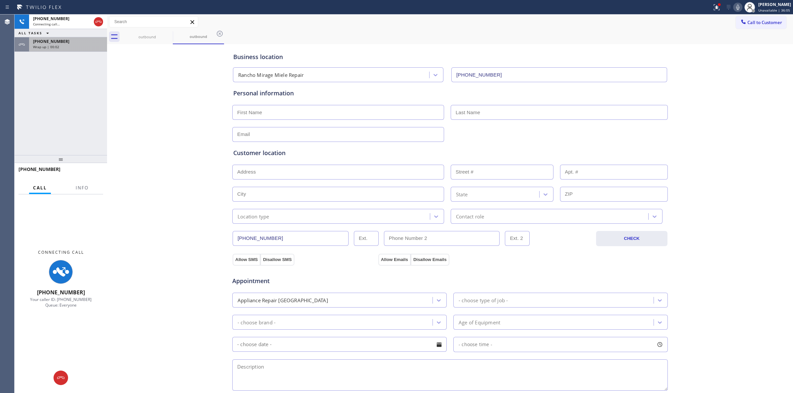
click at [61, 47] on div "Wrap up | 00:02" at bounding box center [68, 47] width 70 height 5
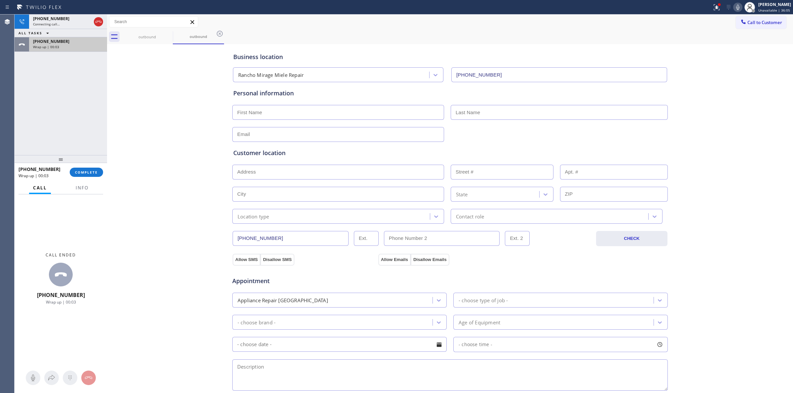
click at [85, 172] on span "COMPLETE" at bounding box center [86, 172] width 23 height 5
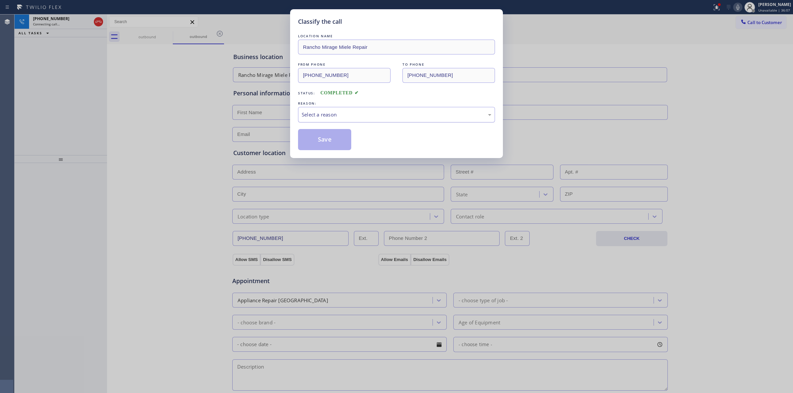
click at [386, 110] on div "Select a reason" at bounding box center [396, 115] width 197 height 16
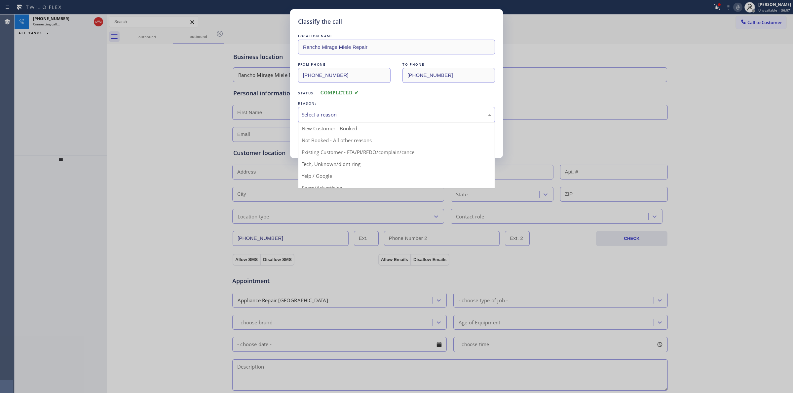
drag, startPoint x: 341, startPoint y: 164, endPoint x: 331, endPoint y: 142, distance: 24.2
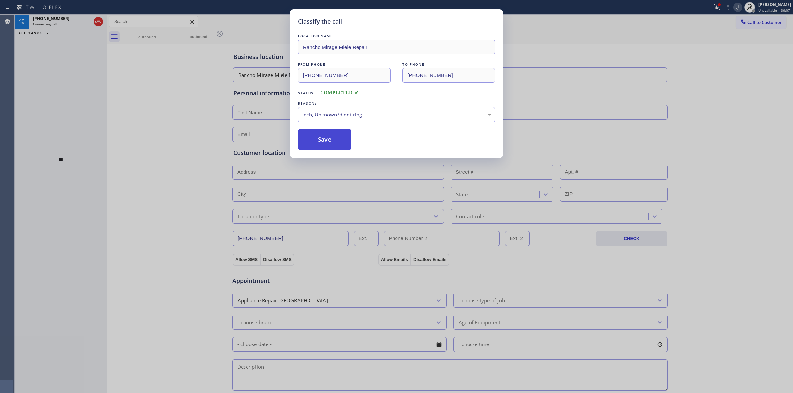
click at [330, 138] on button "Save" at bounding box center [324, 139] width 53 height 21
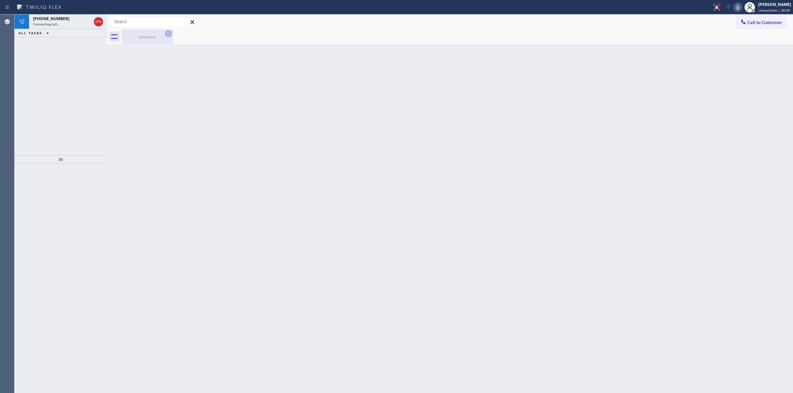
drag, startPoint x: 155, startPoint y: 36, endPoint x: 167, endPoint y: 32, distance: 12.8
click at [159, 34] on div "outbound" at bounding box center [147, 36] width 50 height 5
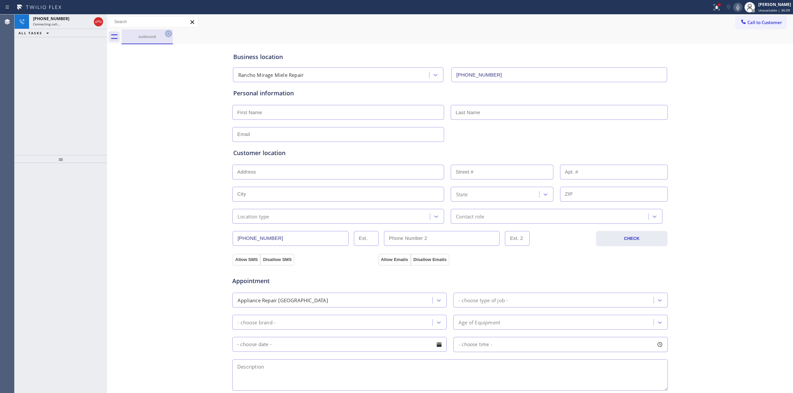
click at [167, 32] on icon at bounding box center [168, 34] width 8 height 8
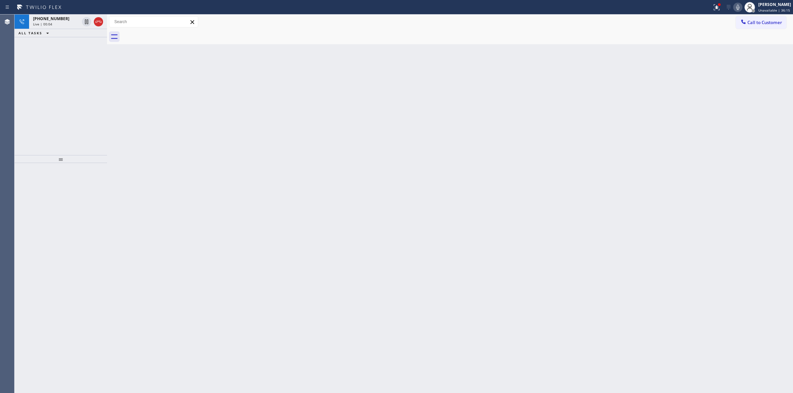
click at [59, 11] on icon at bounding box center [40, 7] width 50 height 11
click at [59, 20] on span "[PHONE_NUMBER]" at bounding box center [51, 19] width 36 height 6
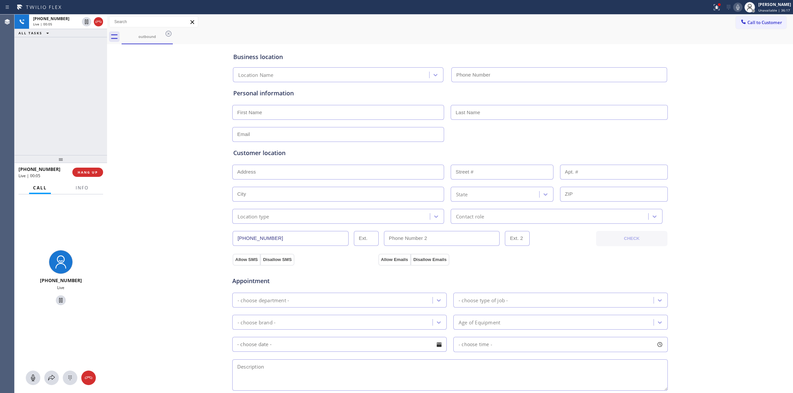
type input "[PHONE_NUMBER]"
click at [70, 380] on icon at bounding box center [70, 378] width 8 height 8
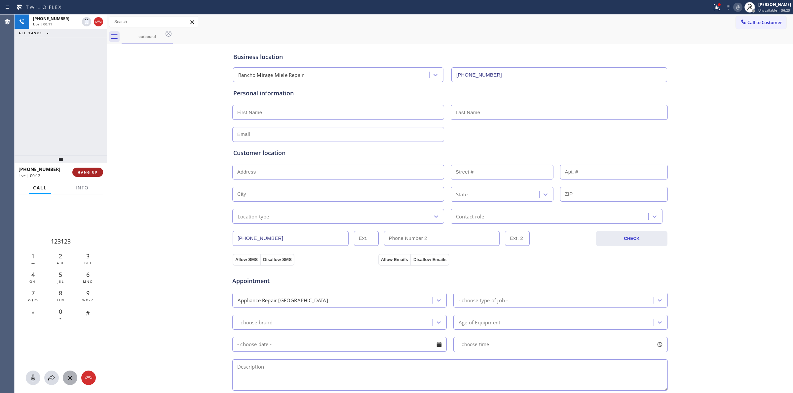
click at [94, 171] on span "HANG UP" at bounding box center [88, 172] width 20 height 5
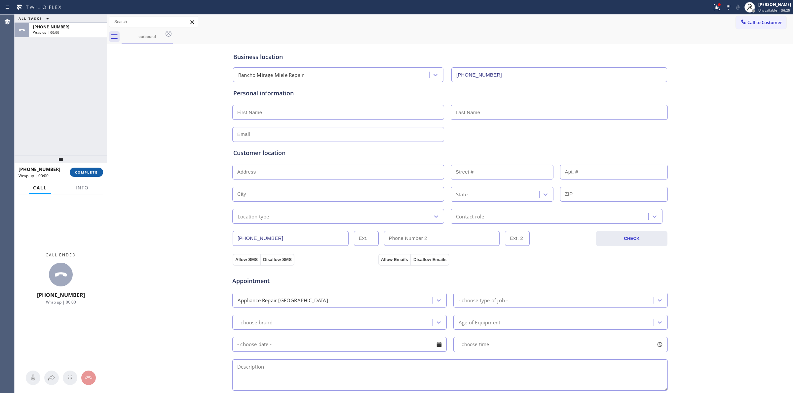
click at [99, 174] on button "COMPLETE" at bounding box center [86, 172] width 33 height 9
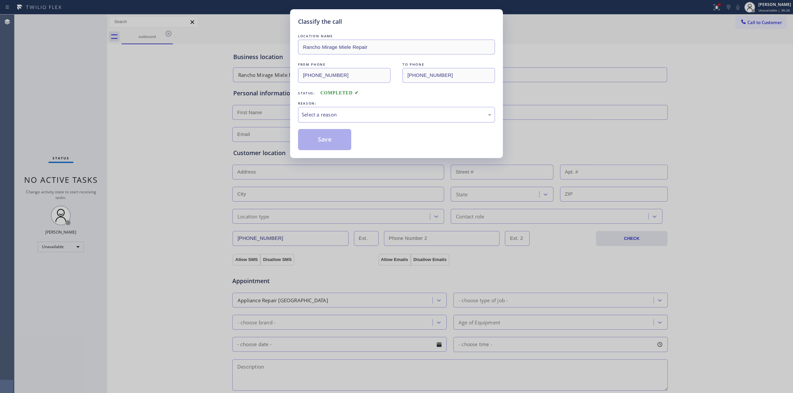
click at [366, 110] on div "Select a reason" at bounding box center [396, 115] width 197 height 16
click at [331, 144] on button "Save" at bounding box center [324, 139] width 53 height 21
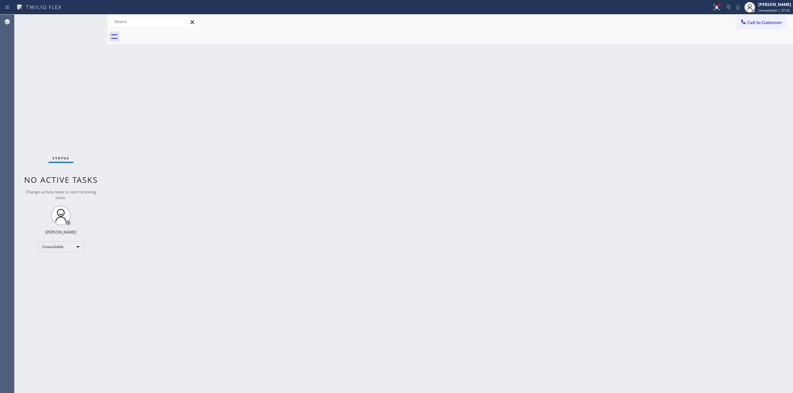
drag, startPoint x: 335, startPoint y: 230, endPoint x: 276, endPoint y: 299, distance: 90.7
click at [334, 230] on div "Back to Dashboard Change Sender ID Customers Technicians Select a contact Outbo…" at bounding box center [450, 204] width 686 height 379
